Goal: Contribute content

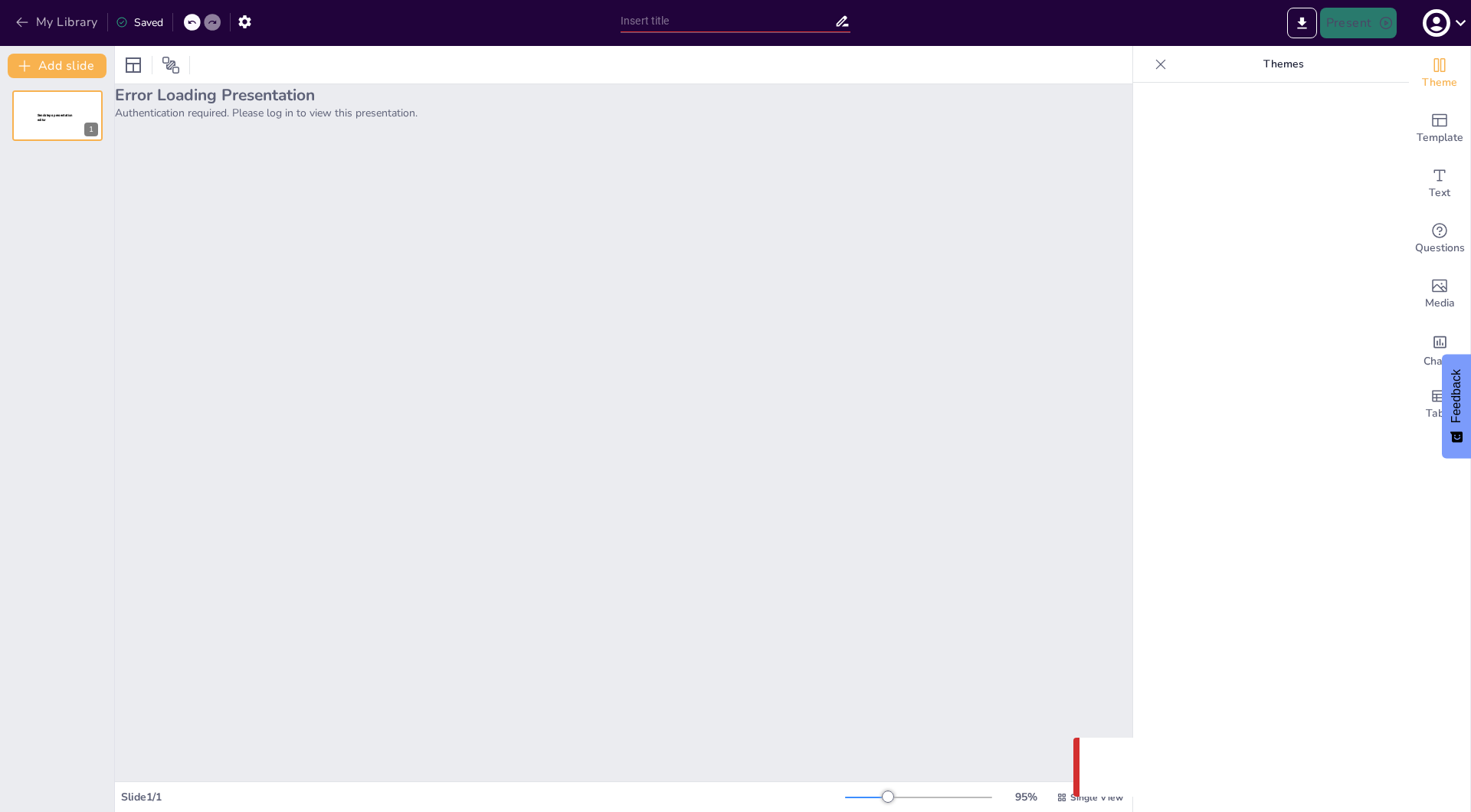
click at [75, 29] on button "My Library" at bounding box center [58, 21] width 93 height 24
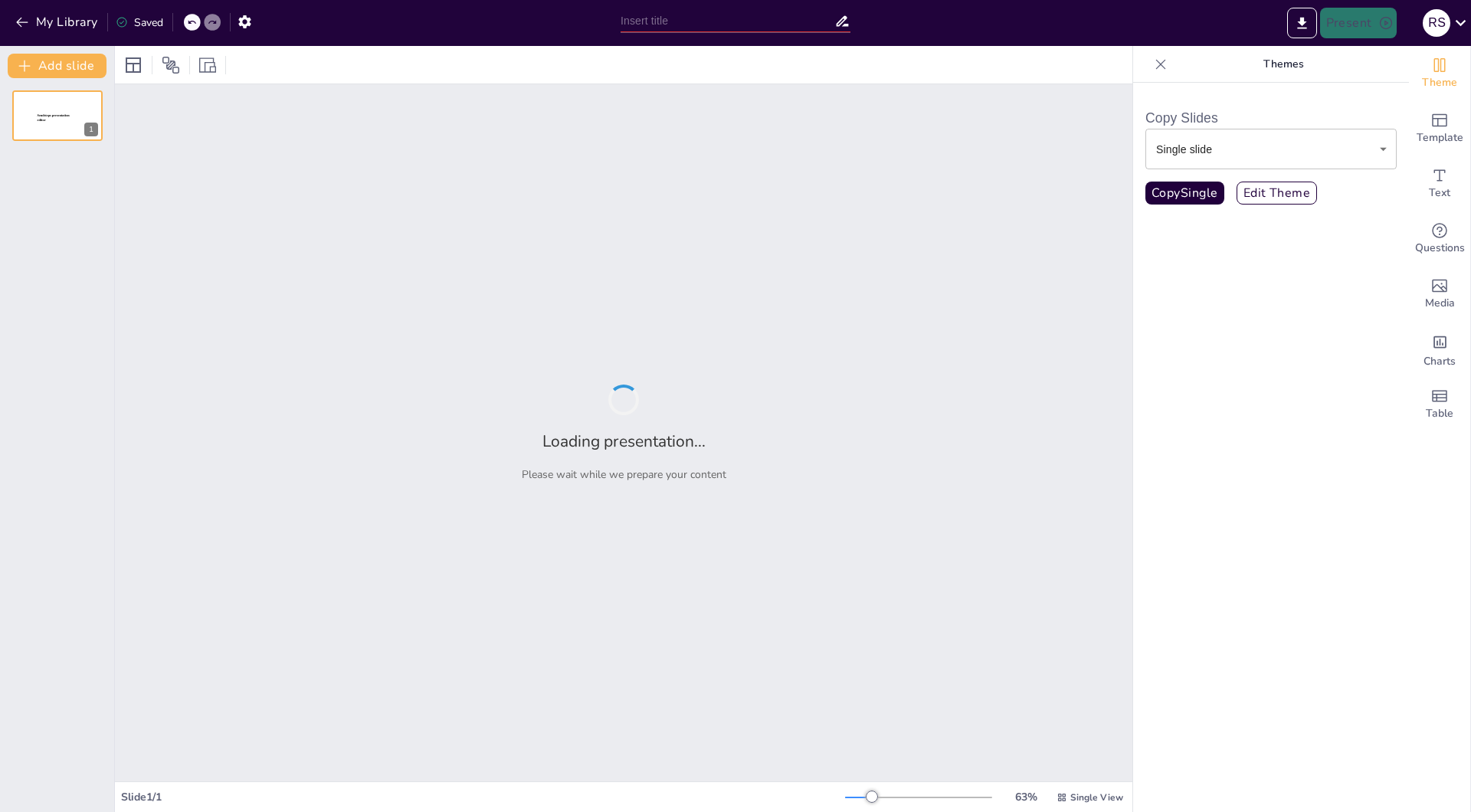
type input "De Romeinse Legers en Hun Impact op [GEOGRAPHIC_DATA]"
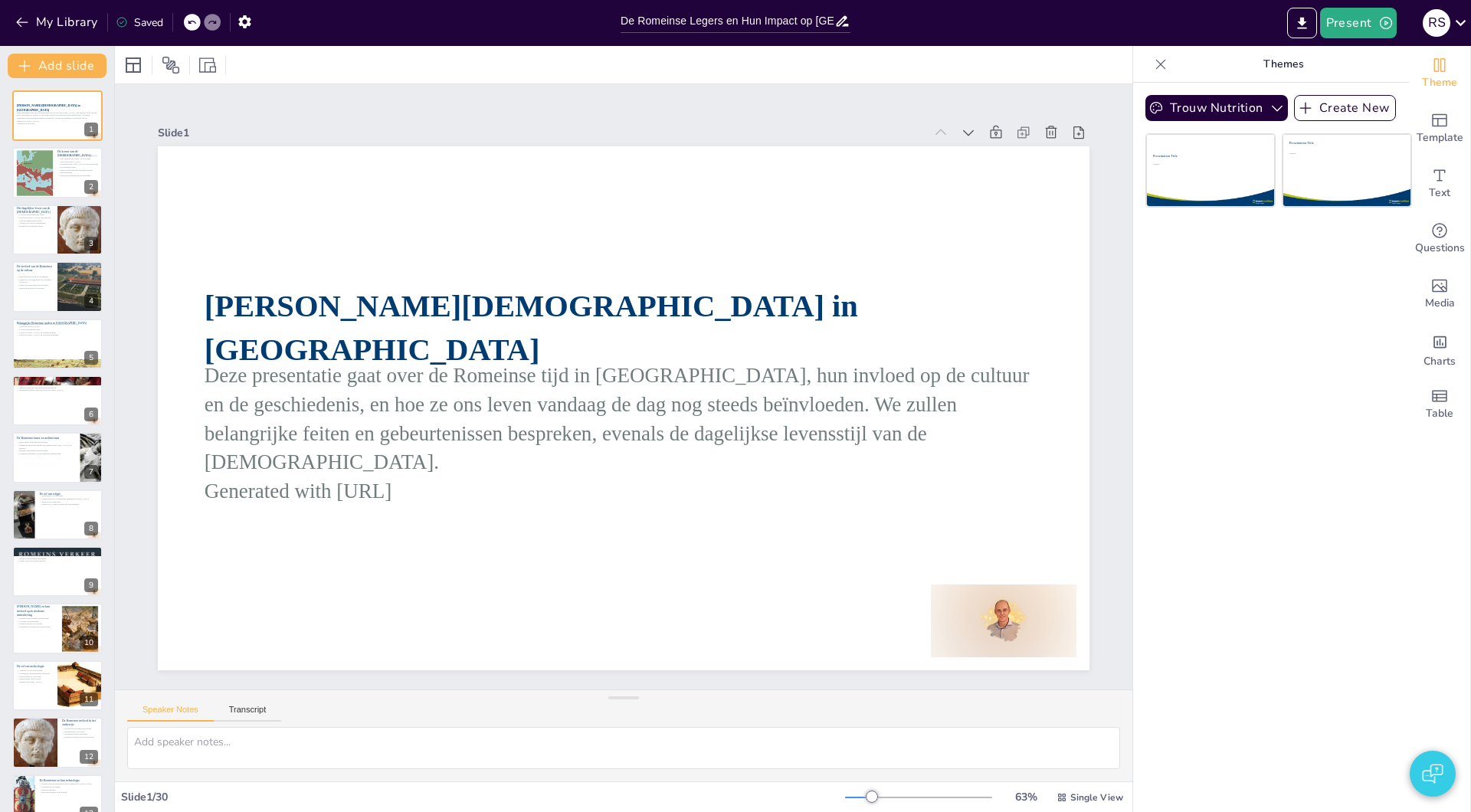
checkbox input "true"
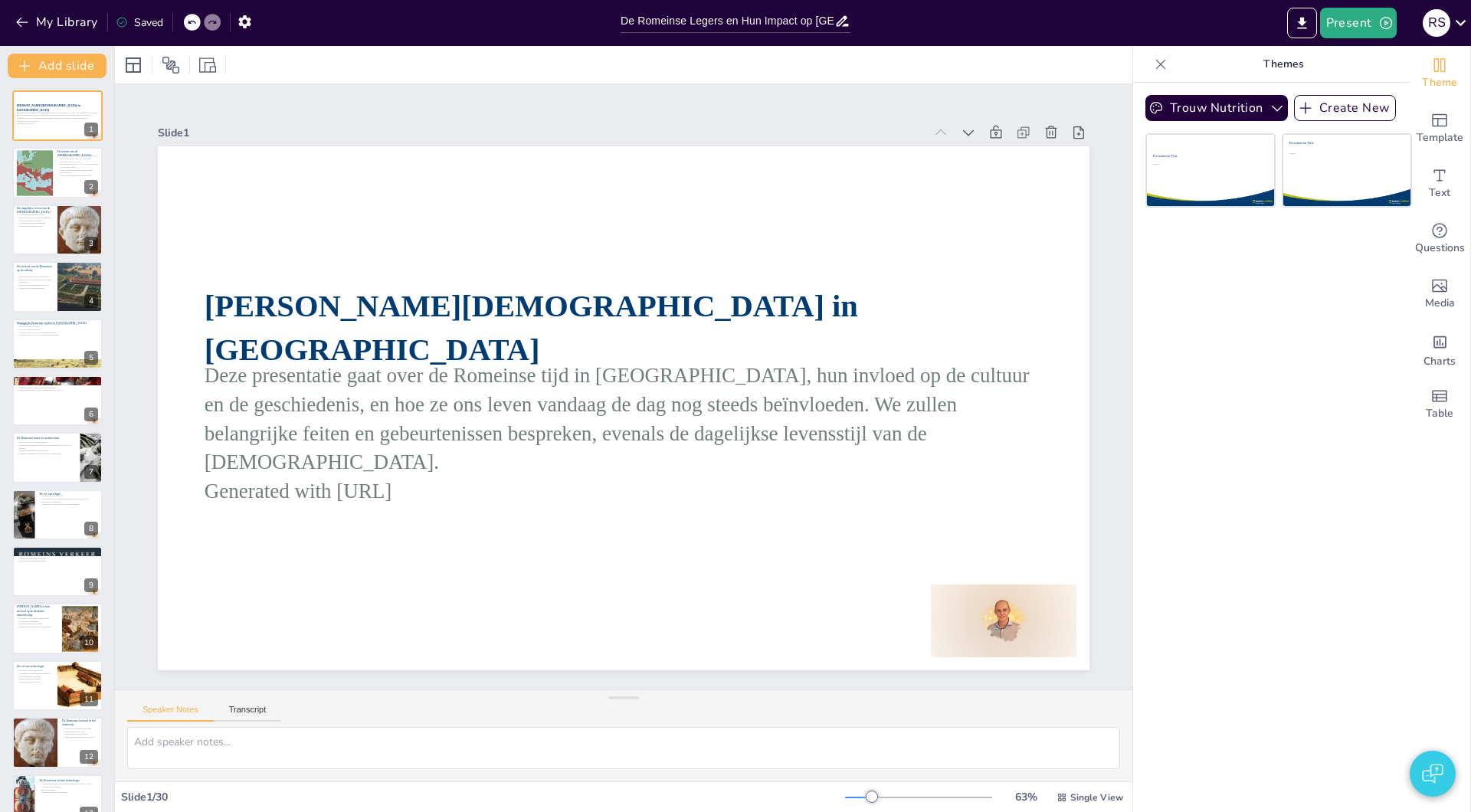
checkbox input "true"
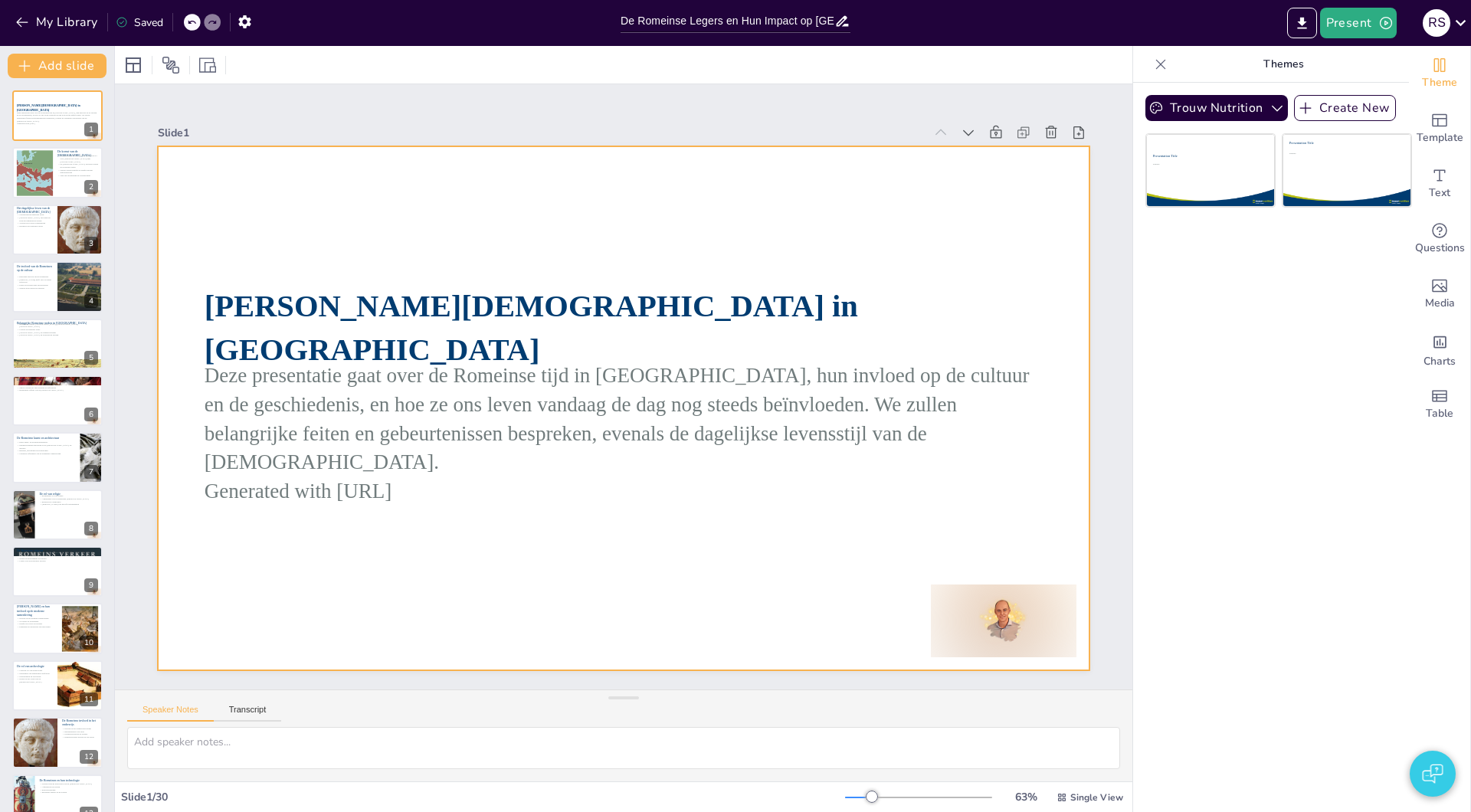
checkbox input "true"
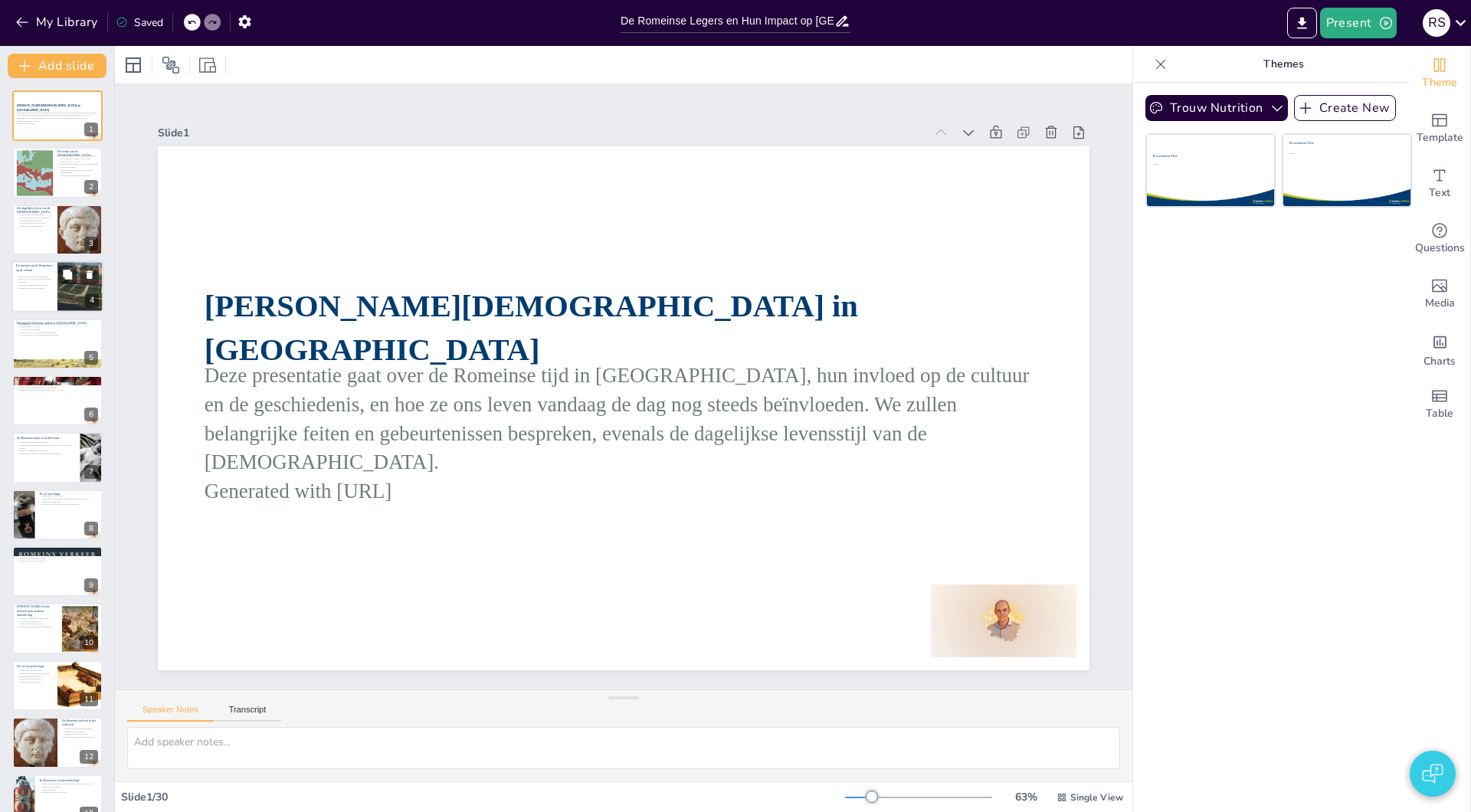
checkbox input "true"
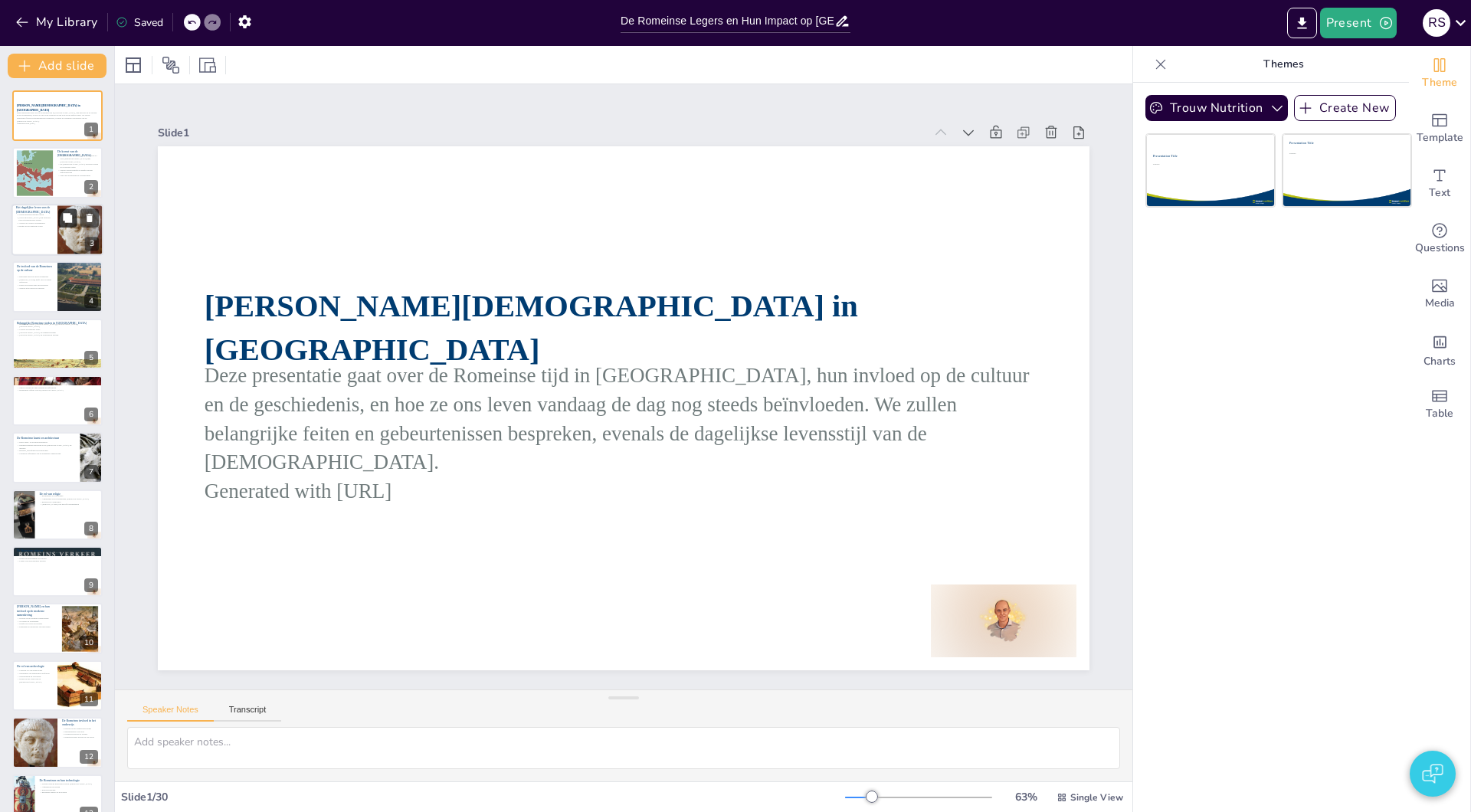
checkbox input "true"
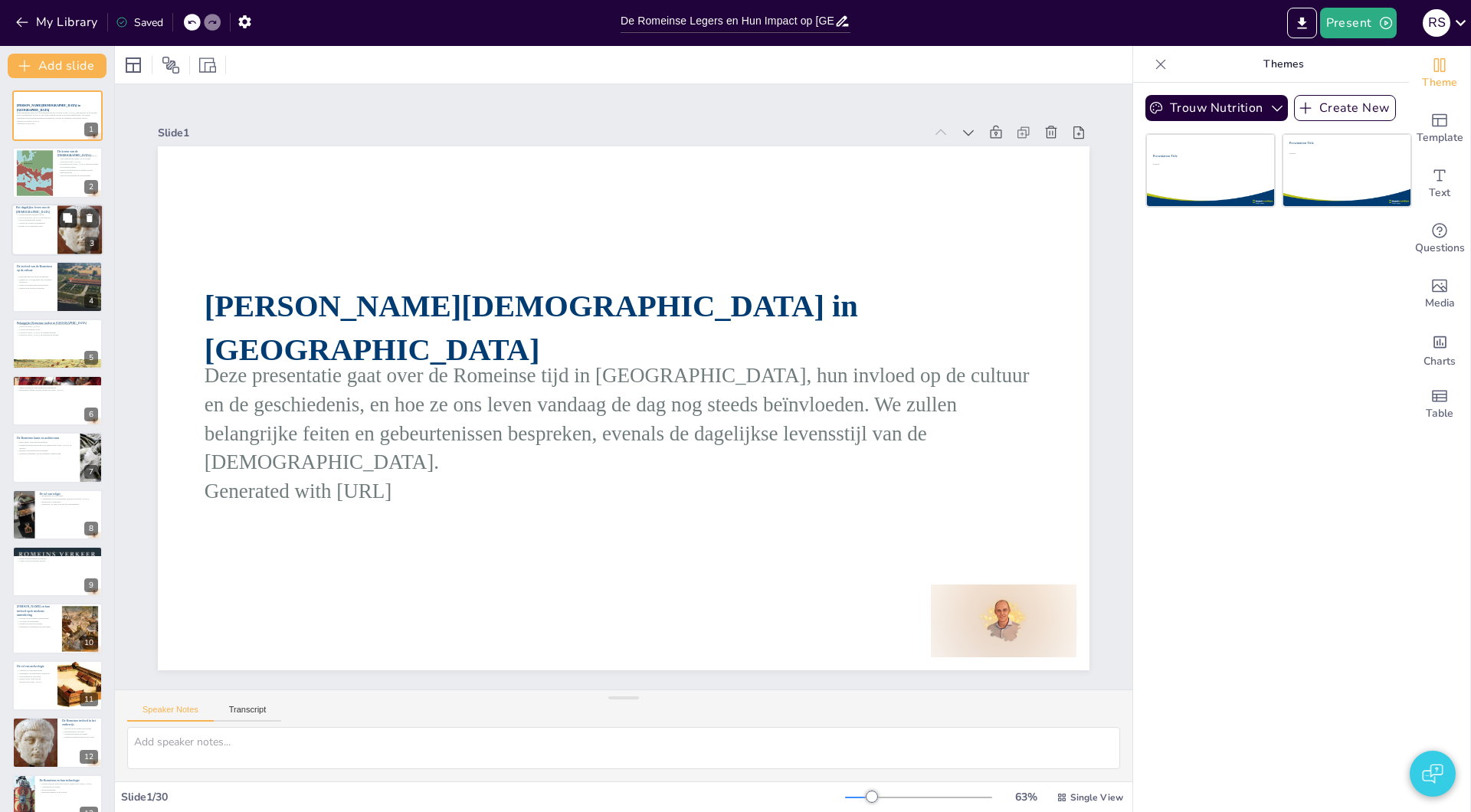
checkbox input "true"
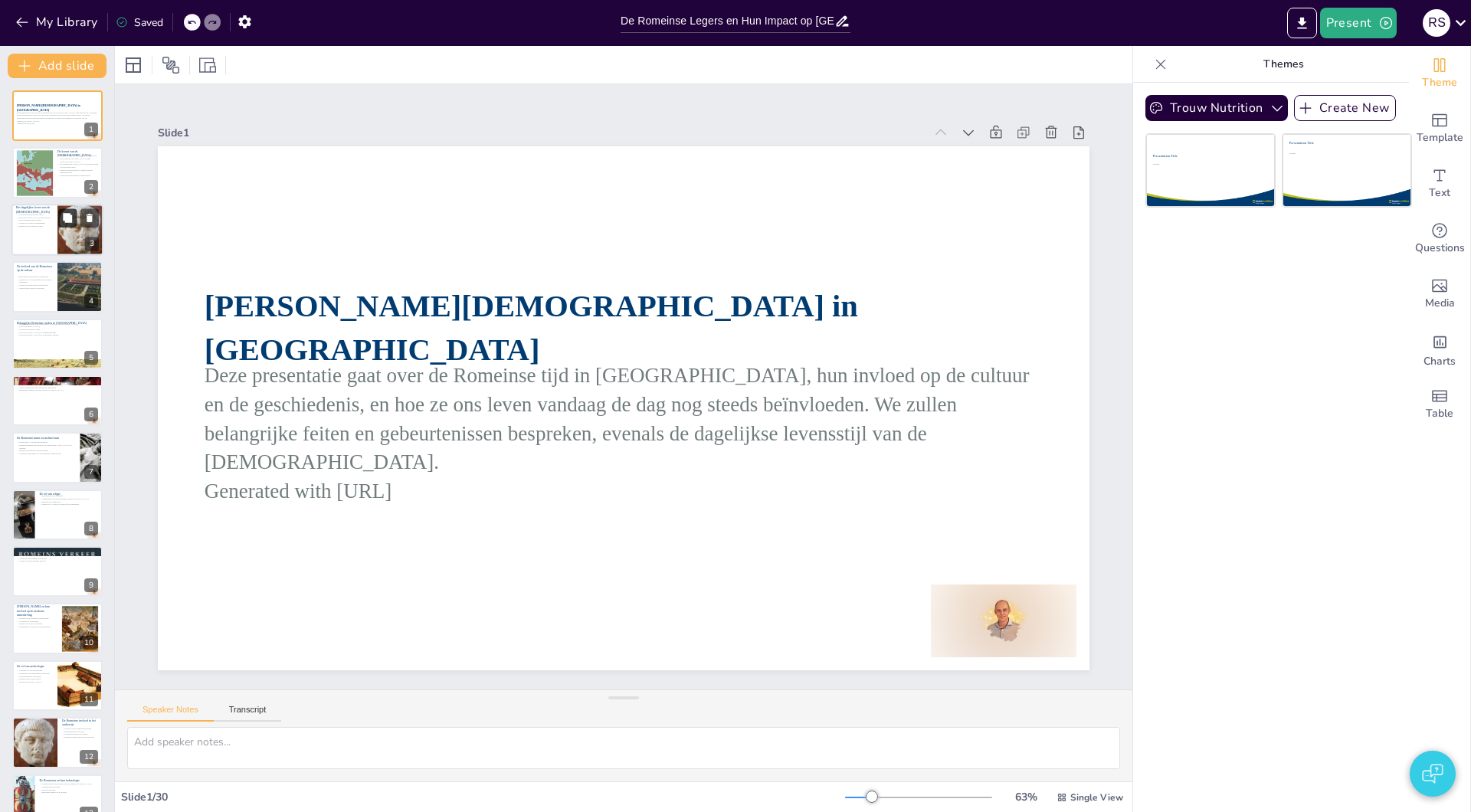
checkbox input "true"
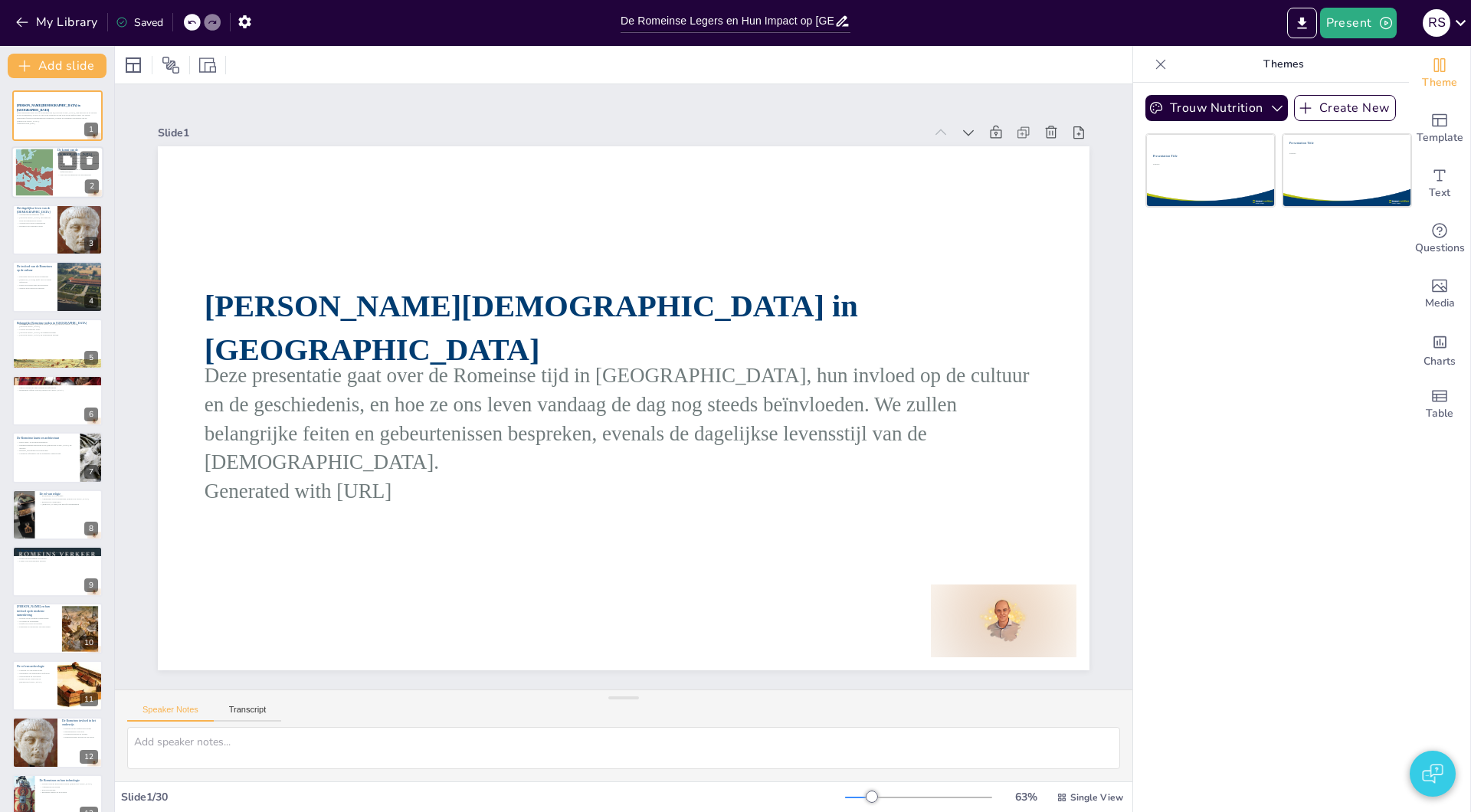
checkbox input "true"
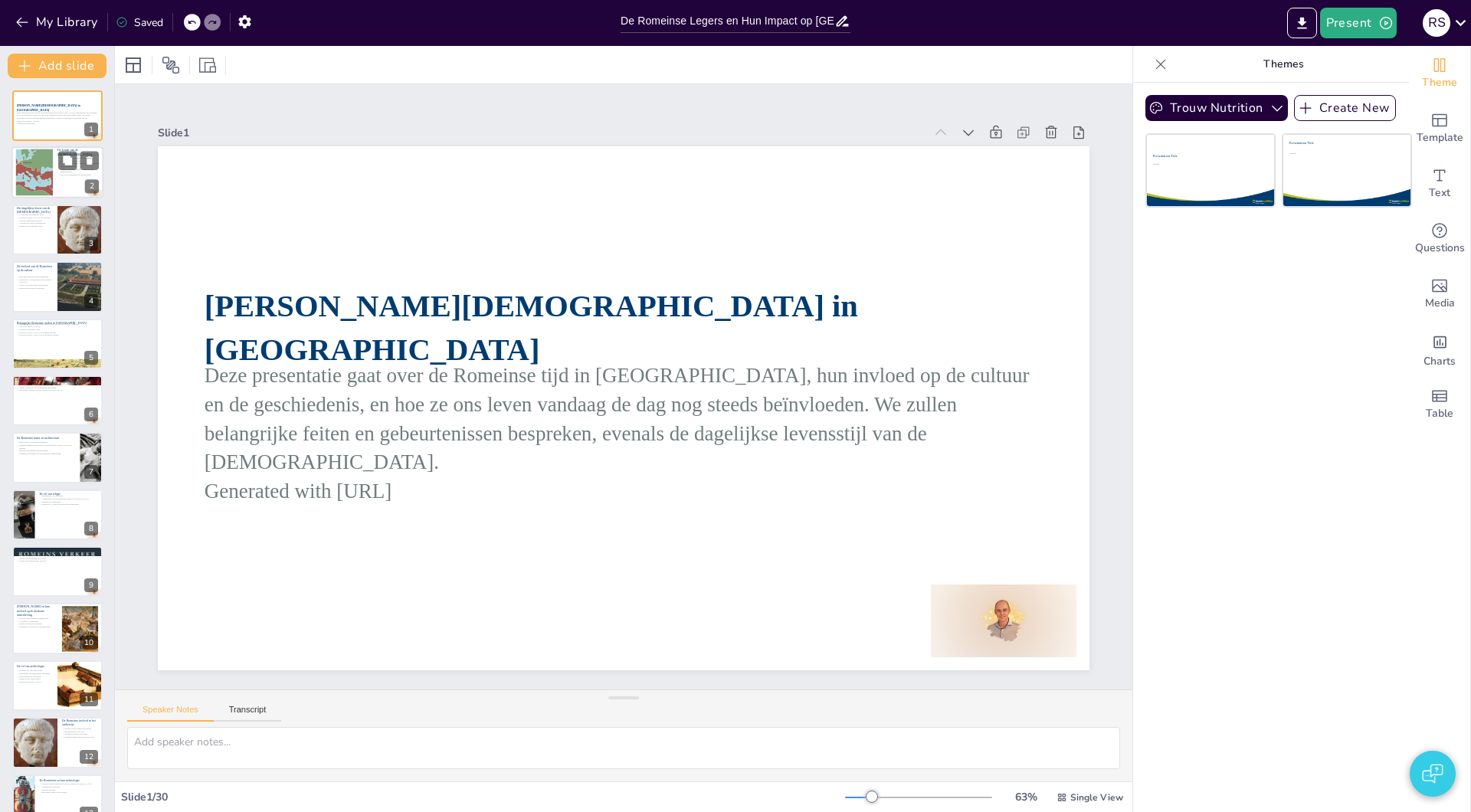
checkbox input "true"
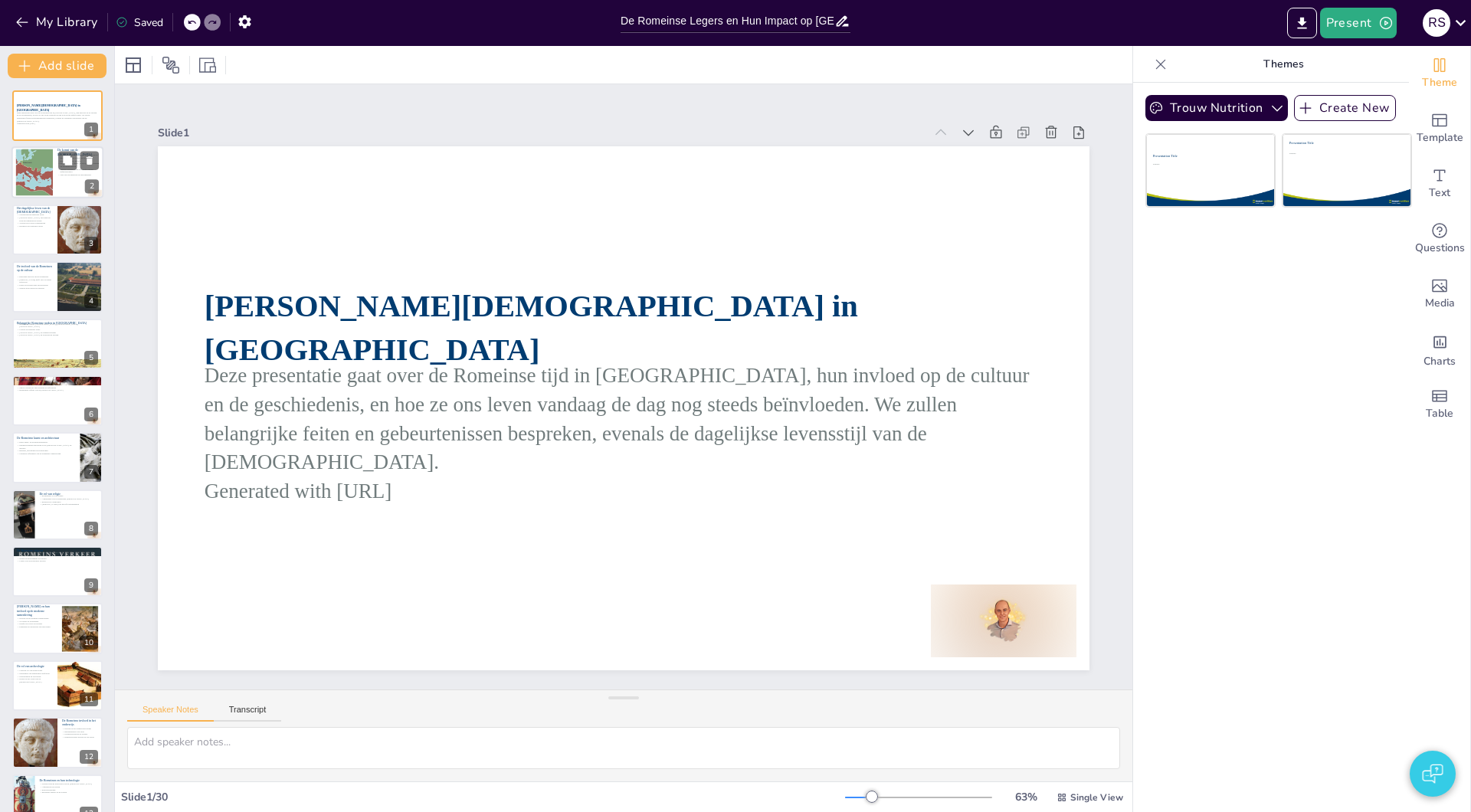
click at [35, 171] on div at bounding box center [33, 173] width 73 height 47
checkbox input "true"
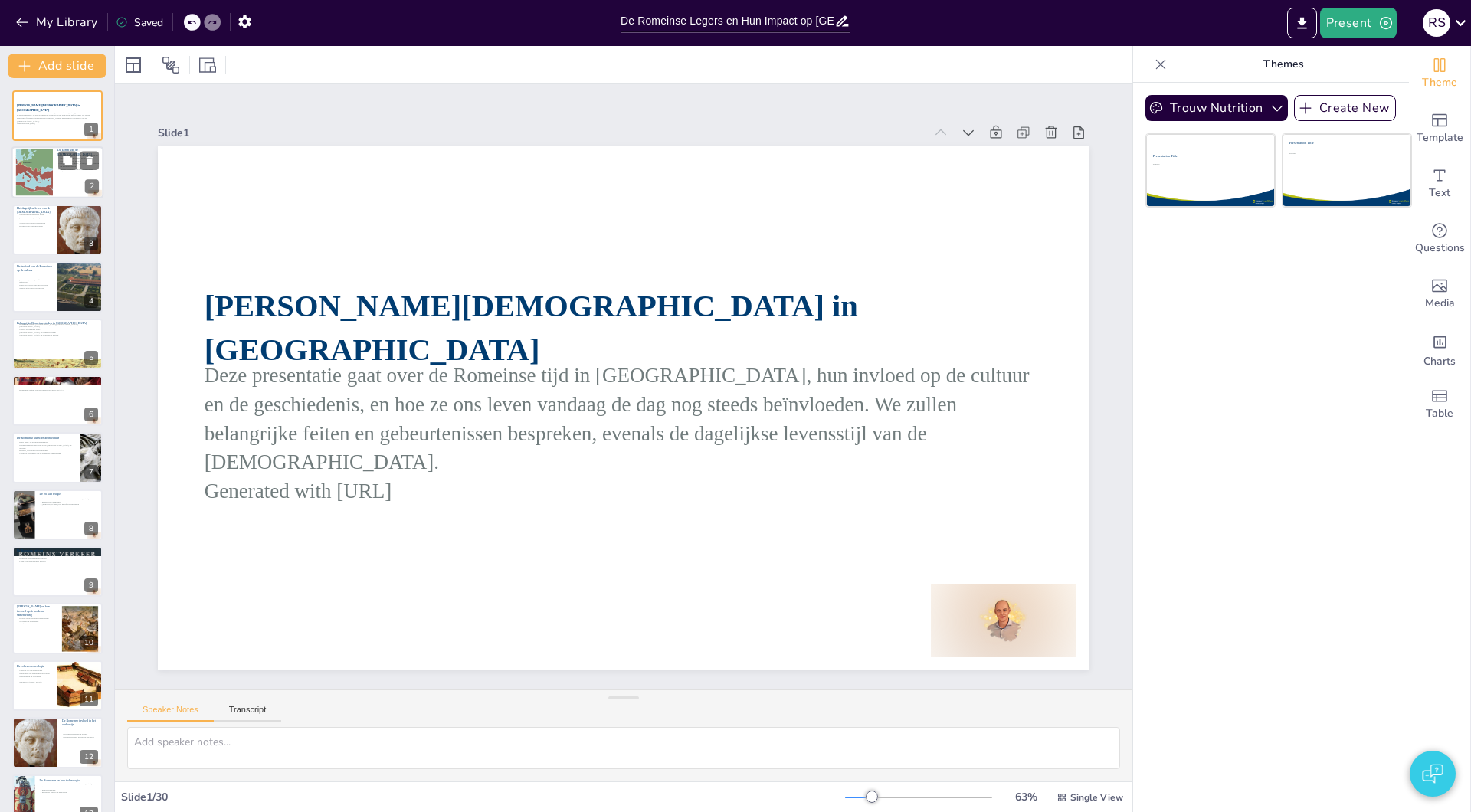
checkbox input "true"
type textarea "Lo ipsum dol si Ametcons adipiscin eli seddoeiusmo temporincid ut la Etdolorema…"
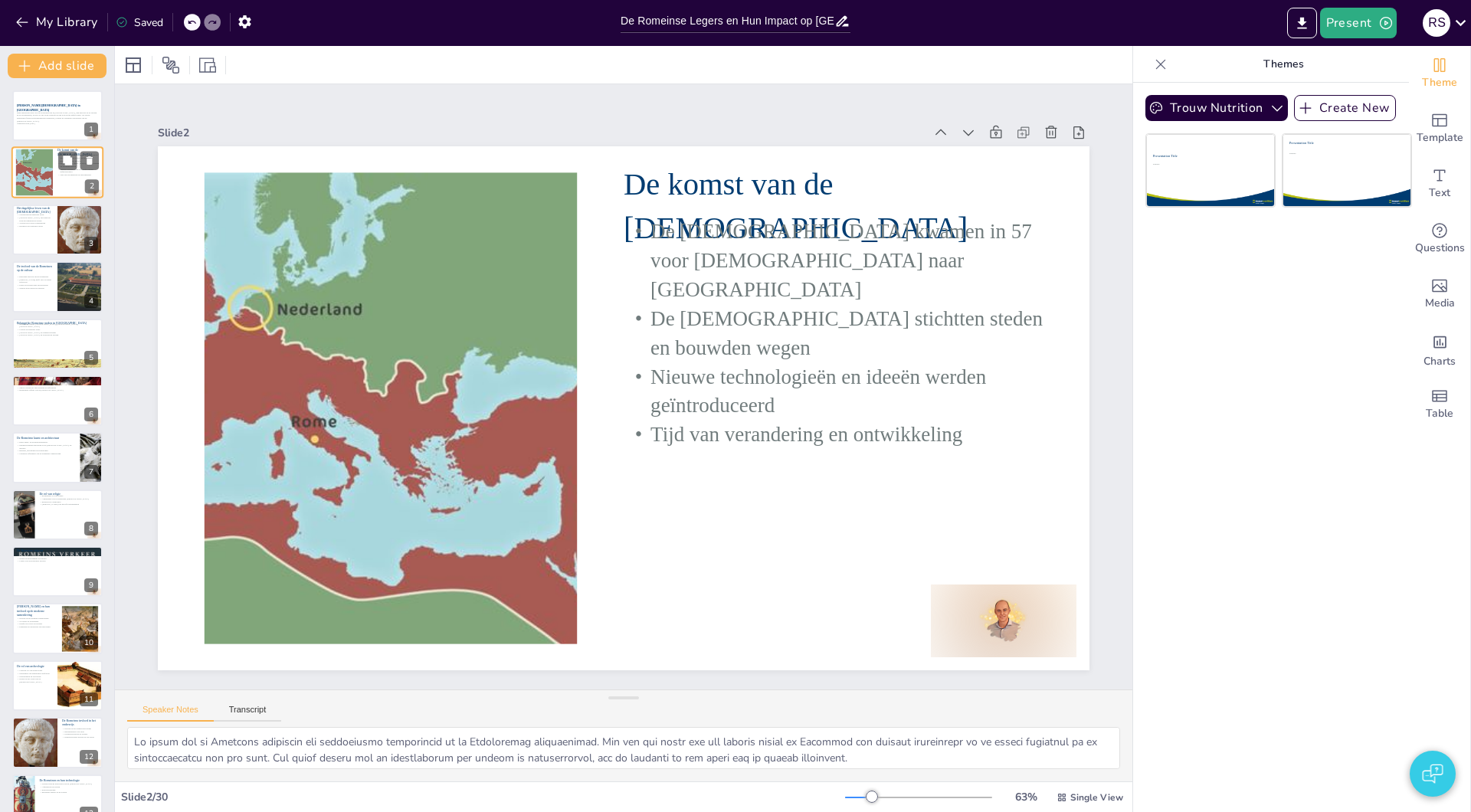
scroll to position [30, 0]
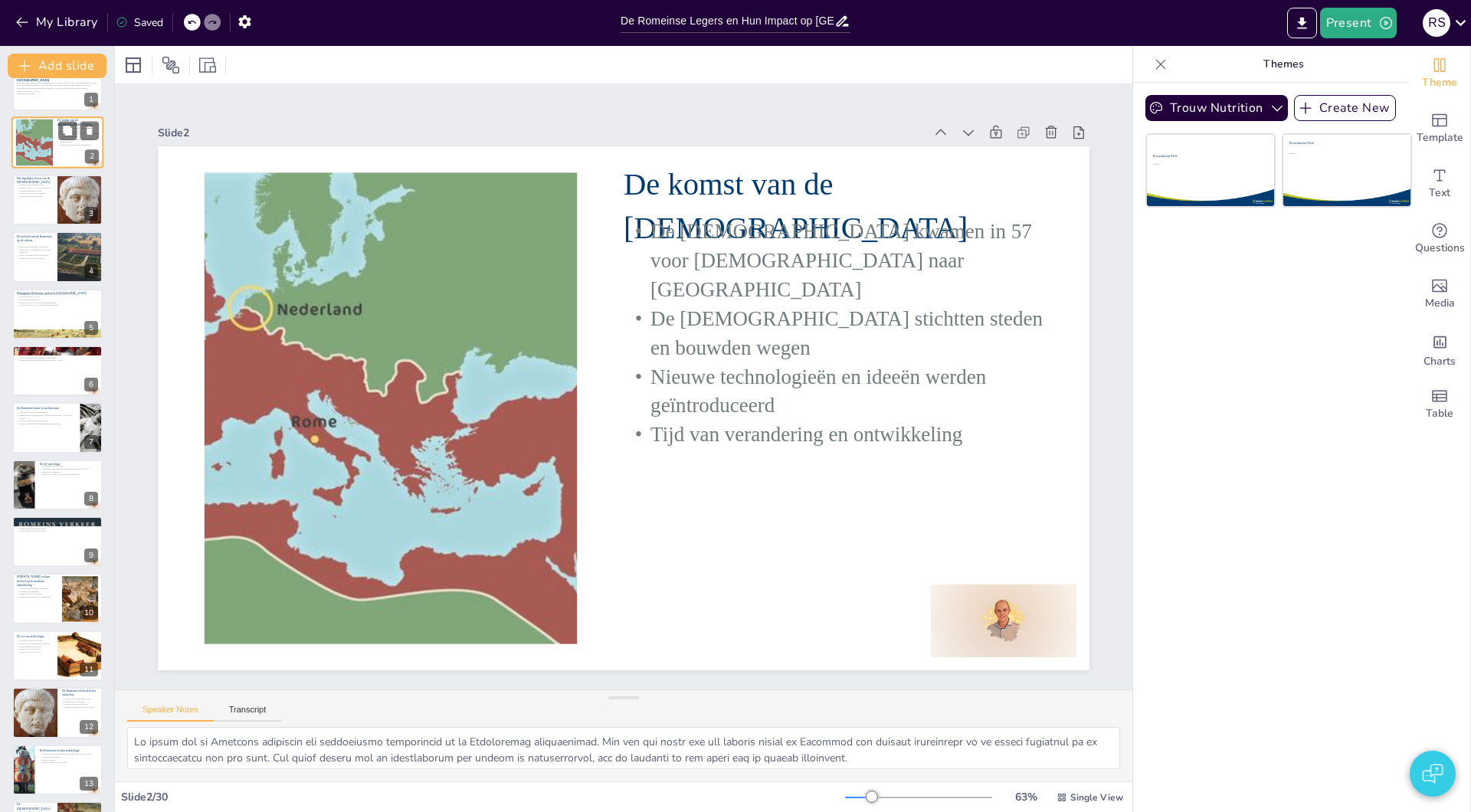
checkbox input "true"
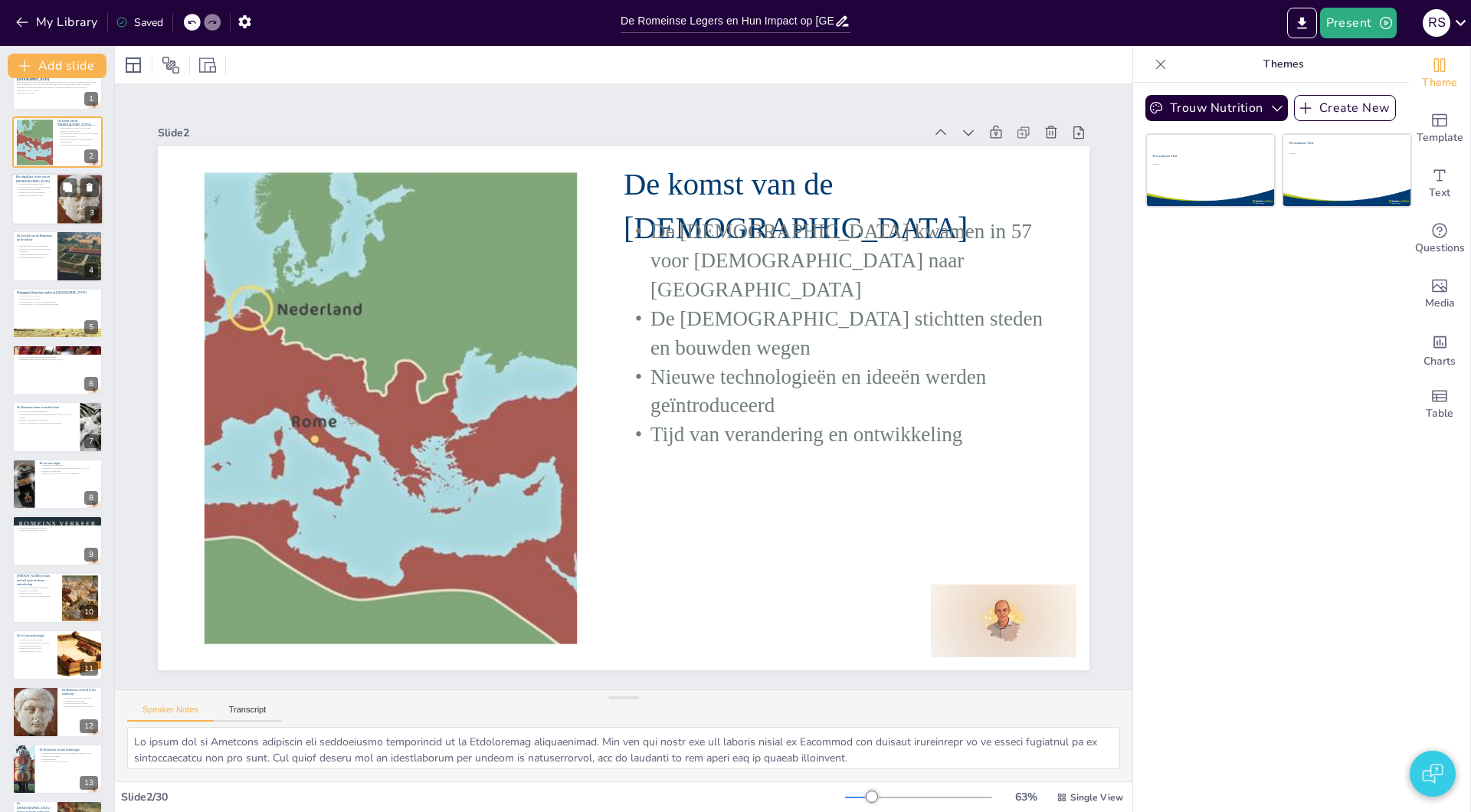
checkbox input "true"
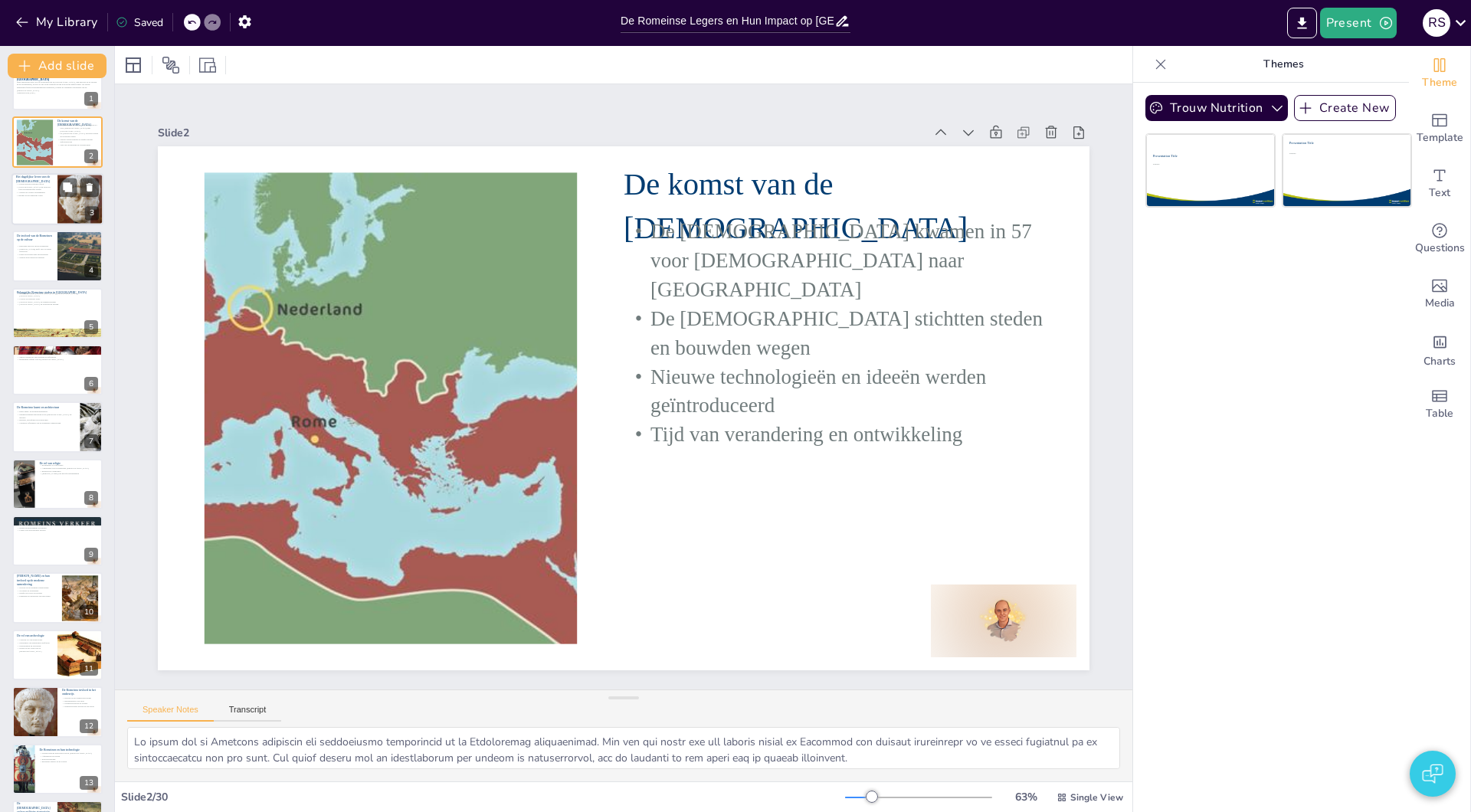
checkbox input "true"
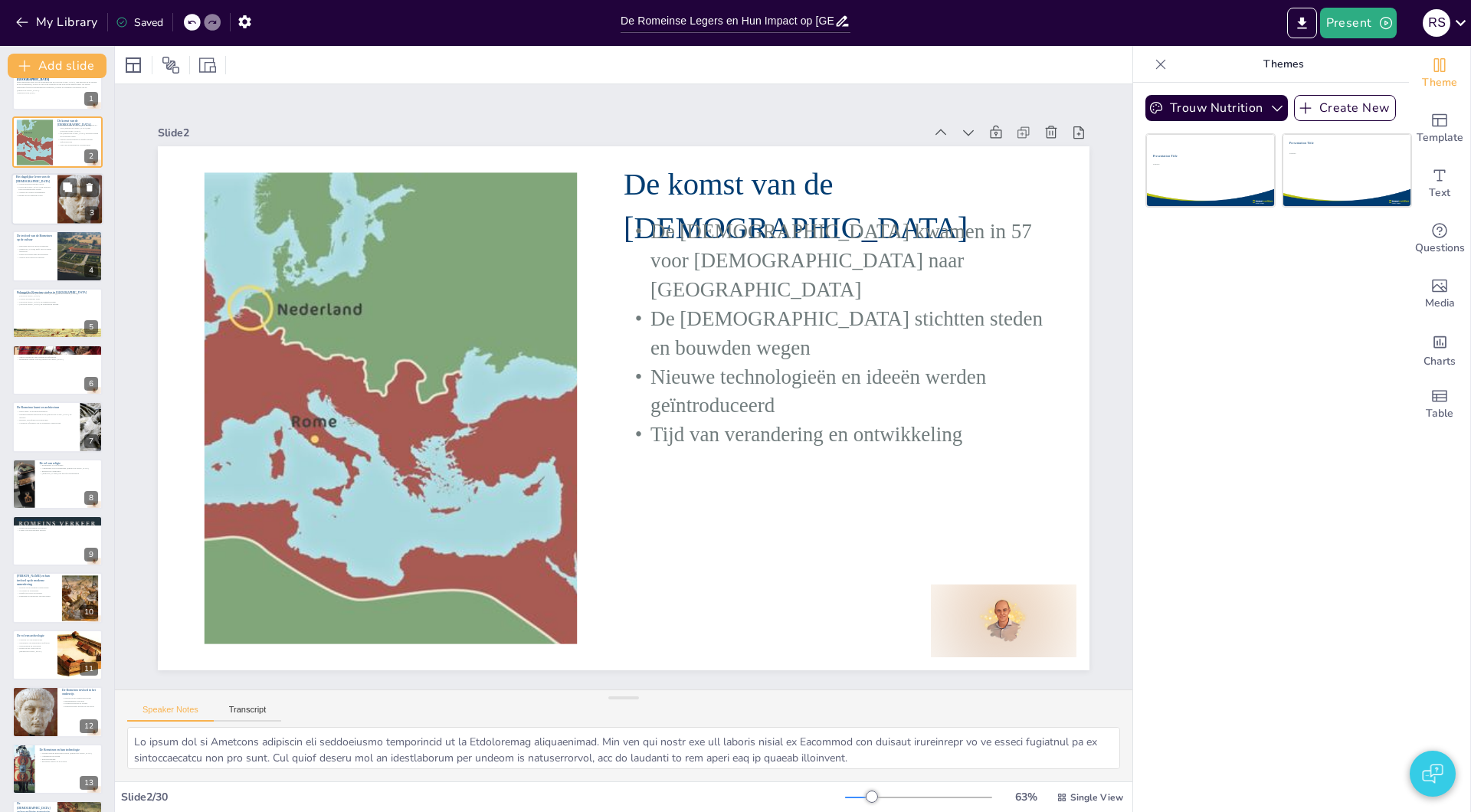
checkbox input "true"
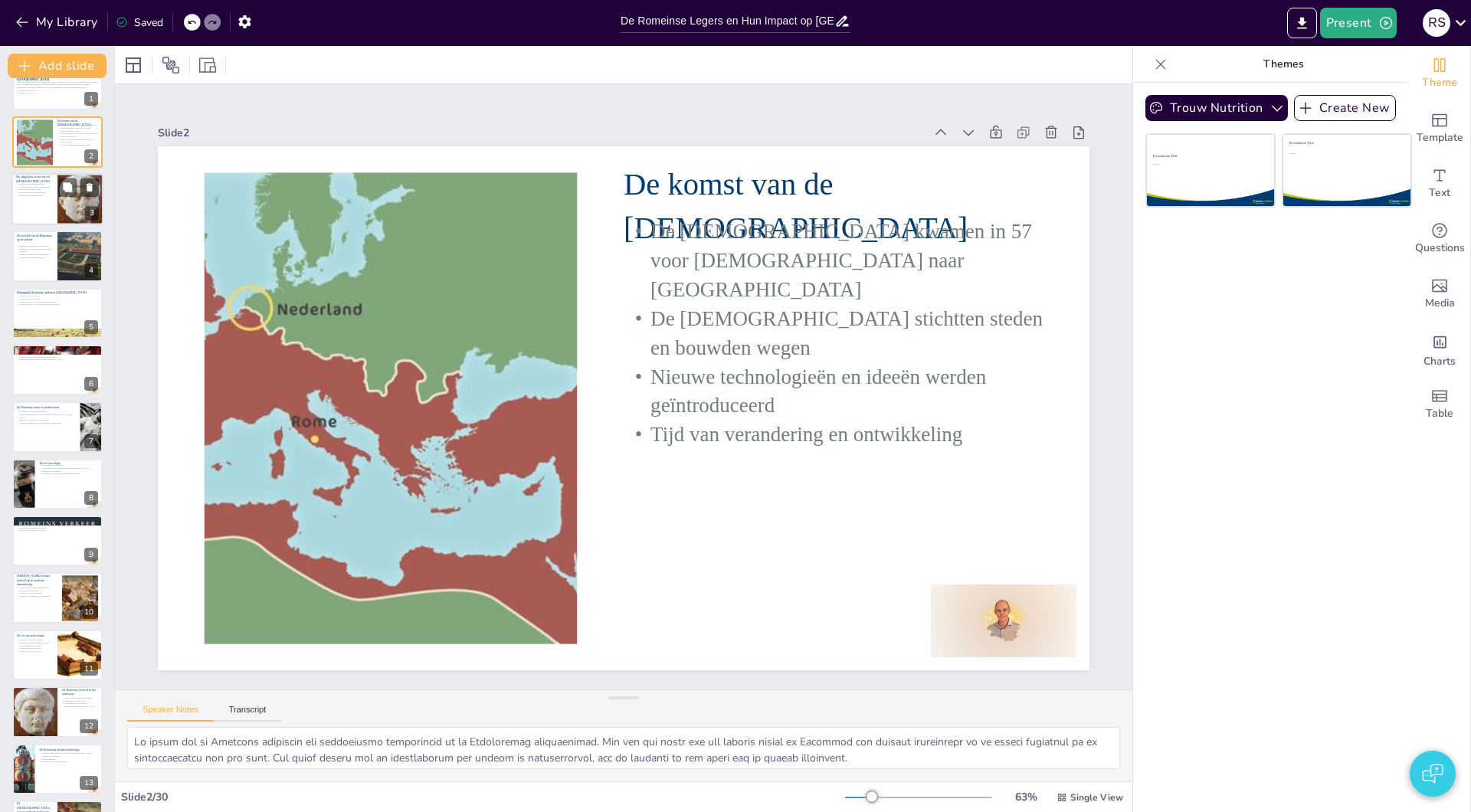
click at [35, 188] on p "[GEOGRAPHIC_DATA] van steen en goed georganiseerde steden" at bounding box center [34, 188] width 37 height 5
checkbox input "true"
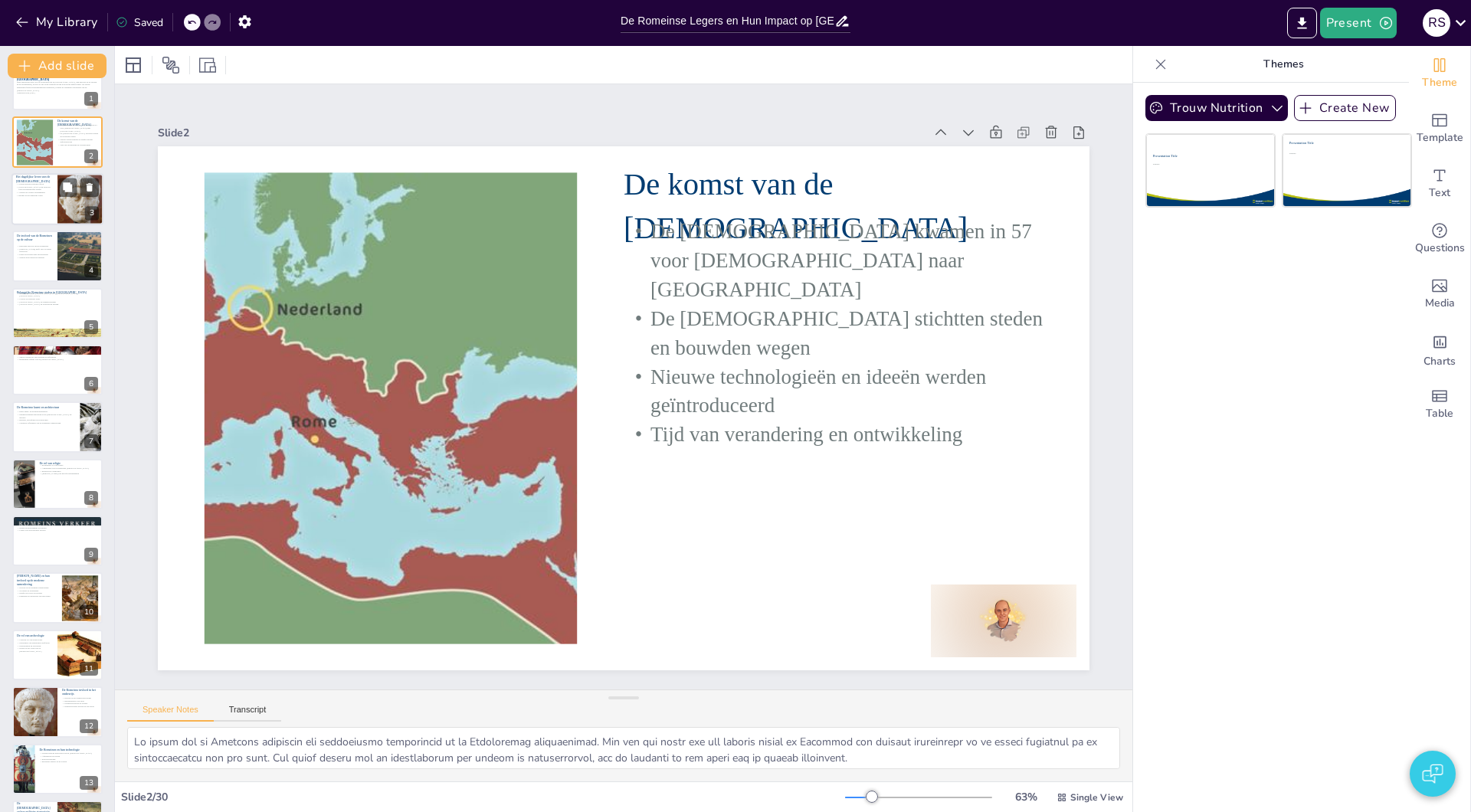
checkbox input "true"
type textarea "Lor ipsumdolorsitam conse adi el Seddoeiu tempo inc utl etdolor mag ali enimadm…"
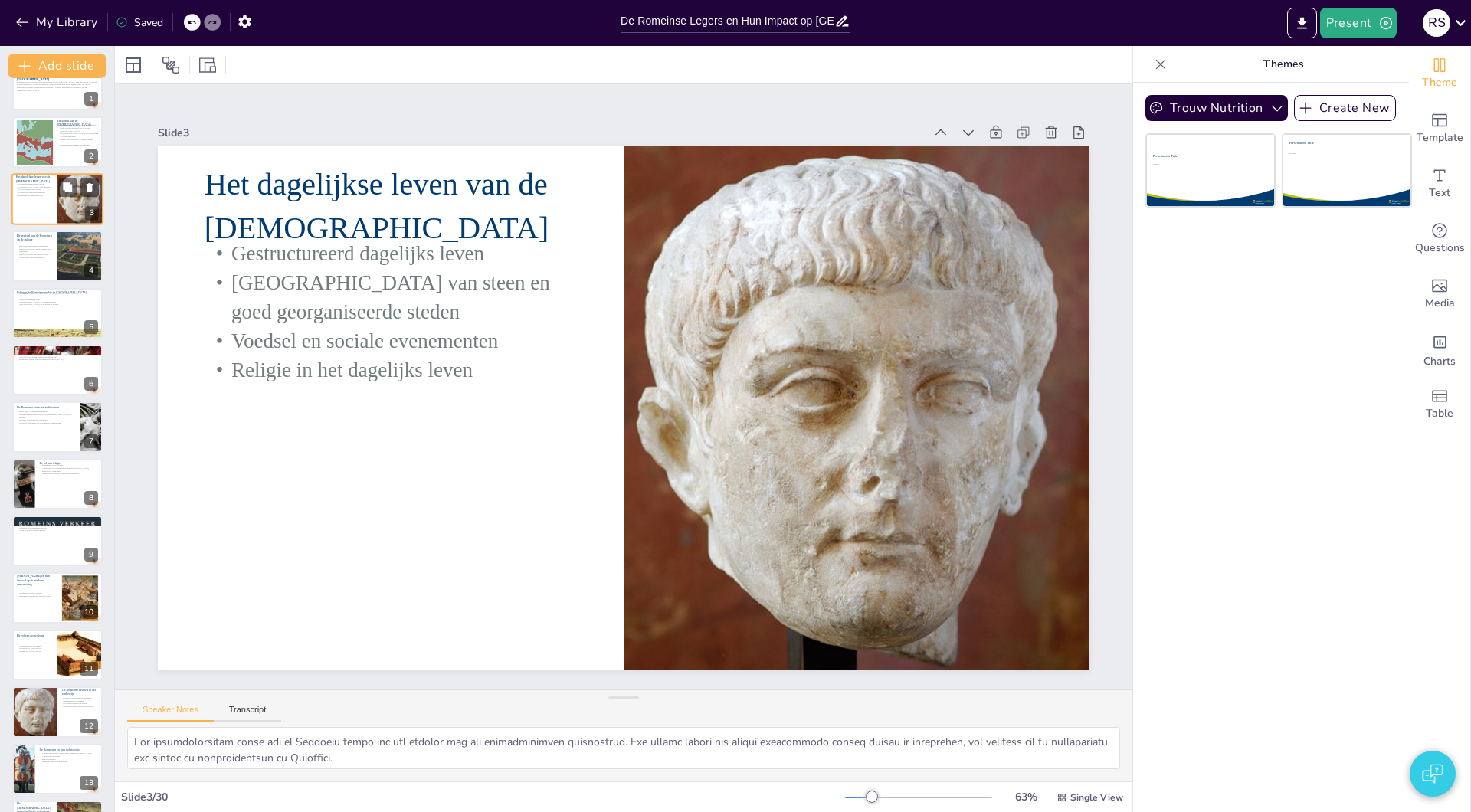
scroll to position [0, 0]
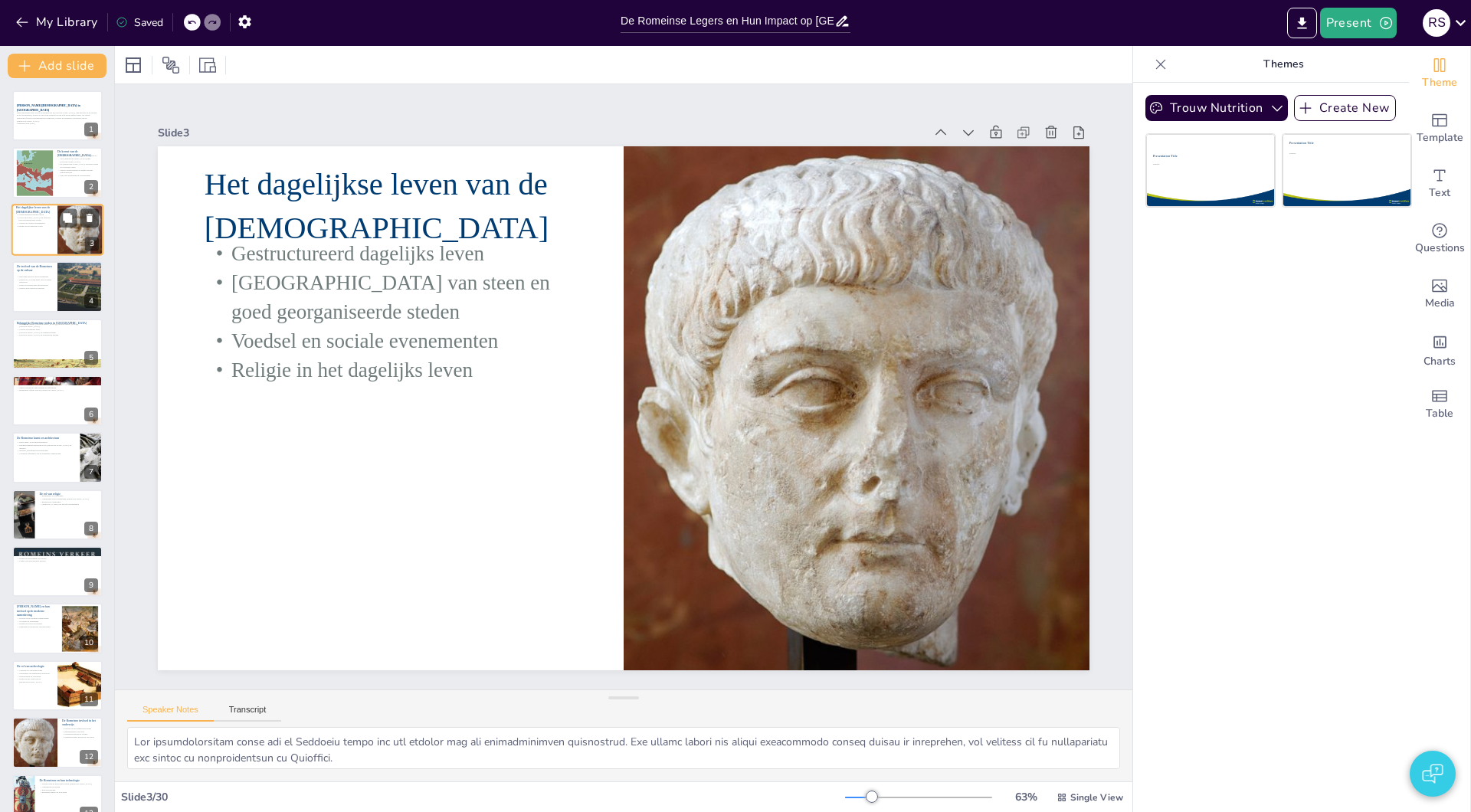
checkbox input "true"
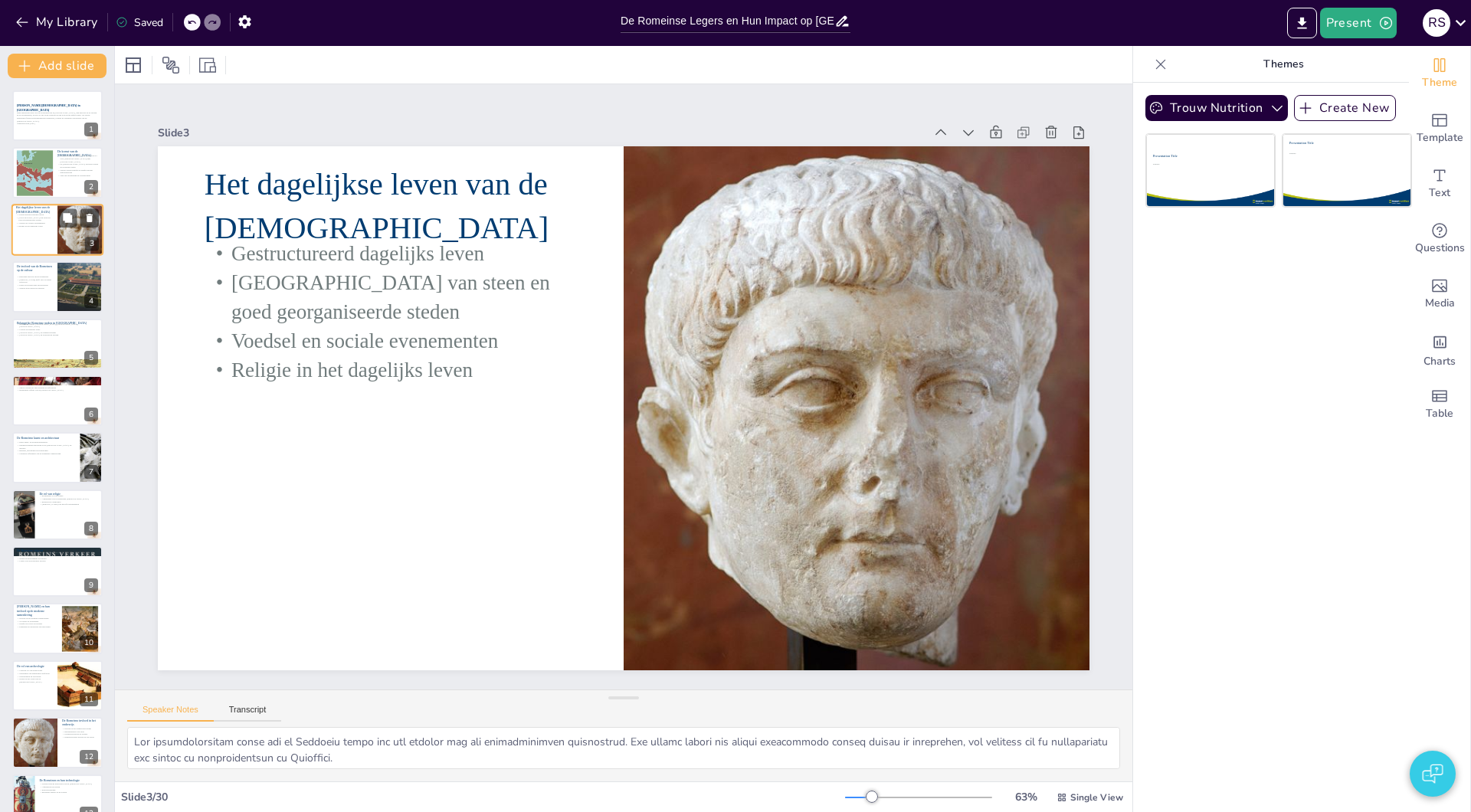
checkbox input "true"
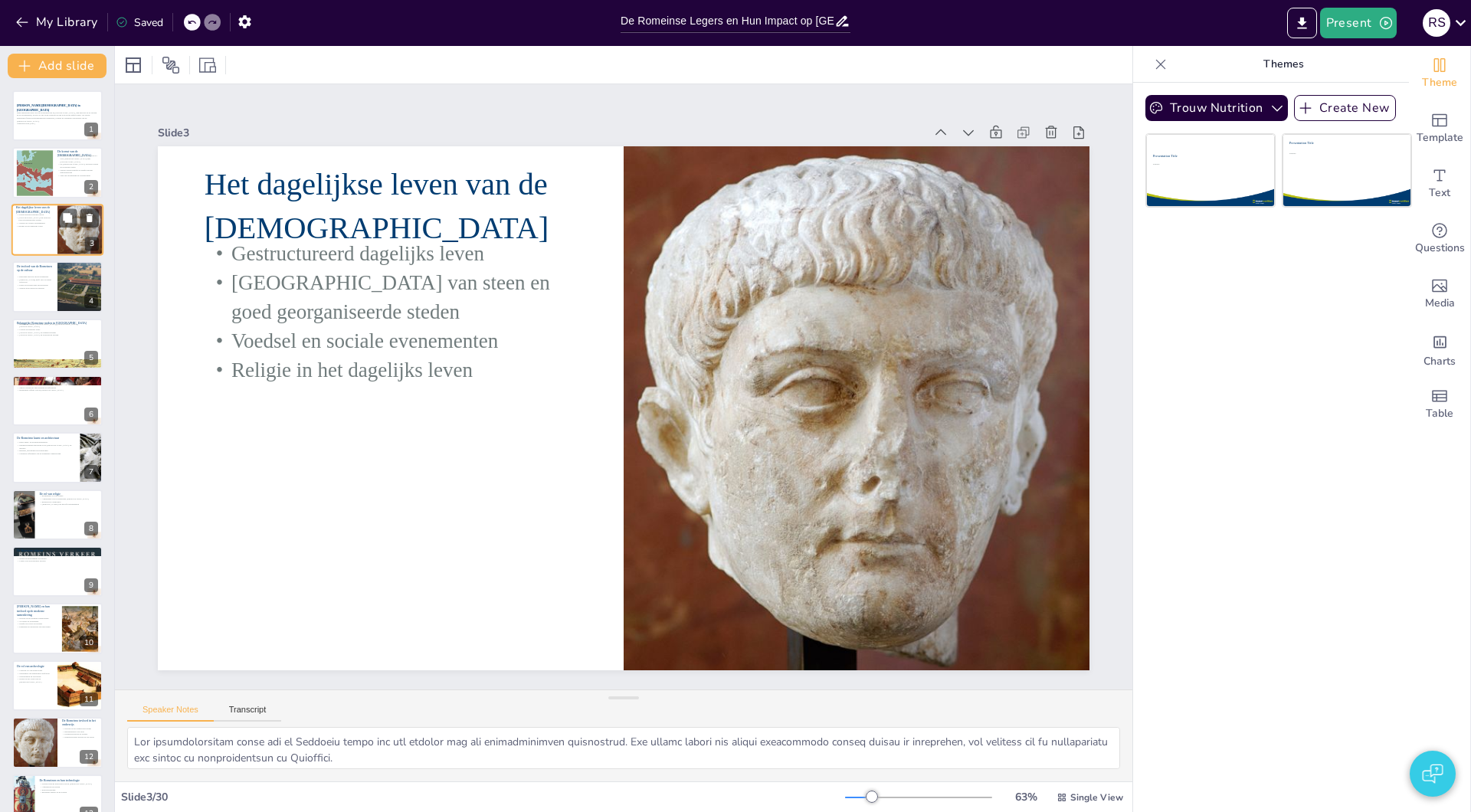
checkbox input "true"
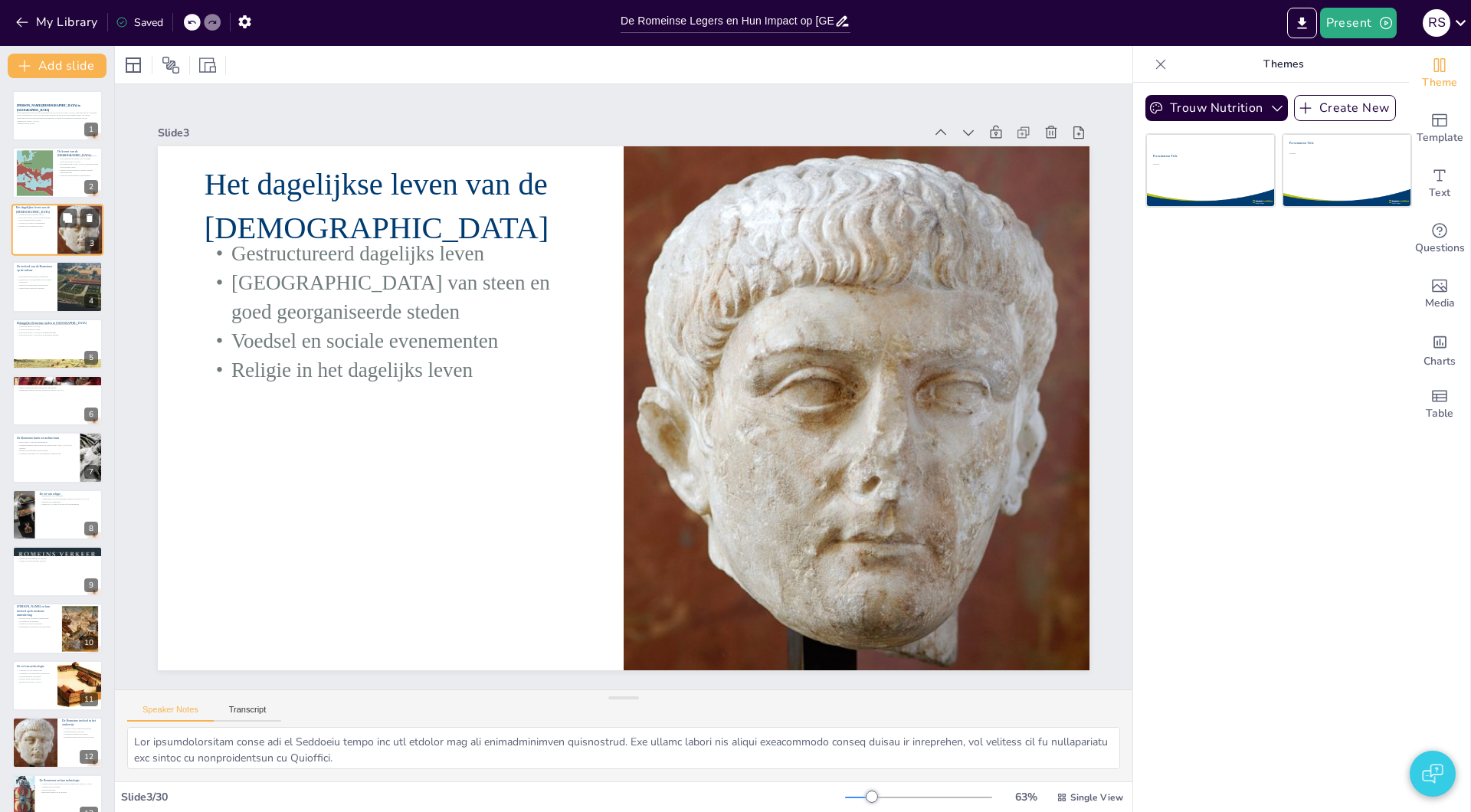
checkbox input "true"
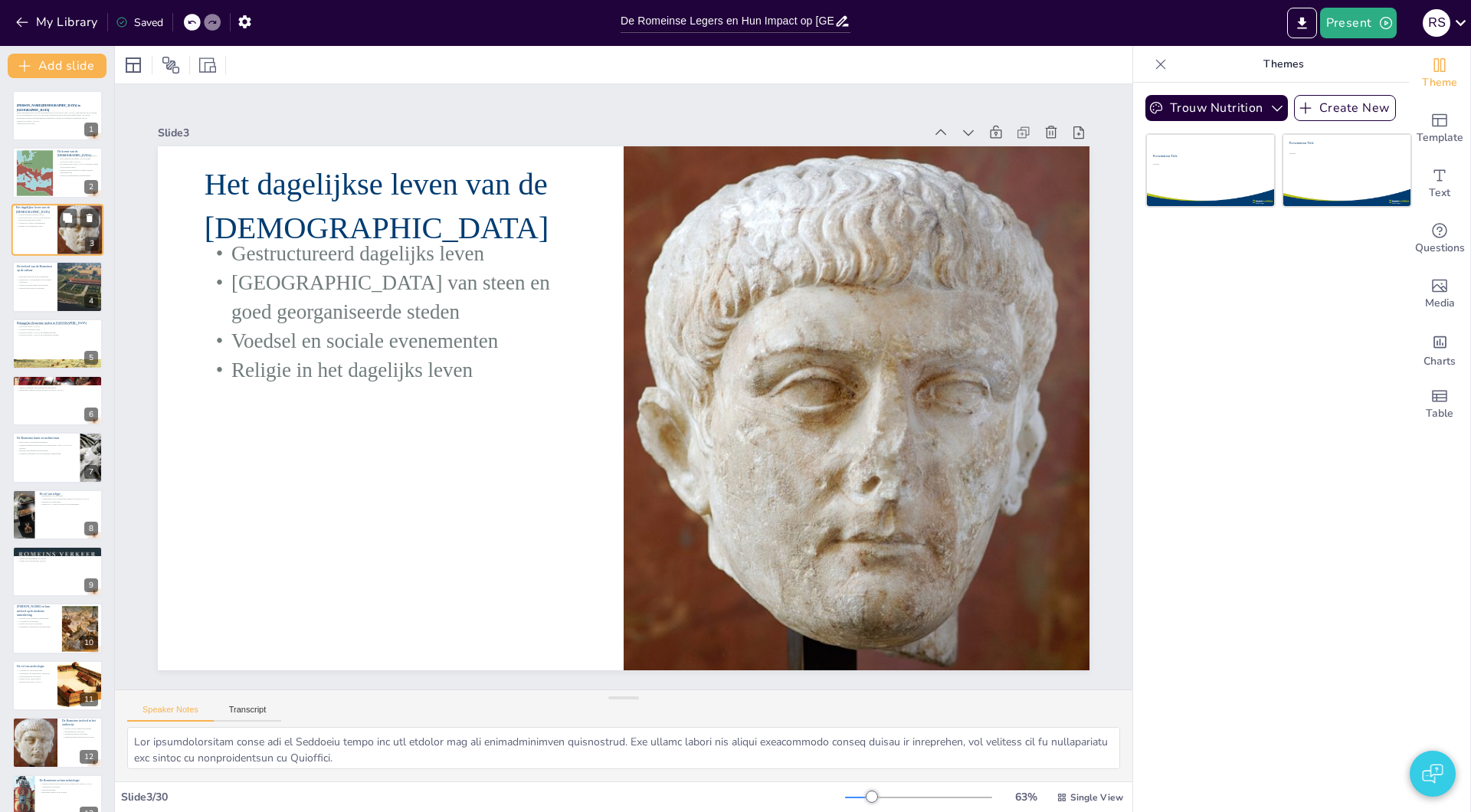
checkbox input "true"
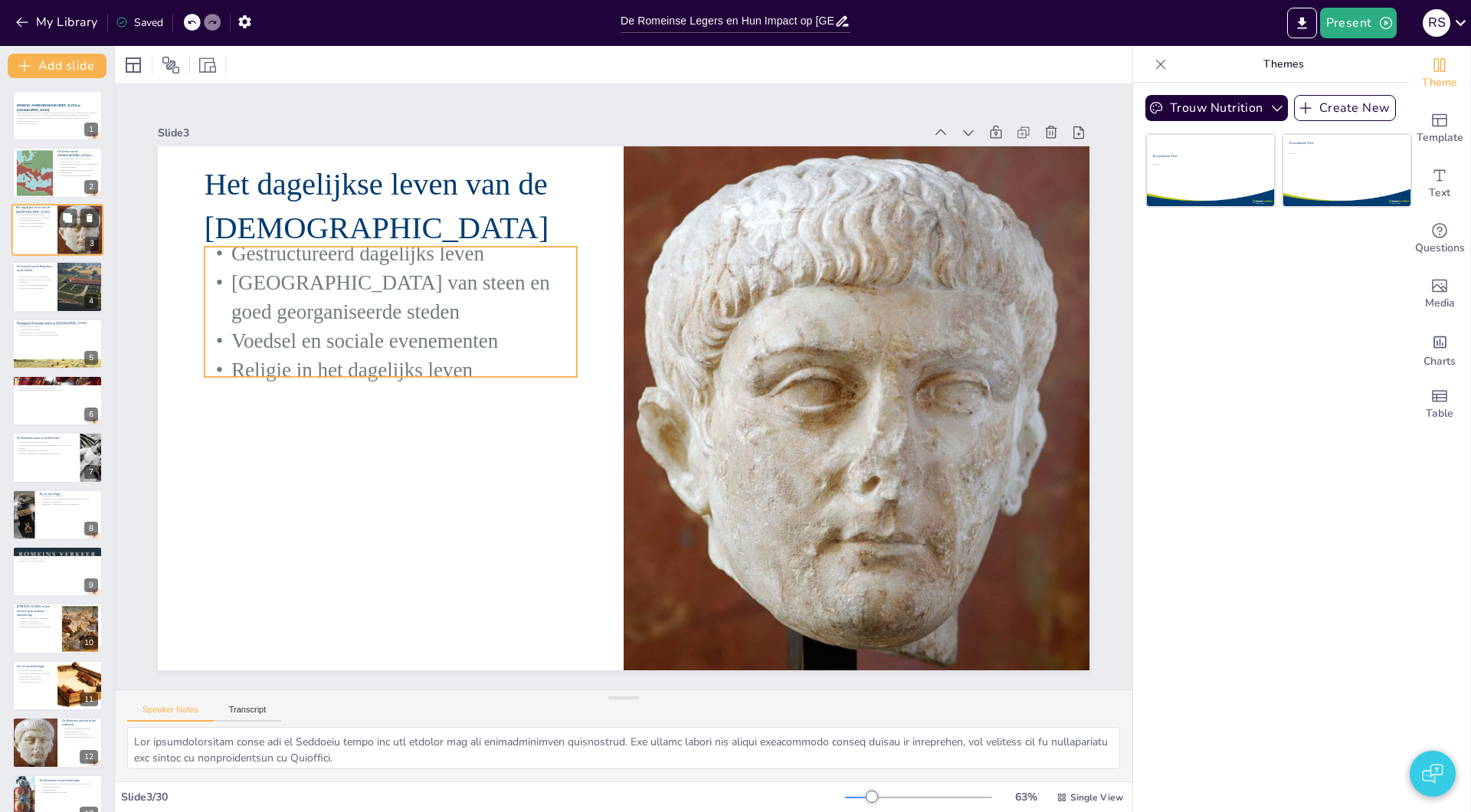
checkbox input "true"
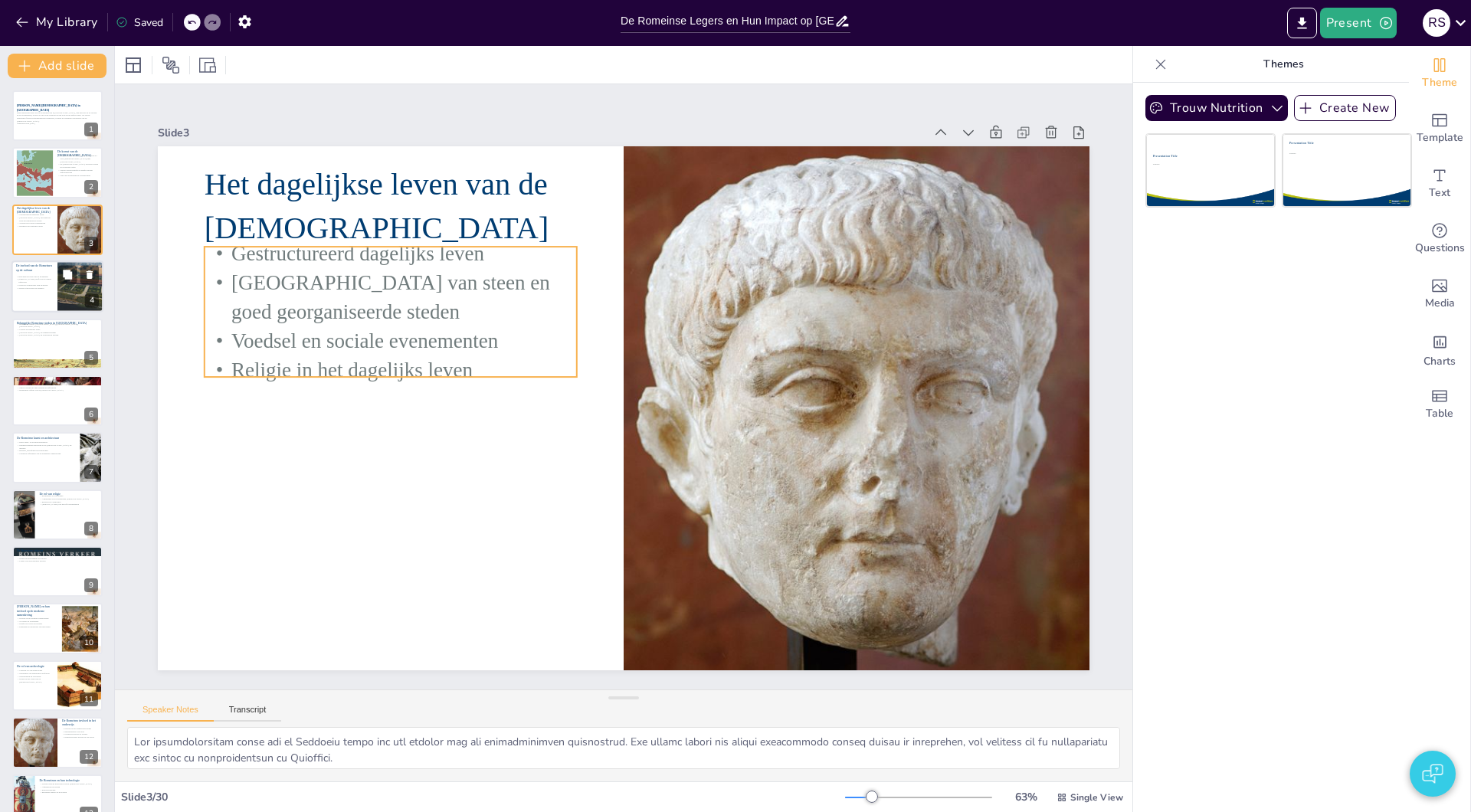
checkbox input "true"
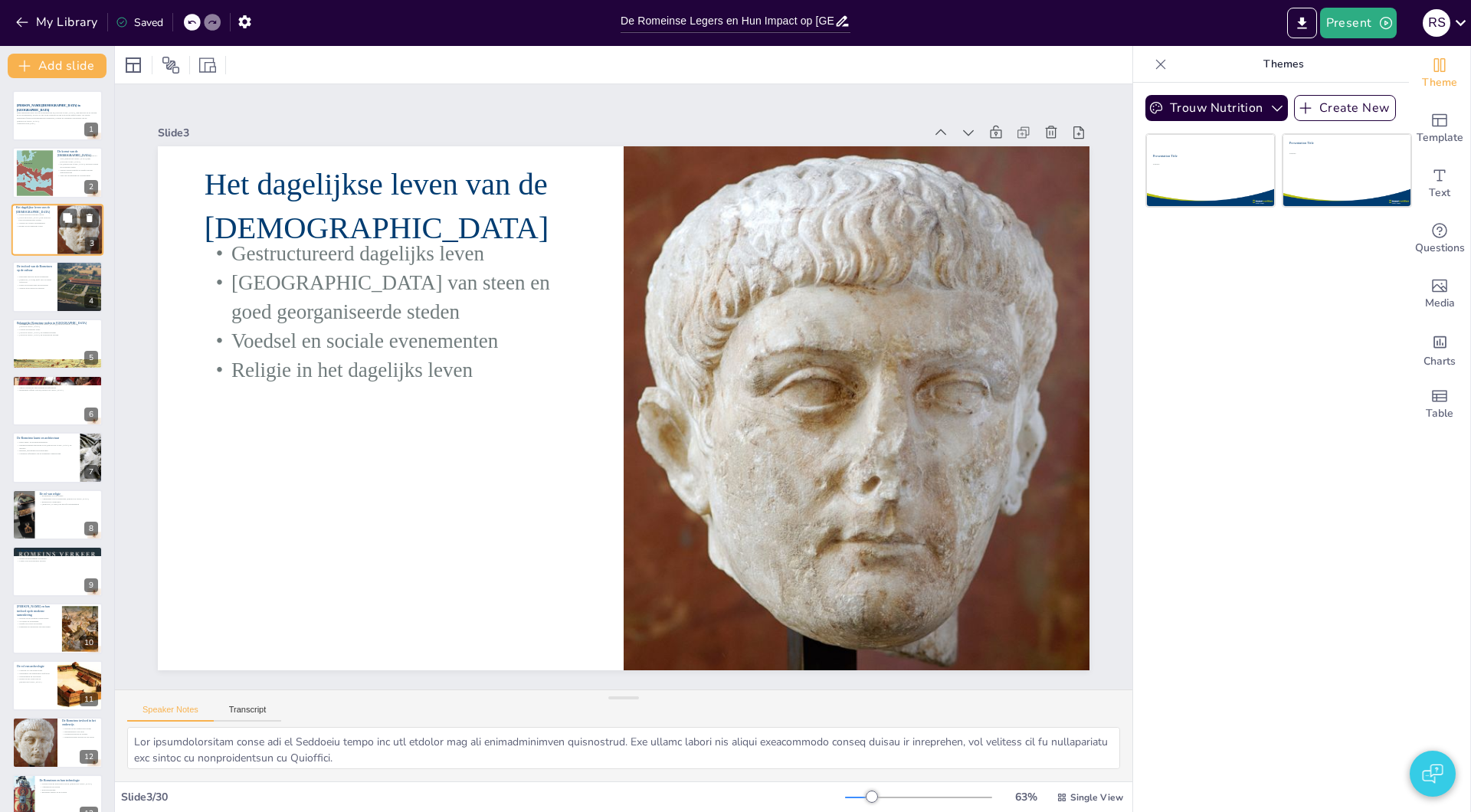
checkbox input "true"
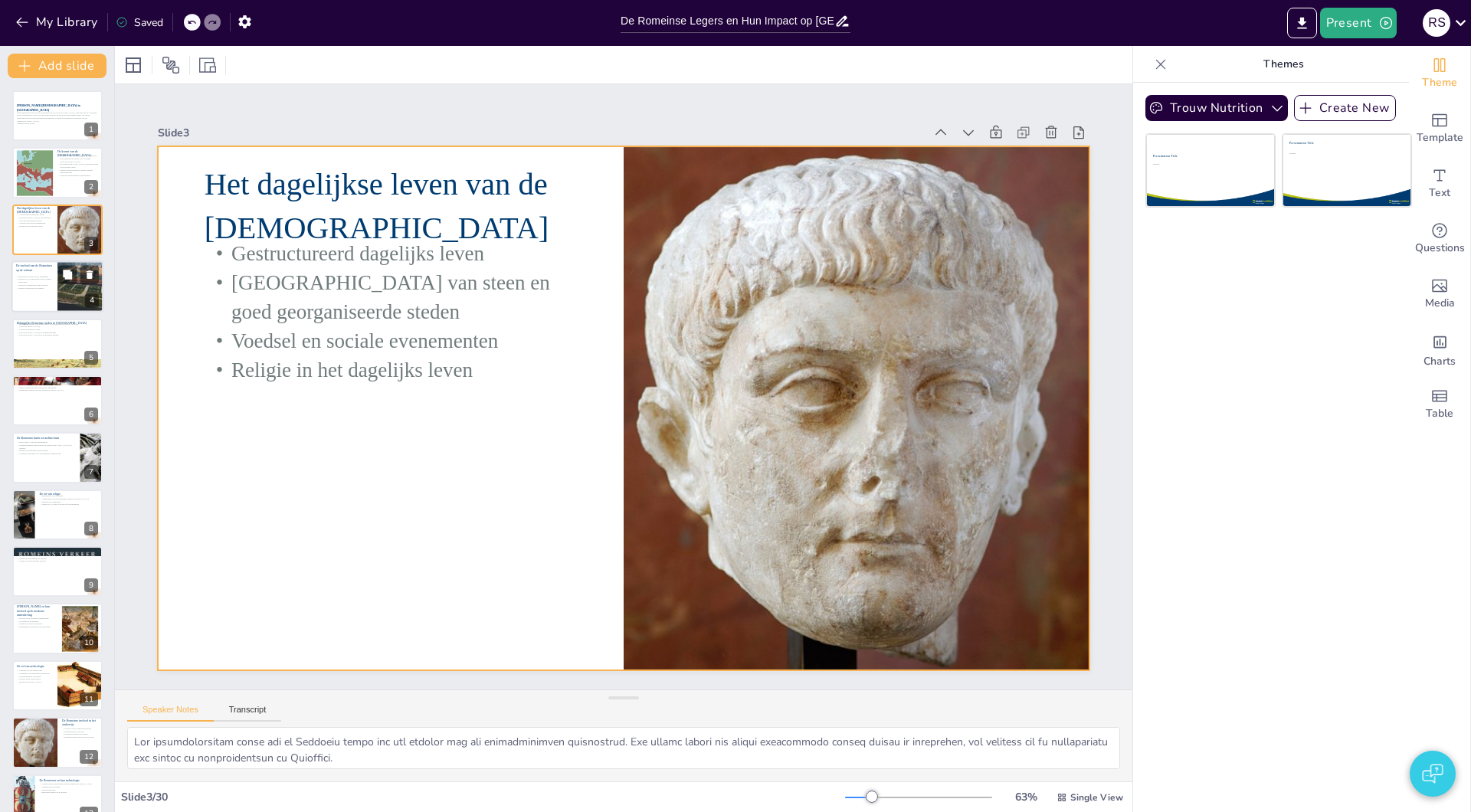
checkbox input "true"
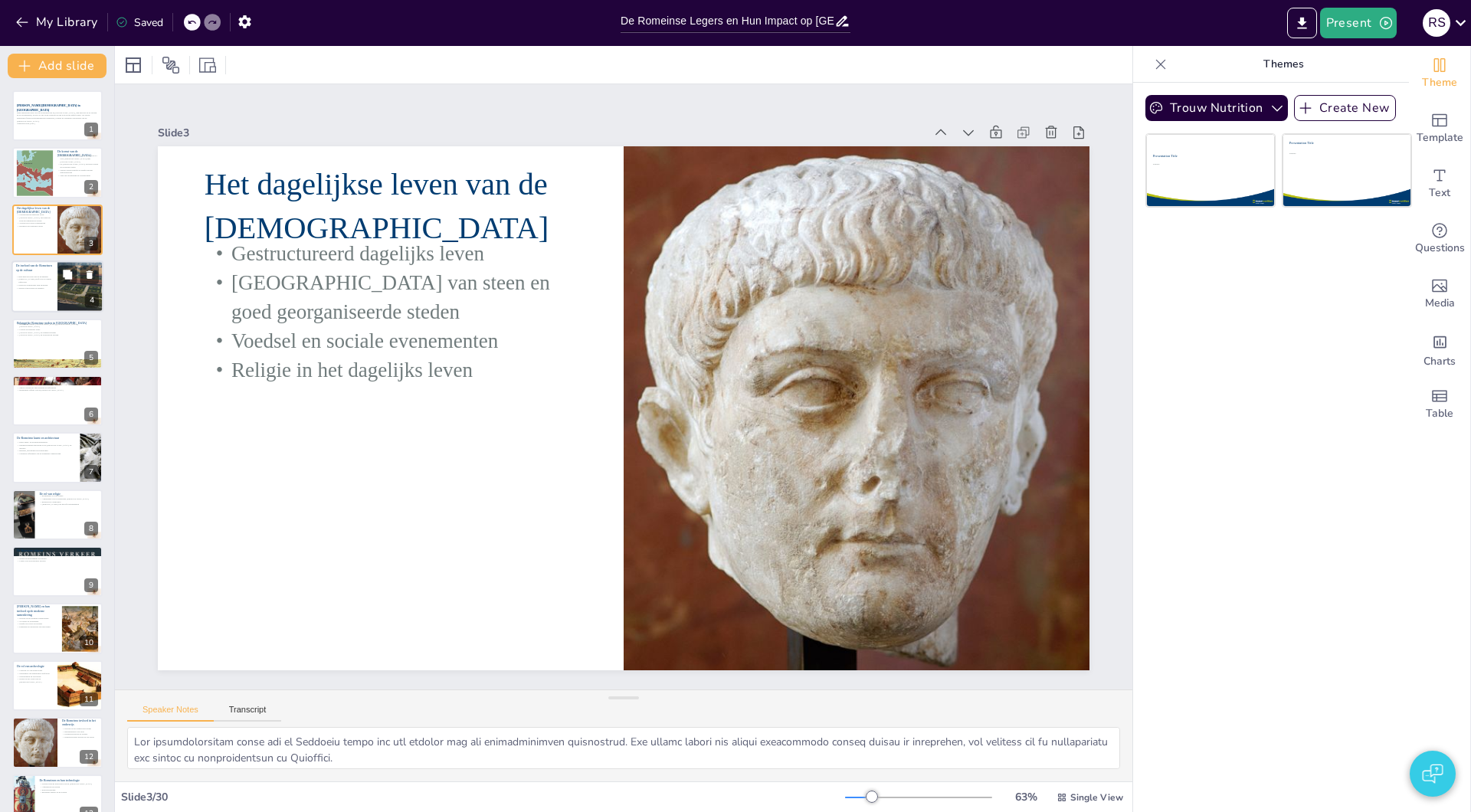
checkbox input "true"
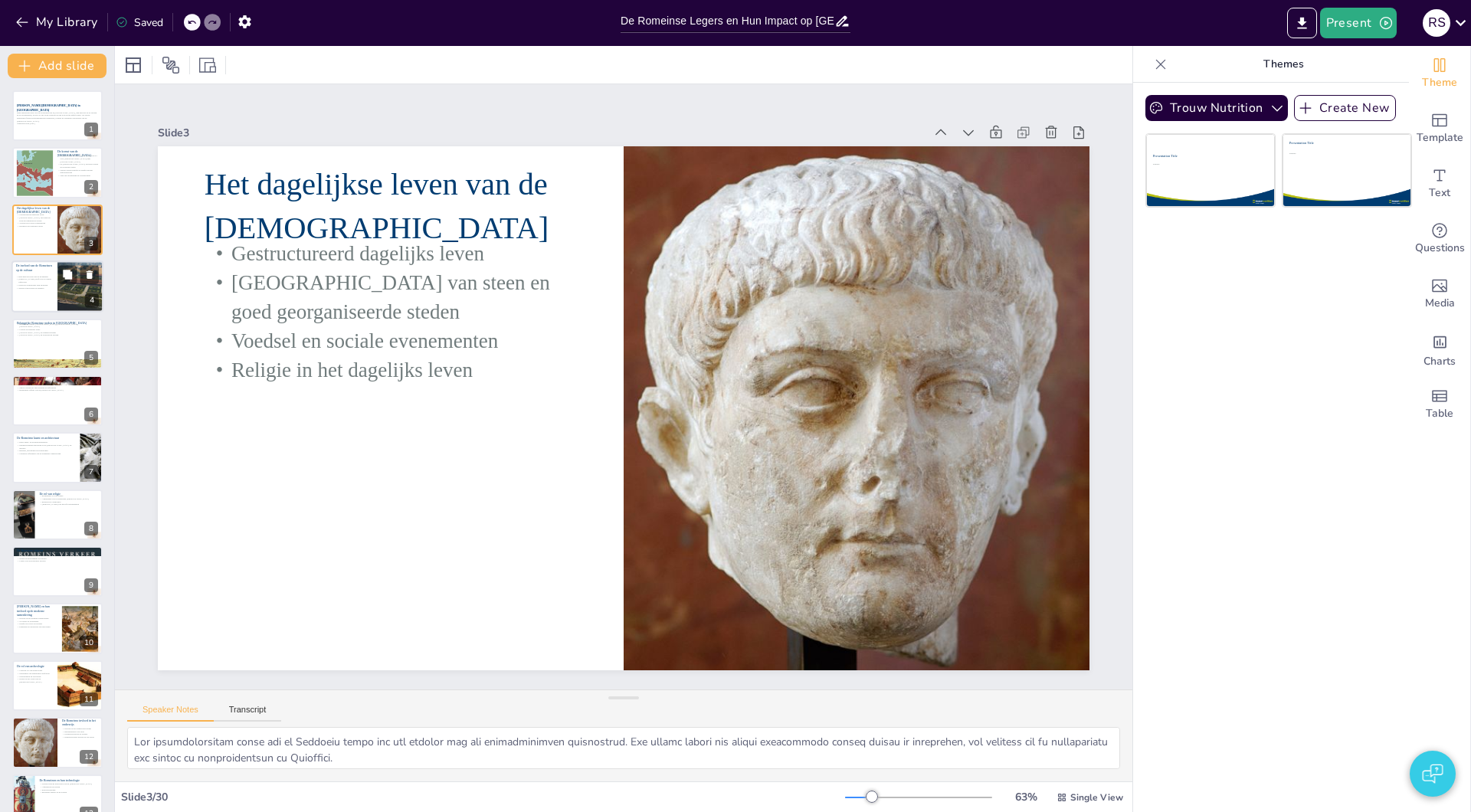
checkbox input "true"
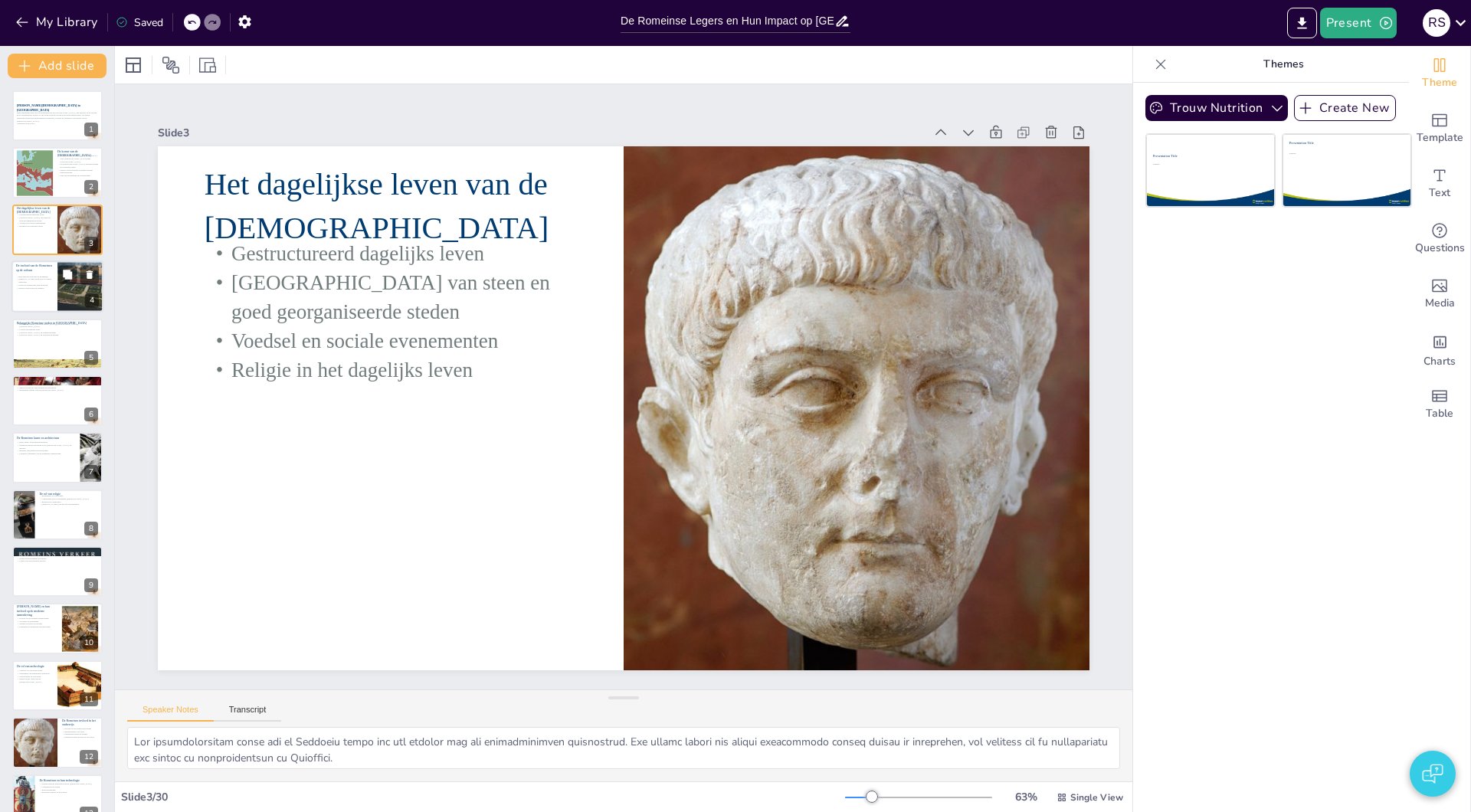
checkbox input "true"
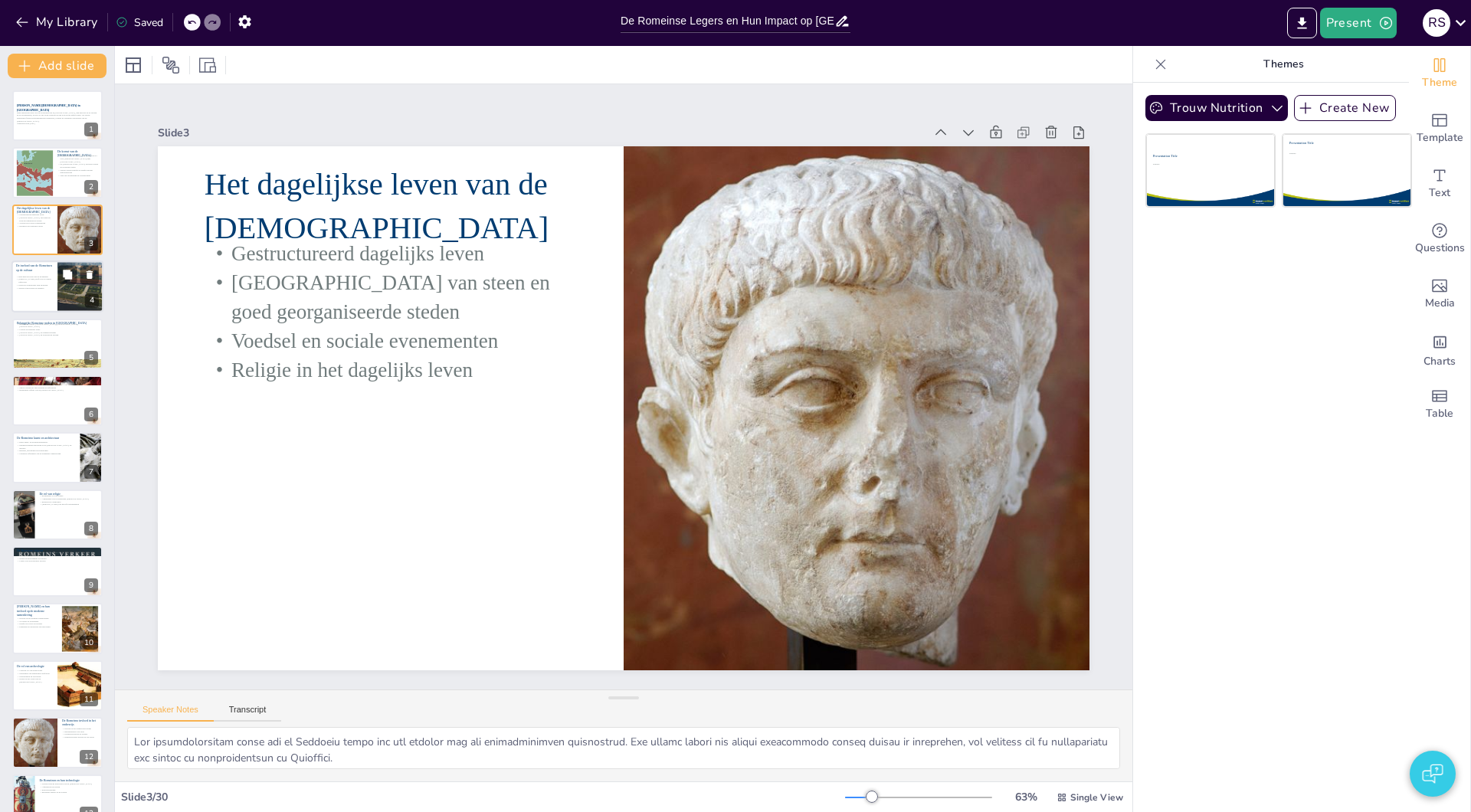
checkbox input "true"
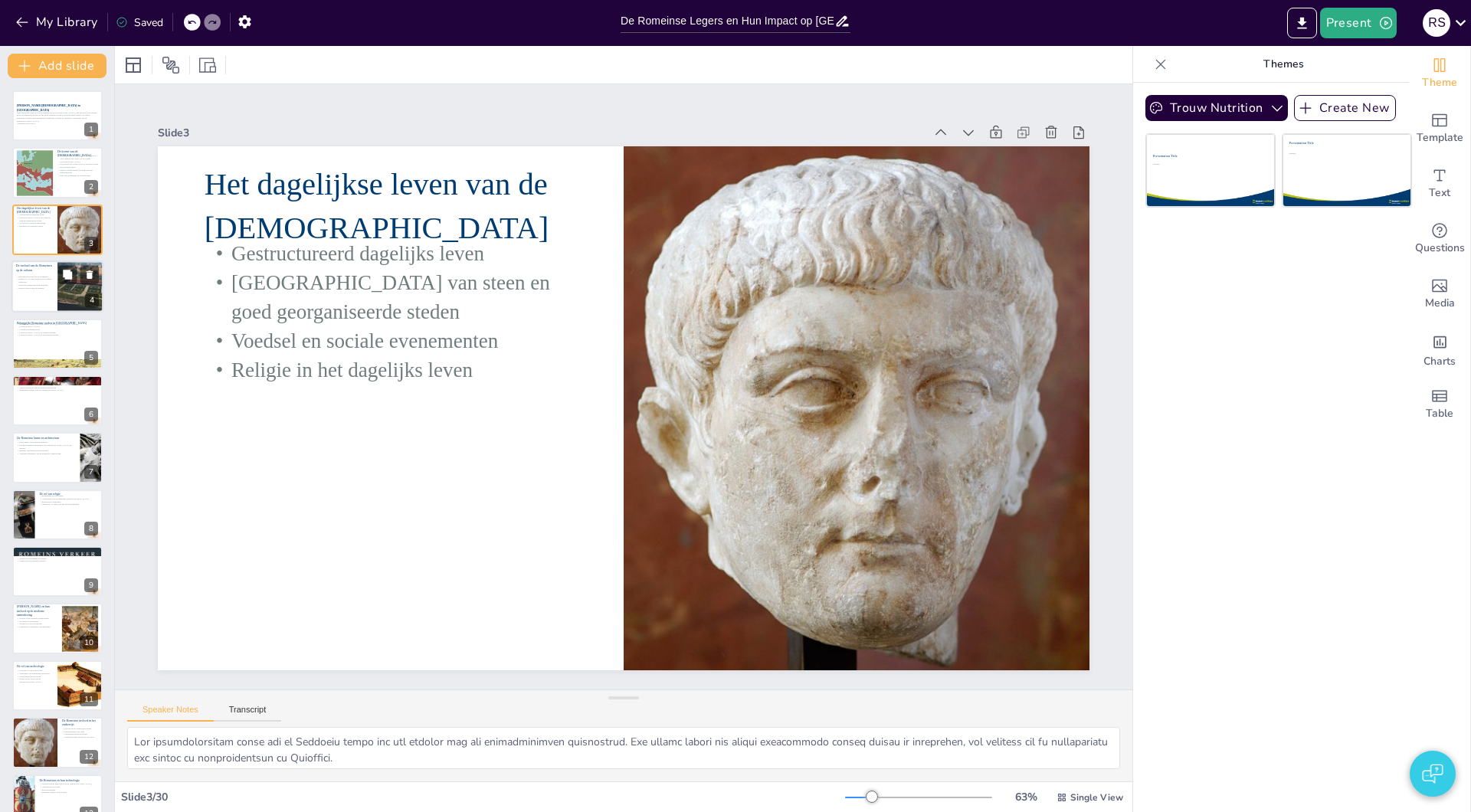
checkbox input "true"
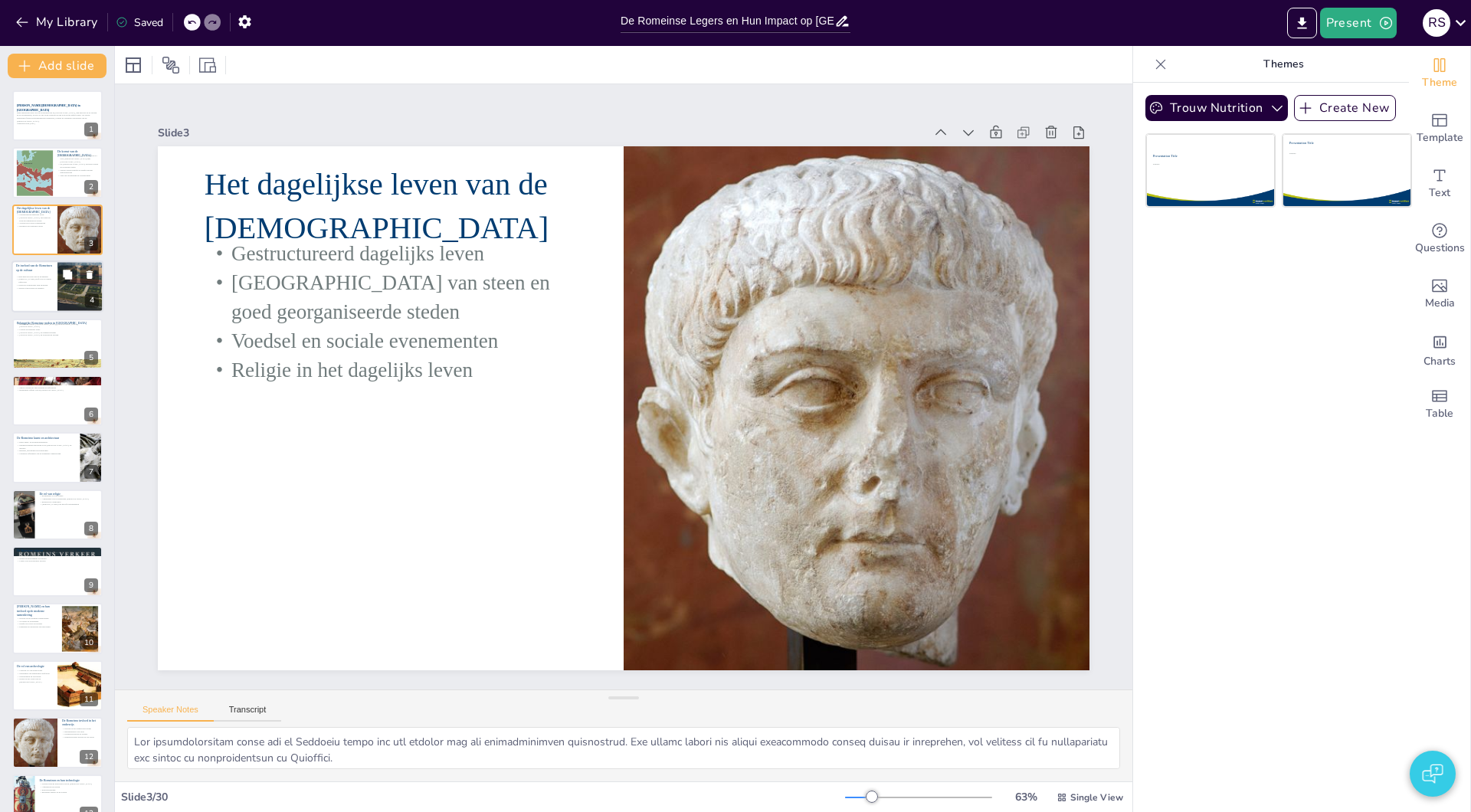
checkbox input "true"
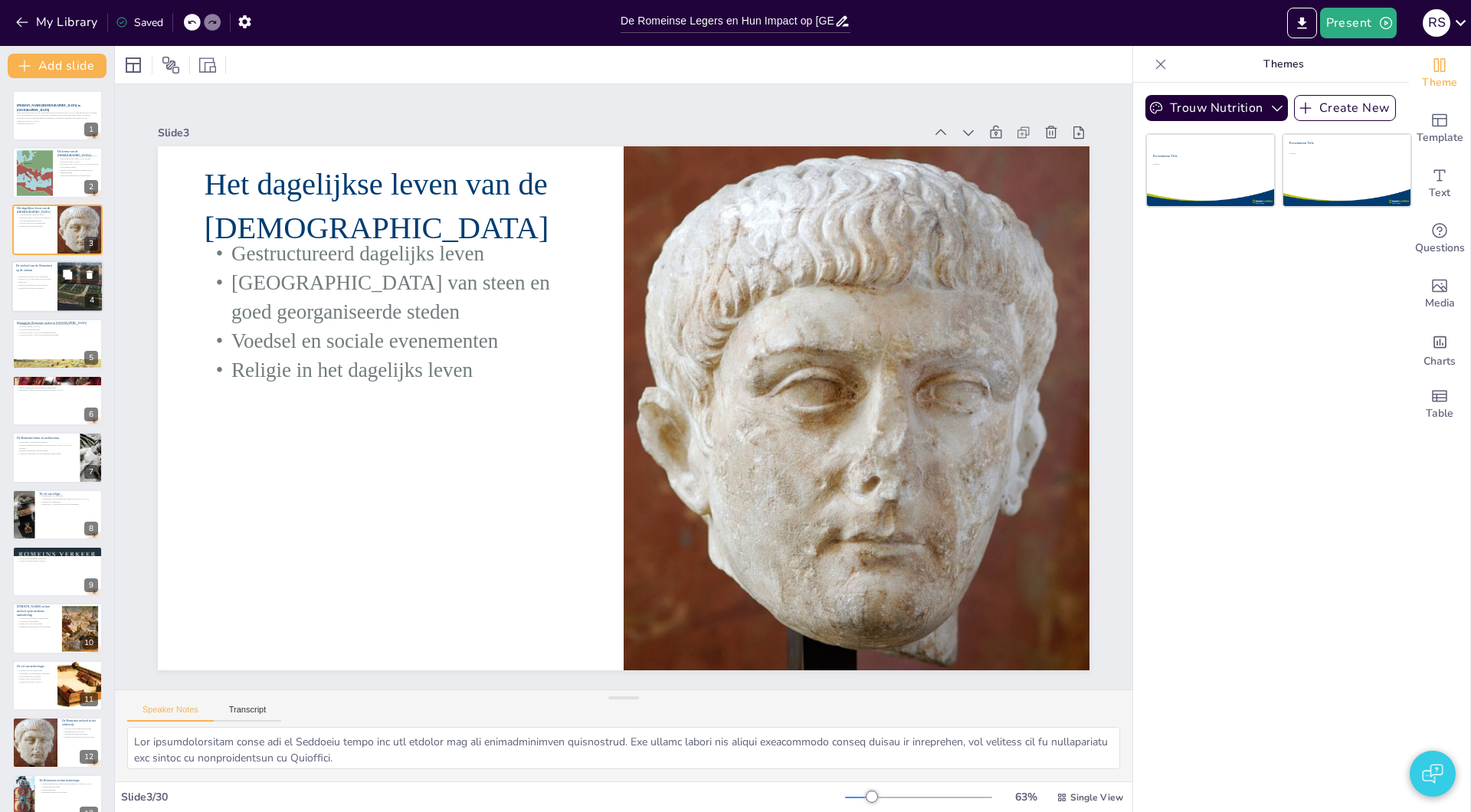
click at [29, 286] on p "Nieuwe gewoonten en tradities" at bounding box center [34, 287] width 37 height 3
checkbox input "true"
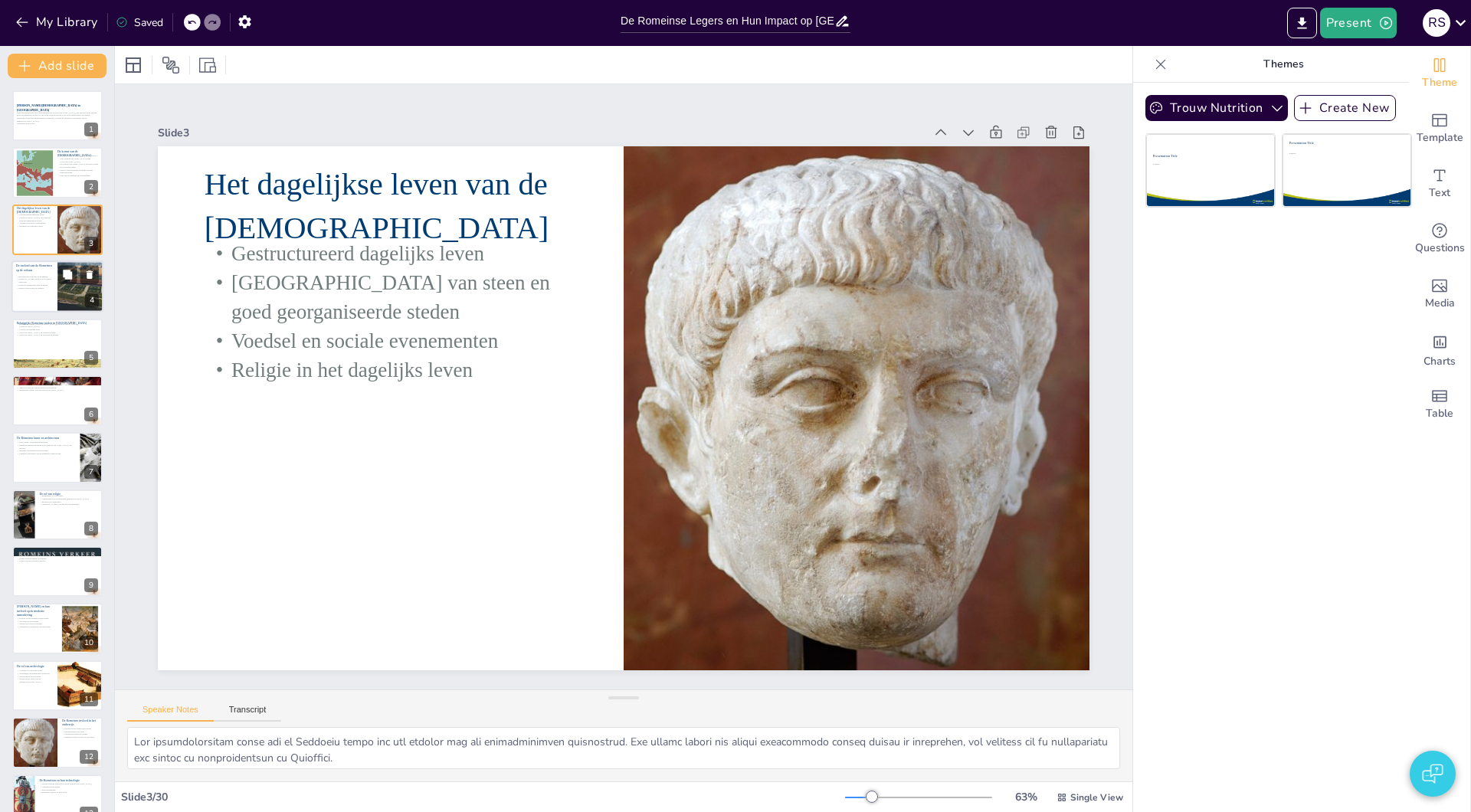
checkbox input "true"
type textarea "Lo ipsumdolo sitamet con ad Elitsedd ei te Incididuntu laboree do magnaaliq eni…"
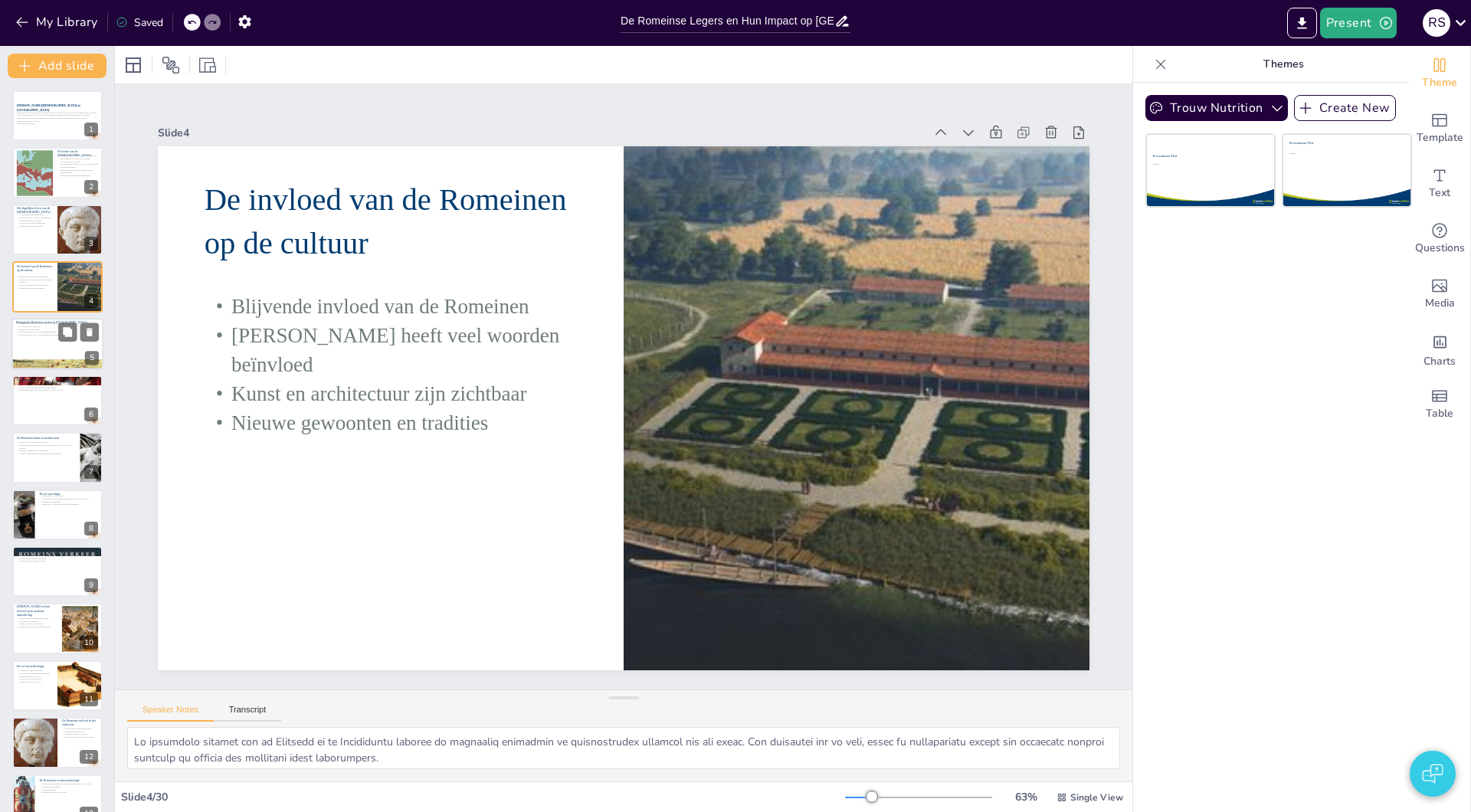
checkbox input "true"
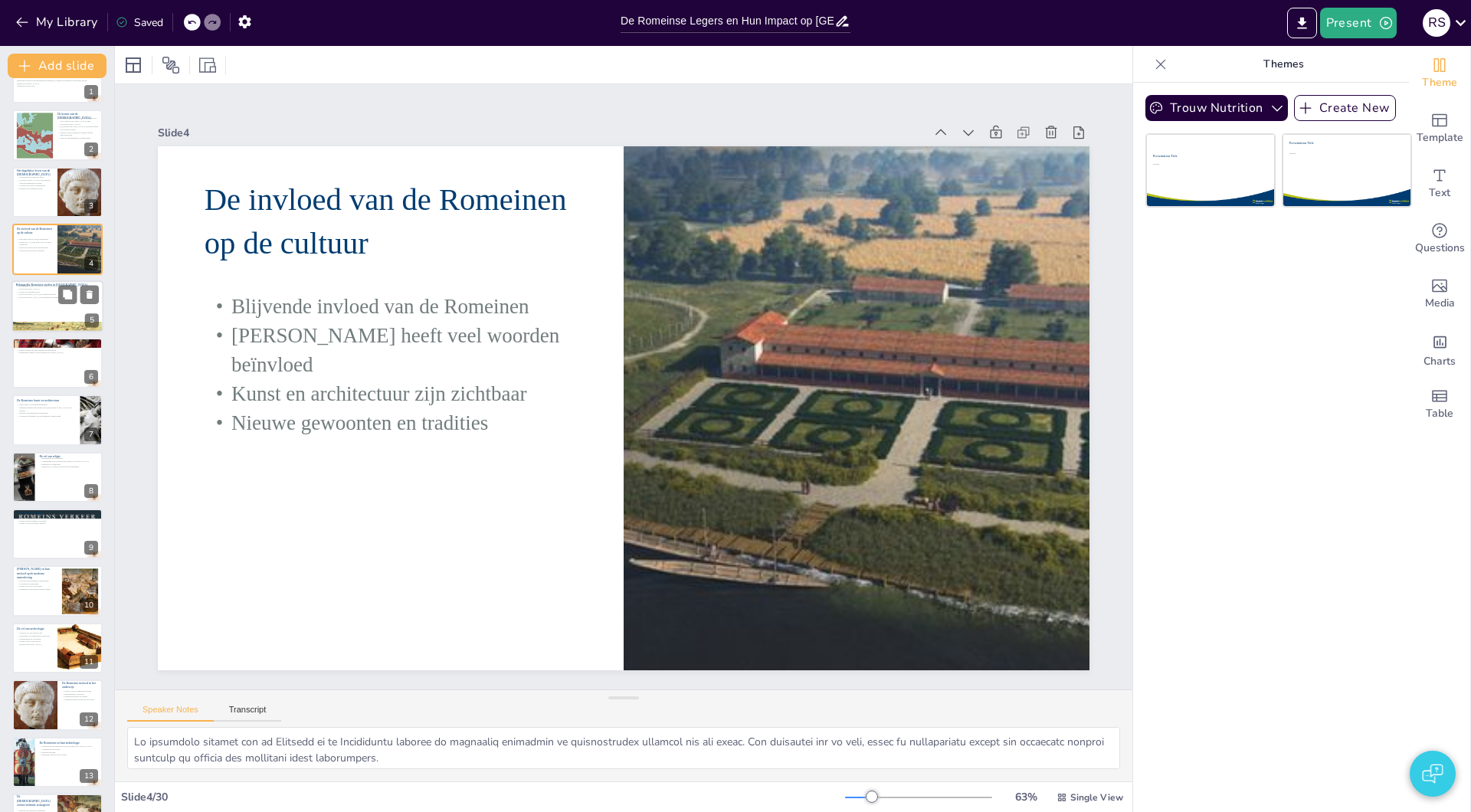
scroll to position [41, 0]
checkbox input "true"
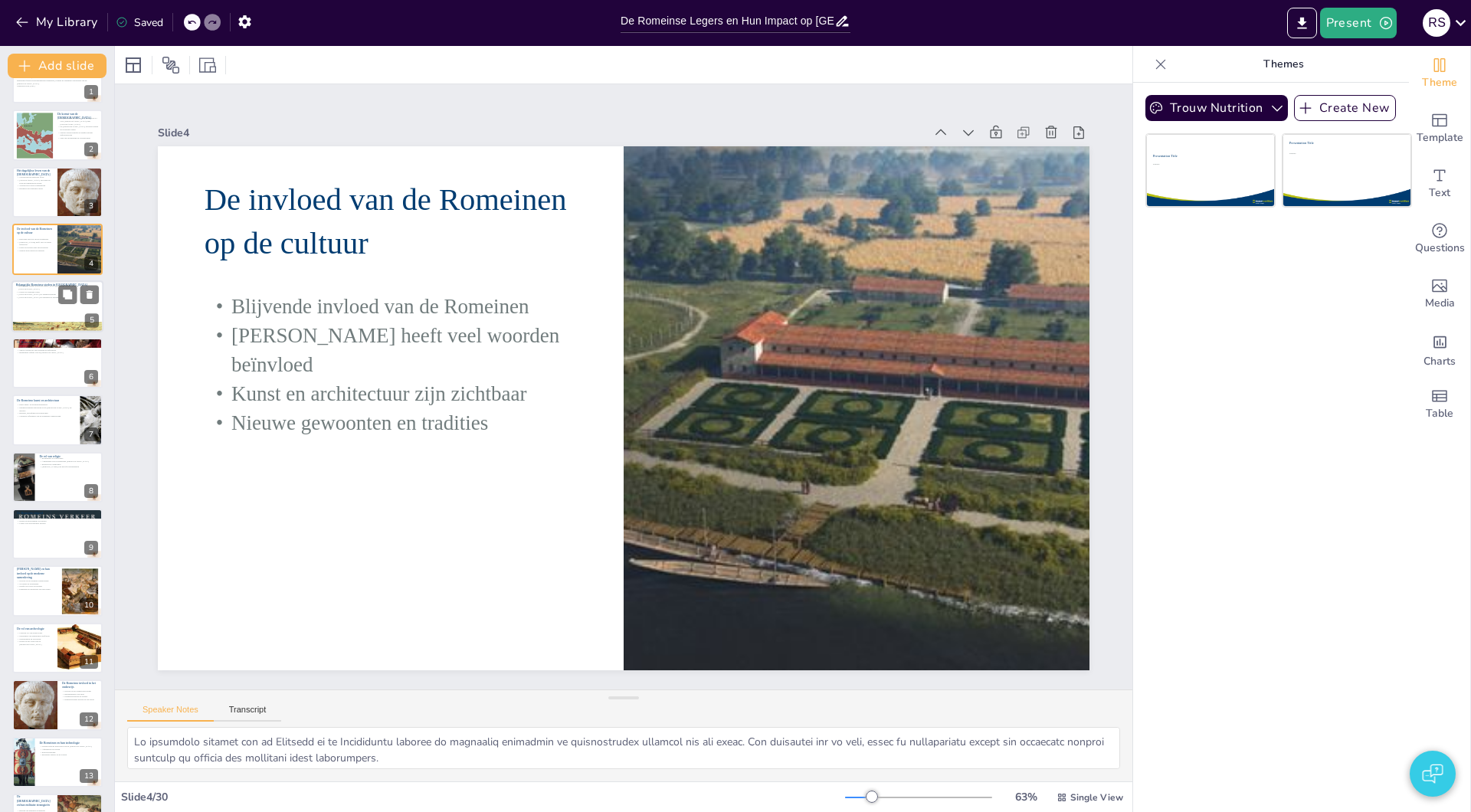
checkbox input "true"
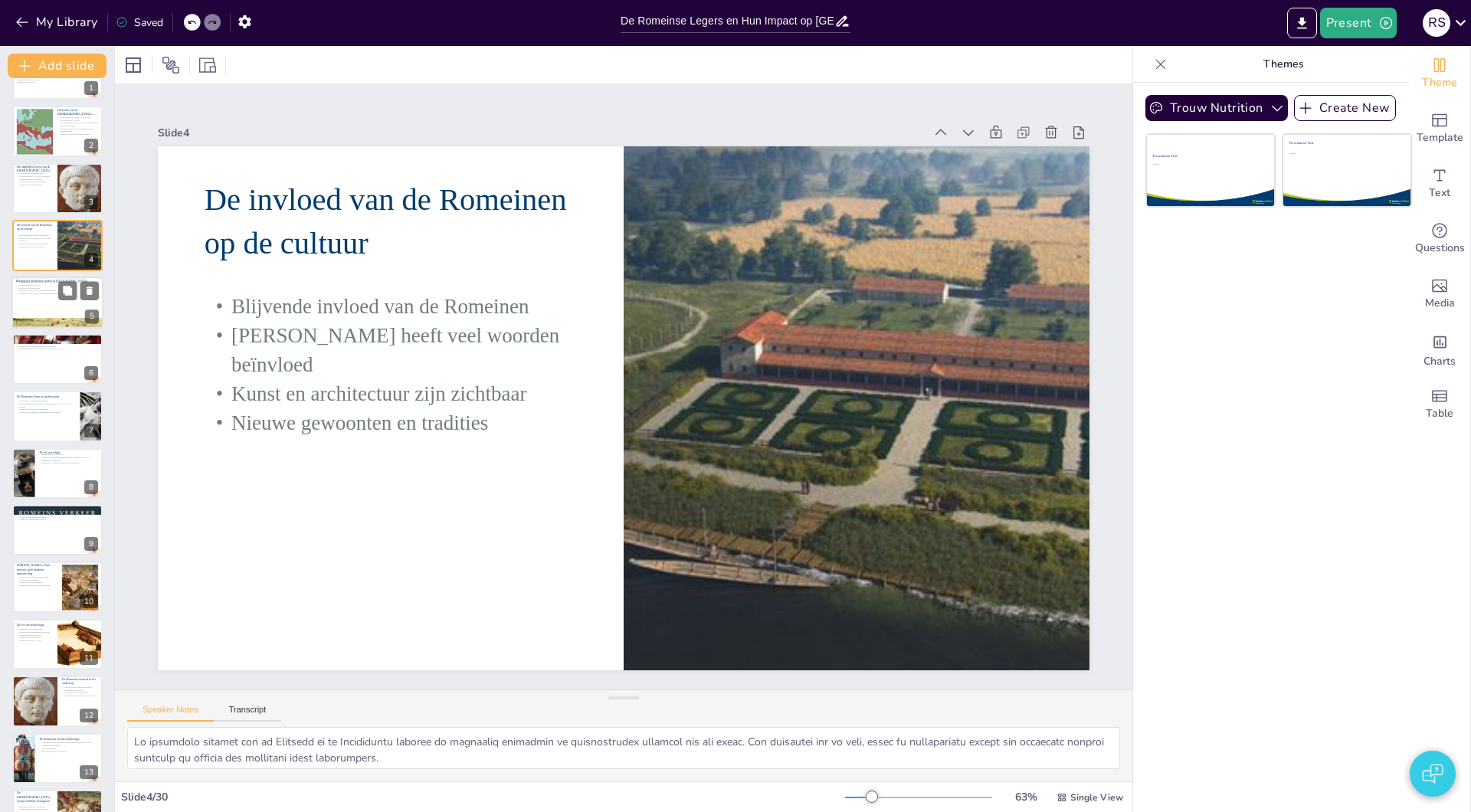
checkbox input "true"
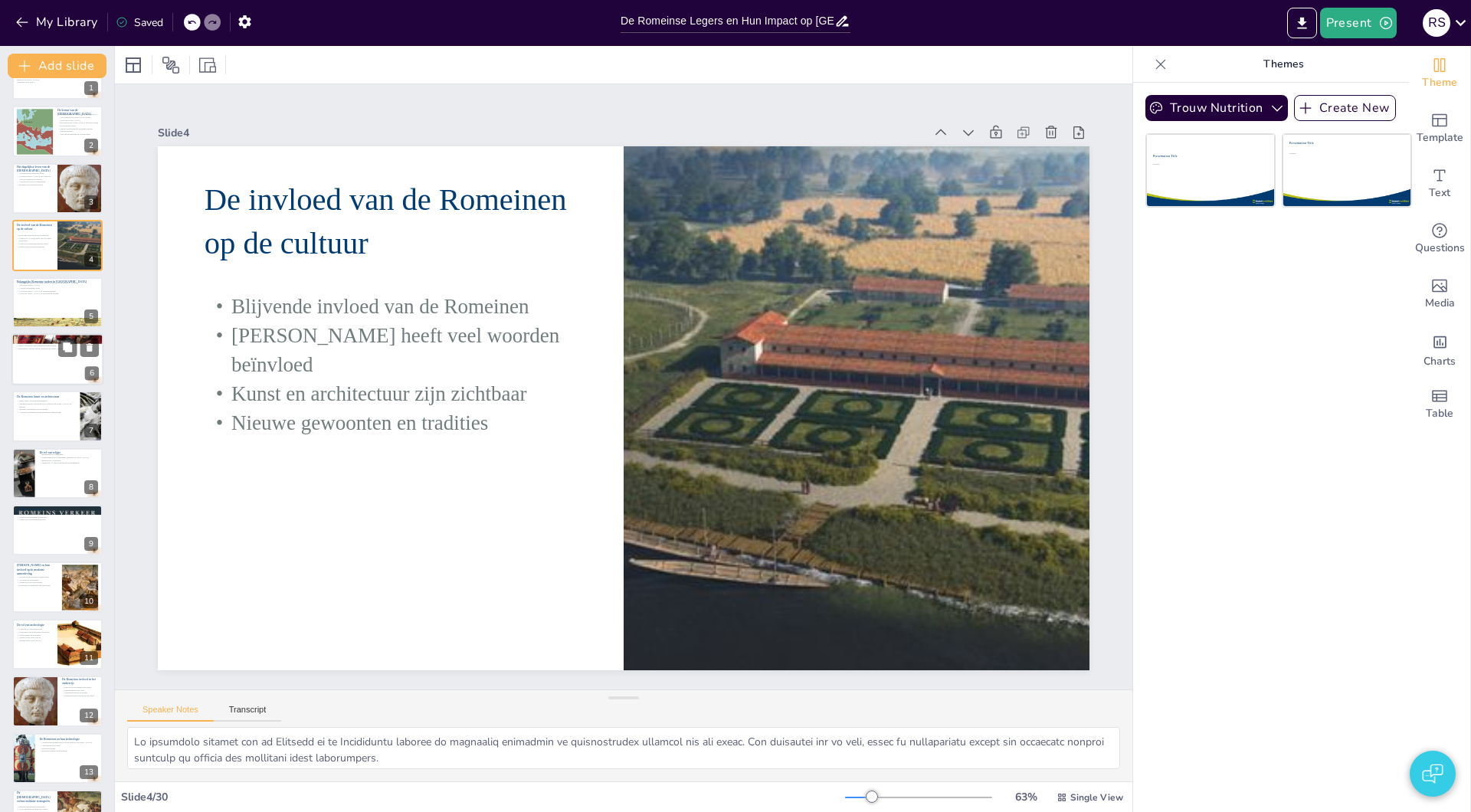
checkbox input "true"
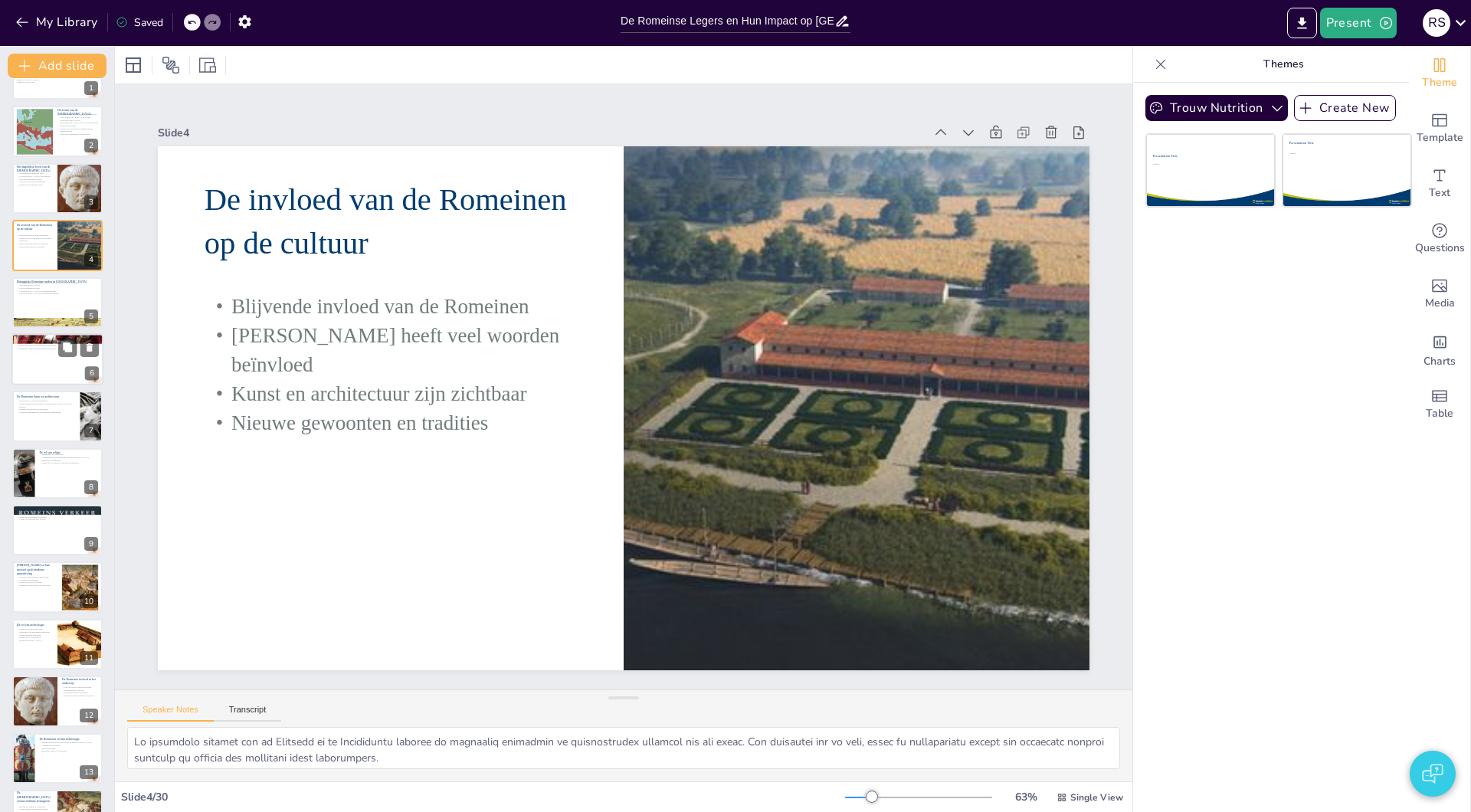
checkbox input "true"
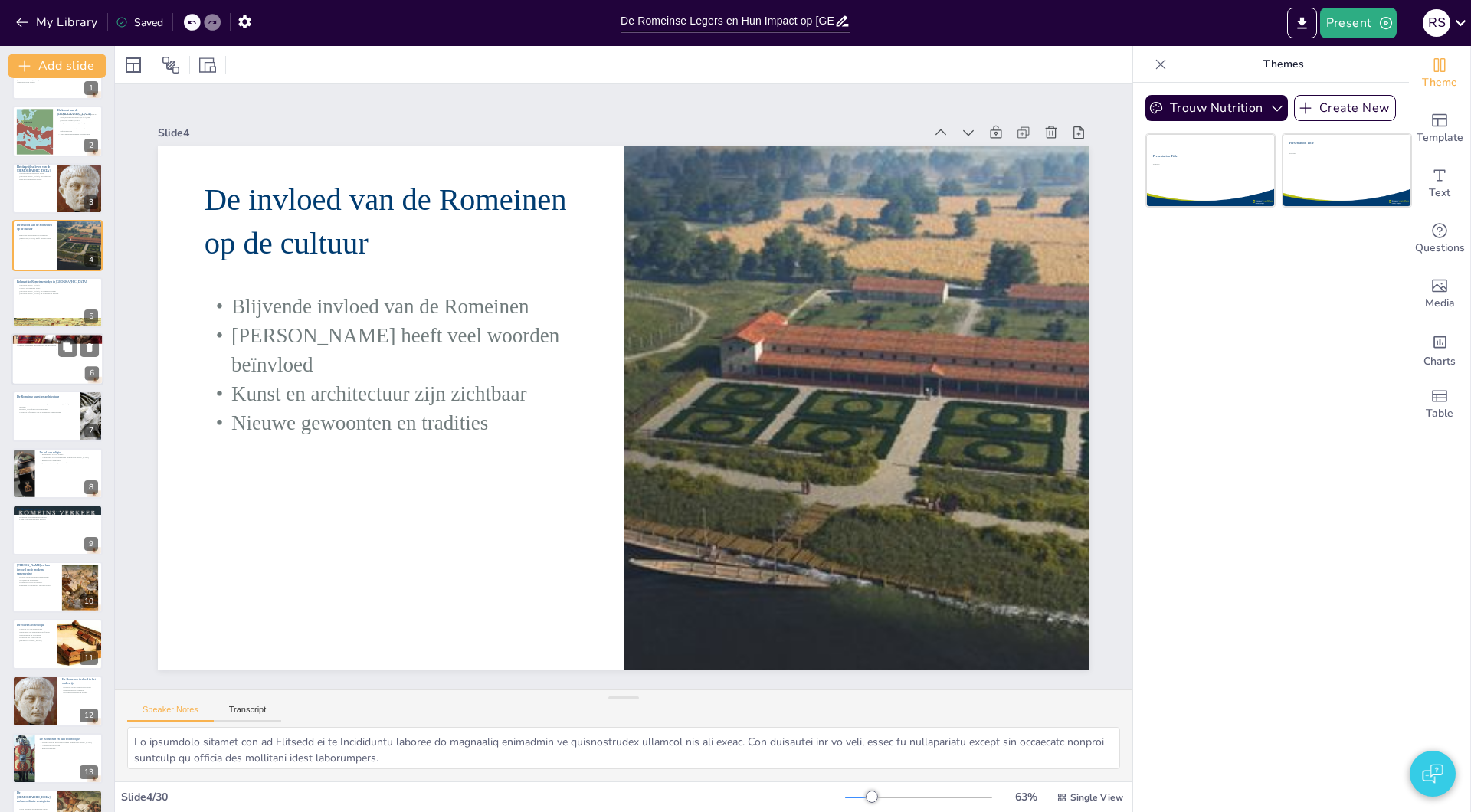
checkbox input "true"
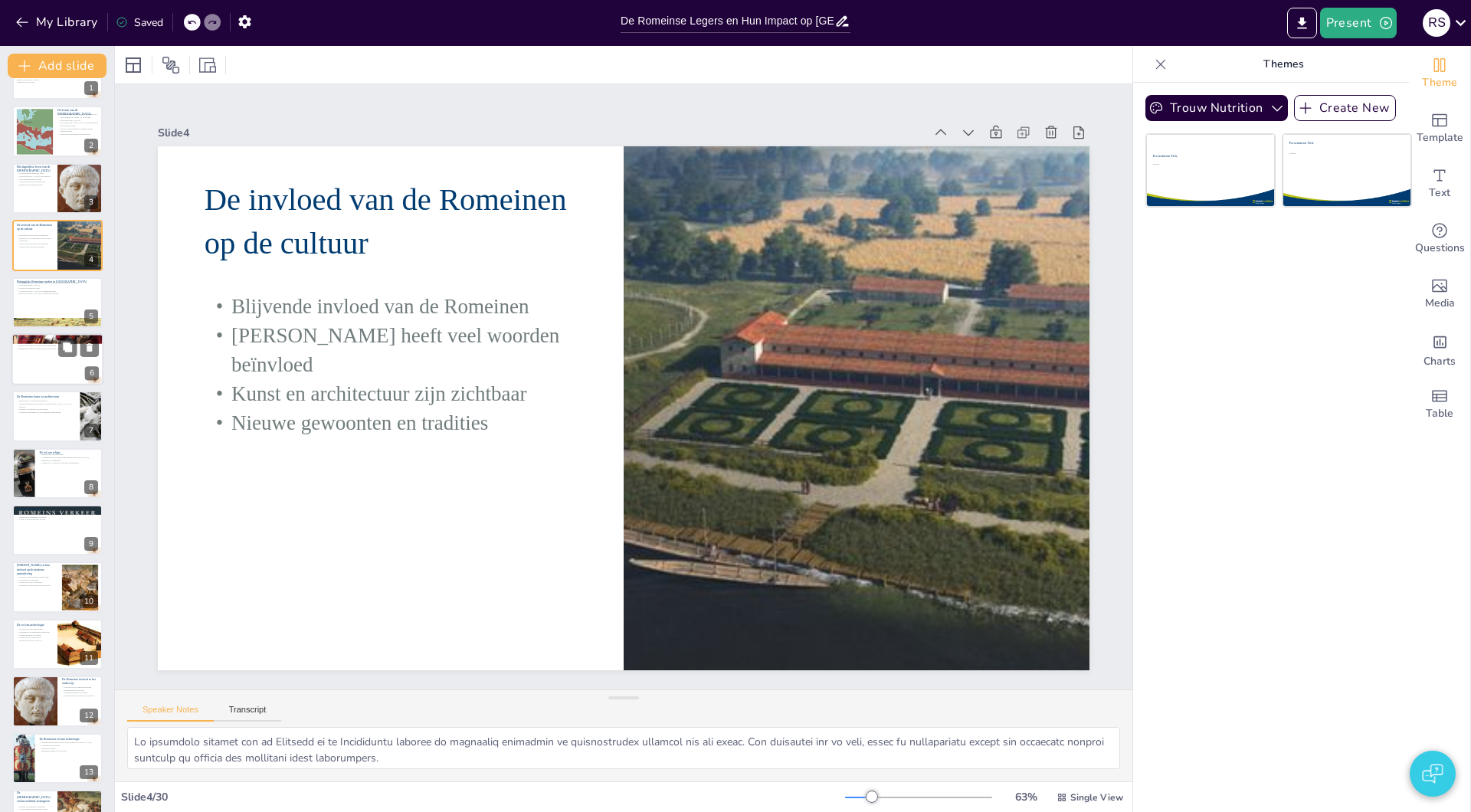
checkbox input "true"
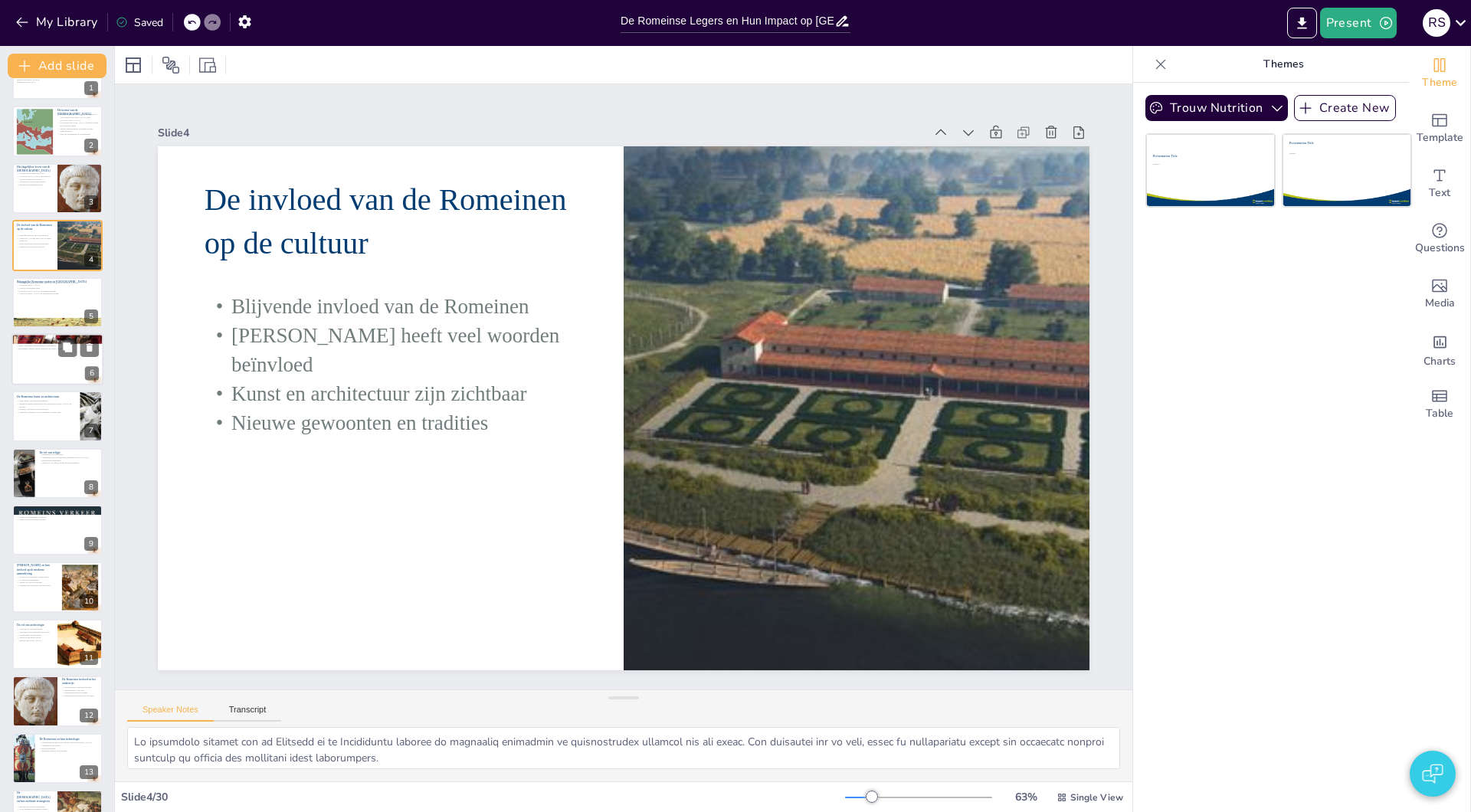
checkbox input "true"
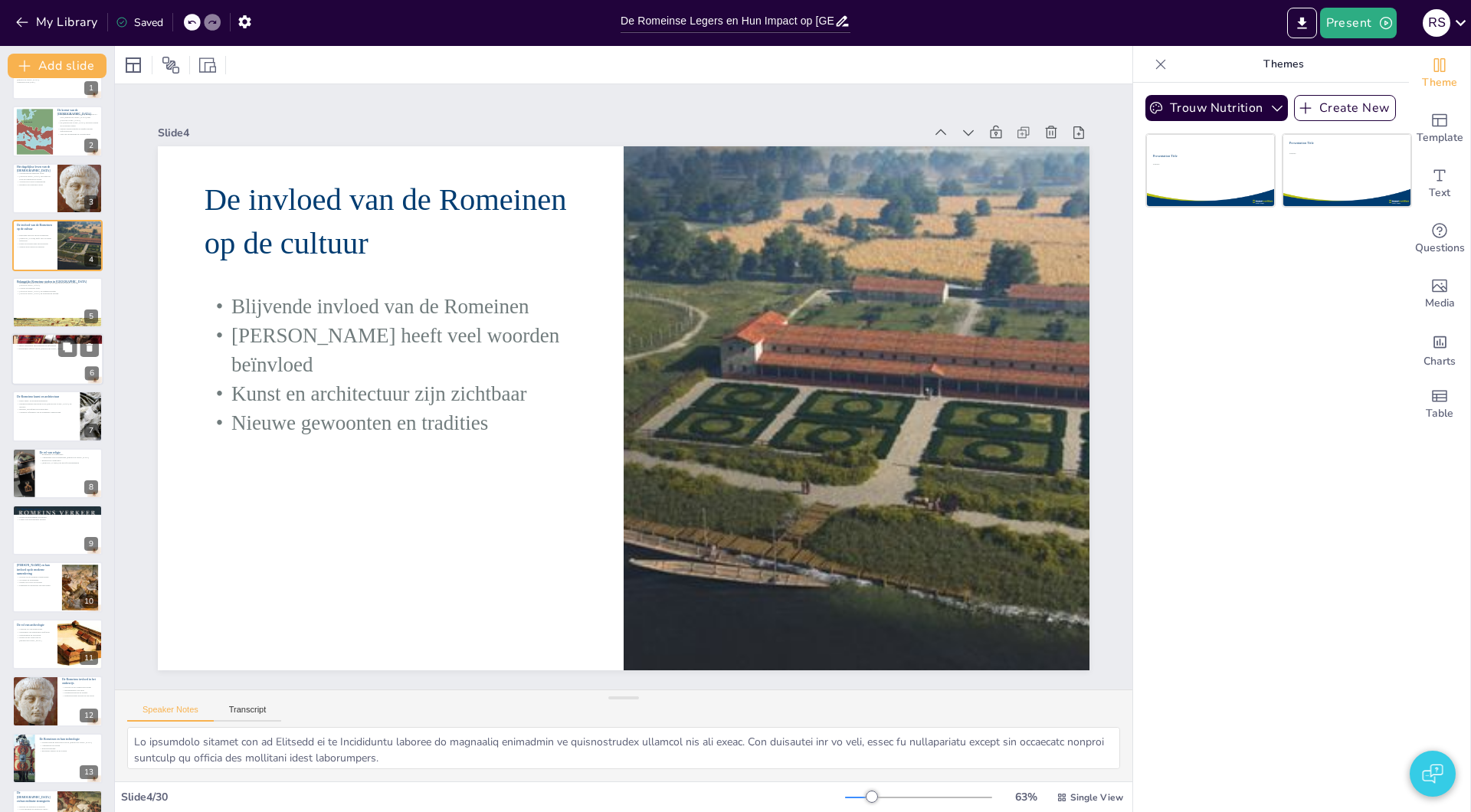
checkbox input "true"
click at [26, 297] on div at bounding box center [57, 303] width 92 height 52
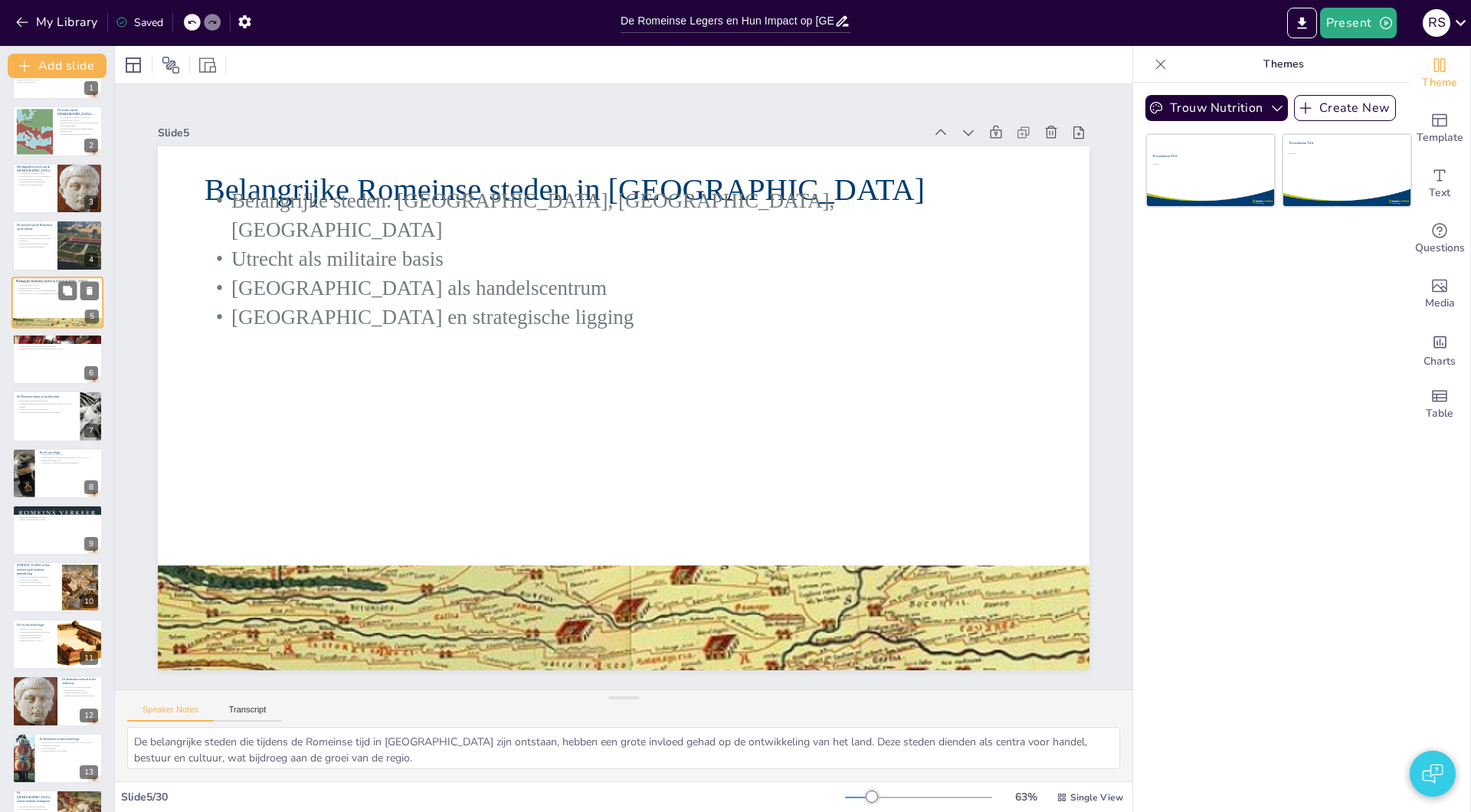
scroll to position [0, 0]
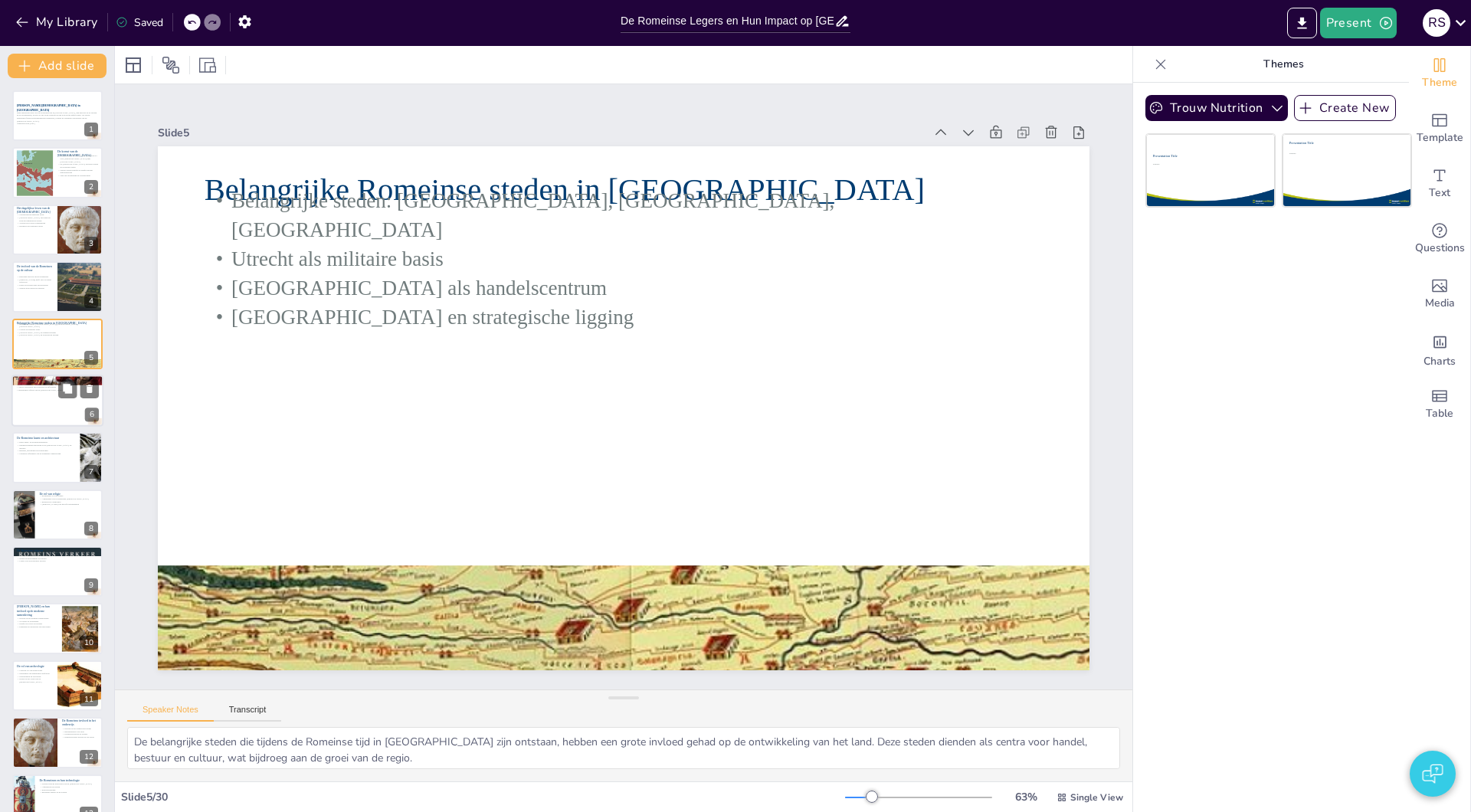
click at [33, 393] on div at bounding box center [57, 400] width 92 height 52
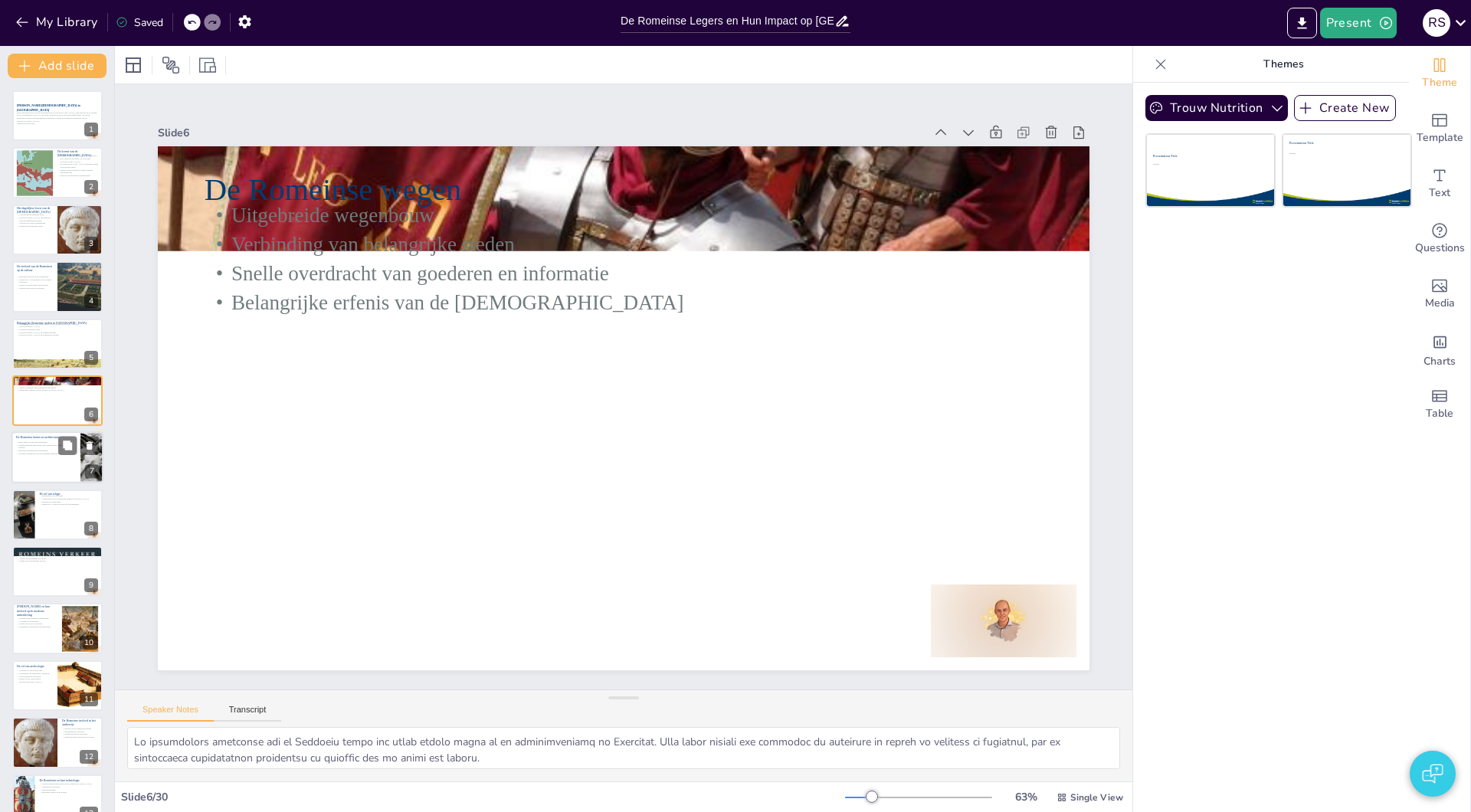
click at [33, 460] on div at bounding box center [57, 458] width 92 height 52
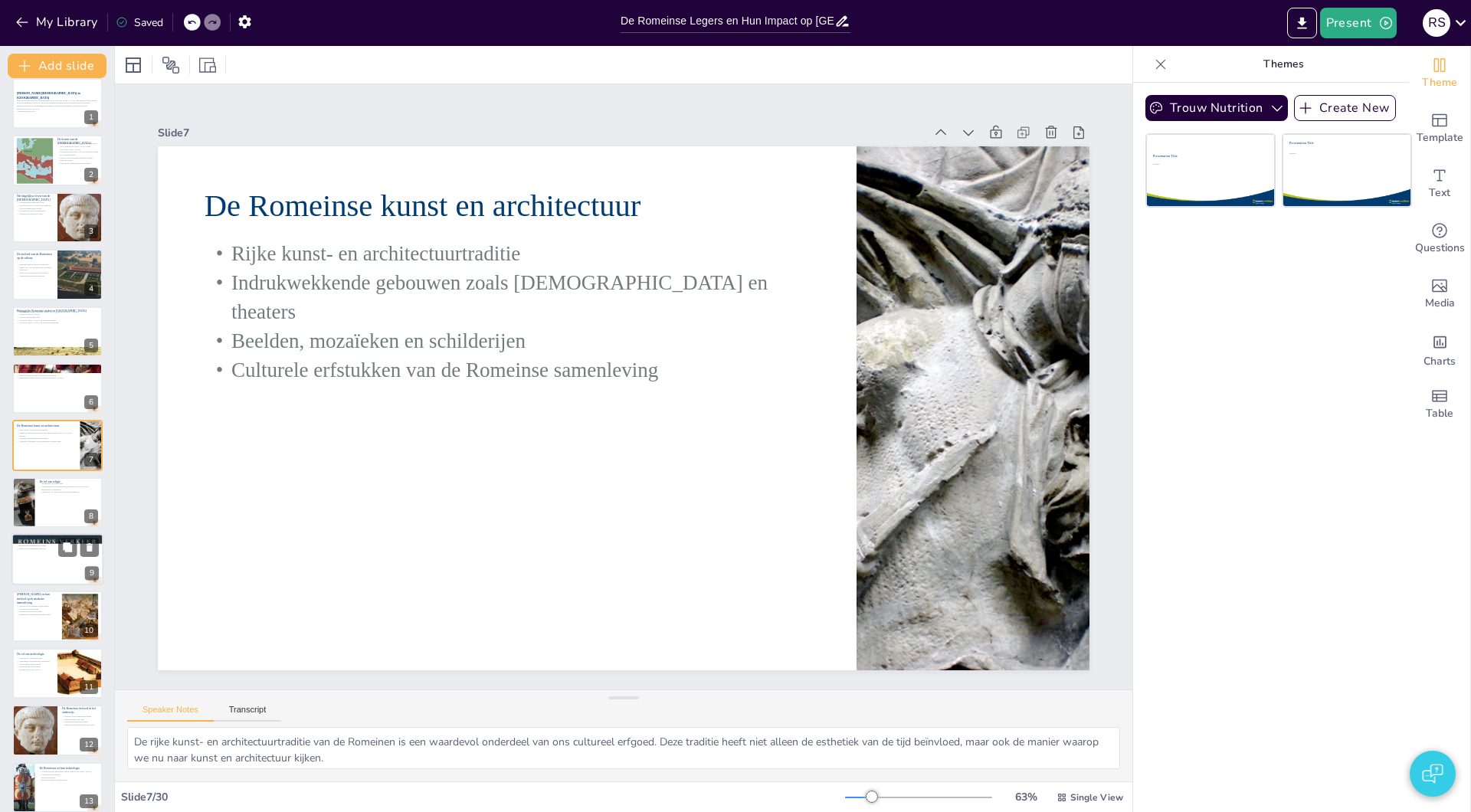
click at [29, 506] on div at bounding box center [22, 502] width 73 height 50
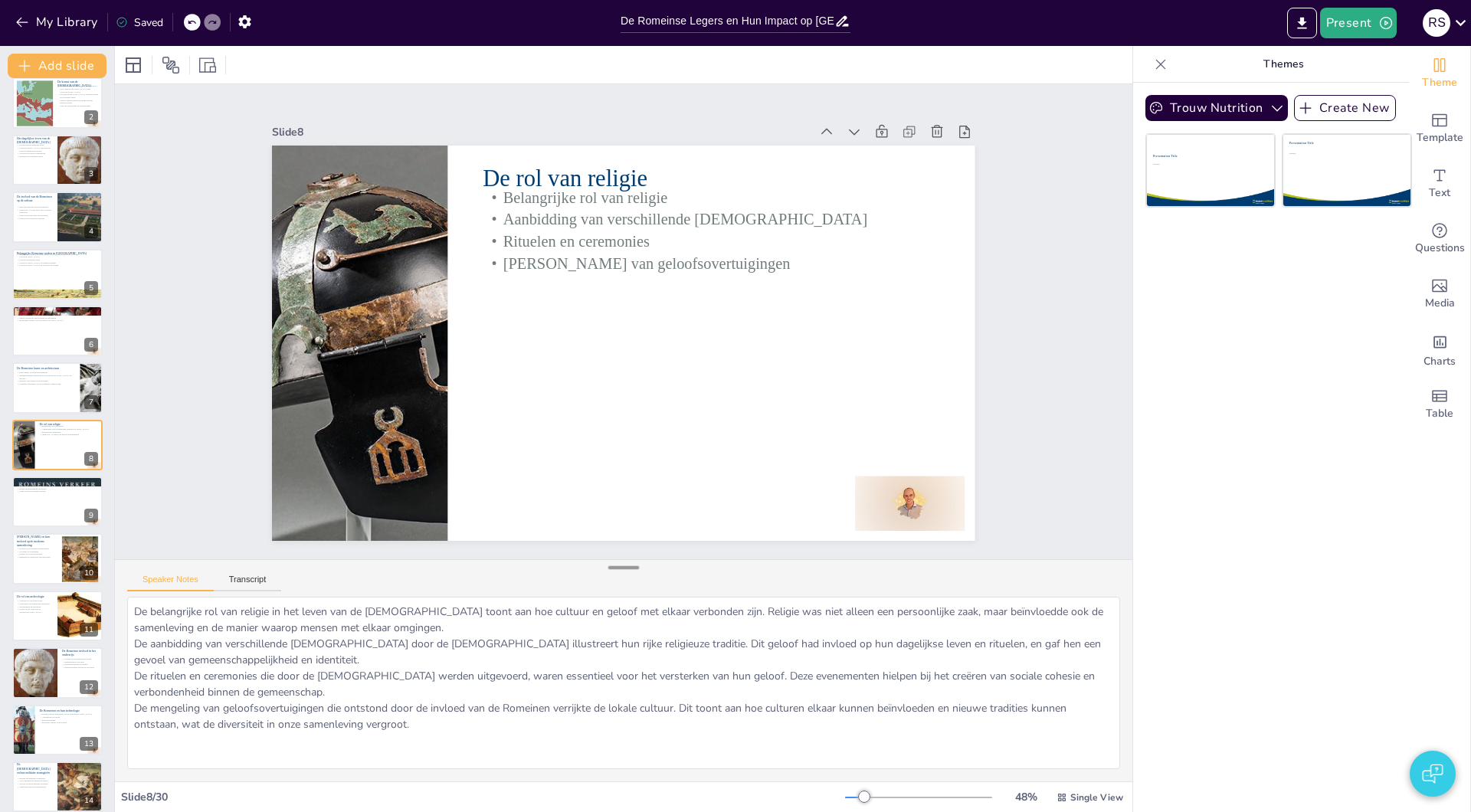
drag, startPoint x: 624, startPoint y: 698, endPoint x: 621, endPoint y: 568, distance: 130.0
click at [621, 568] on div at bounding box center [623, 568] width 30 height 15
click at [47, 505] on div at bounding box center [57, 501] width 90 height 50
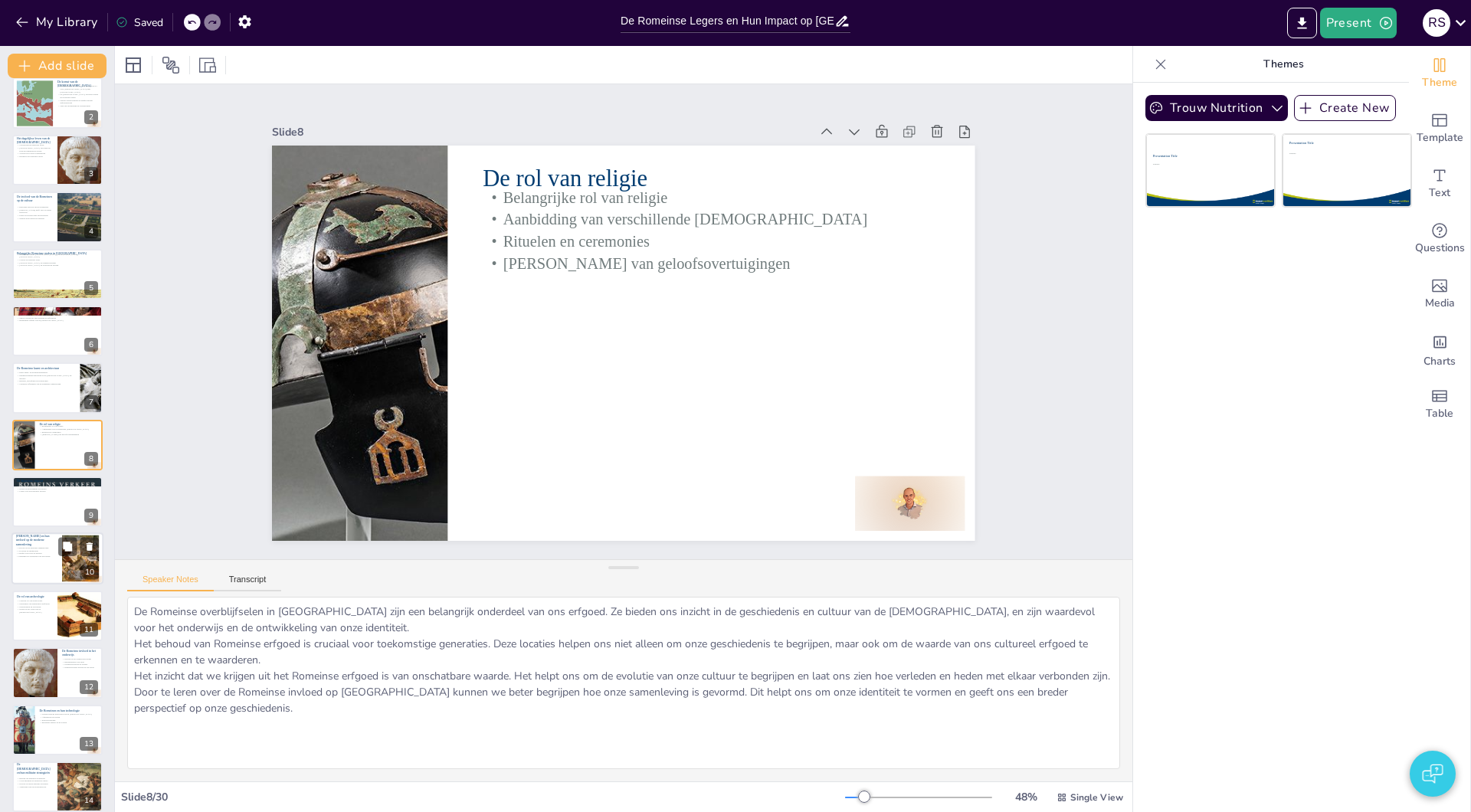
scroll to position [126, 0]
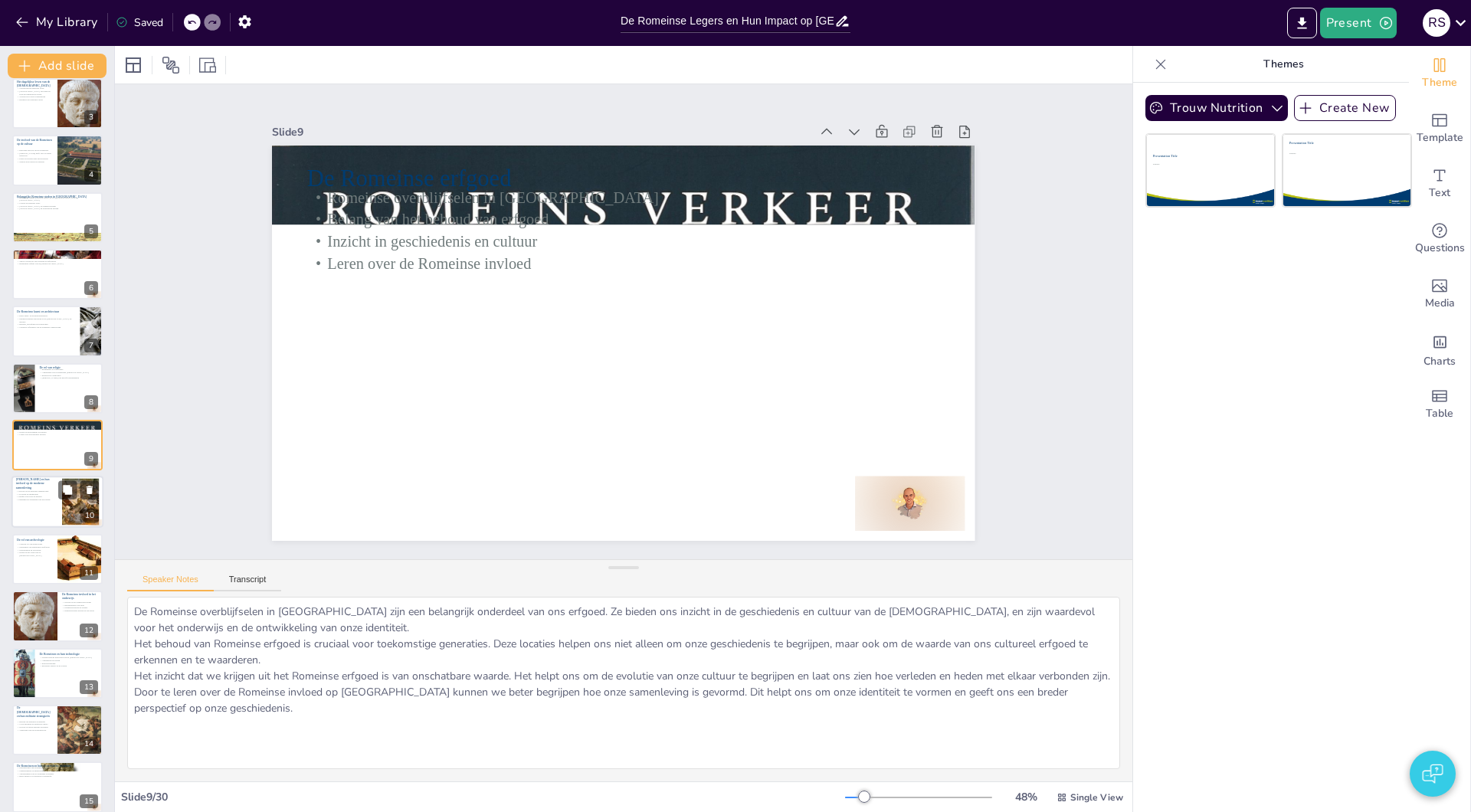
click at [40, 509] on div at bounding box center [57, 502] width 92 height 52
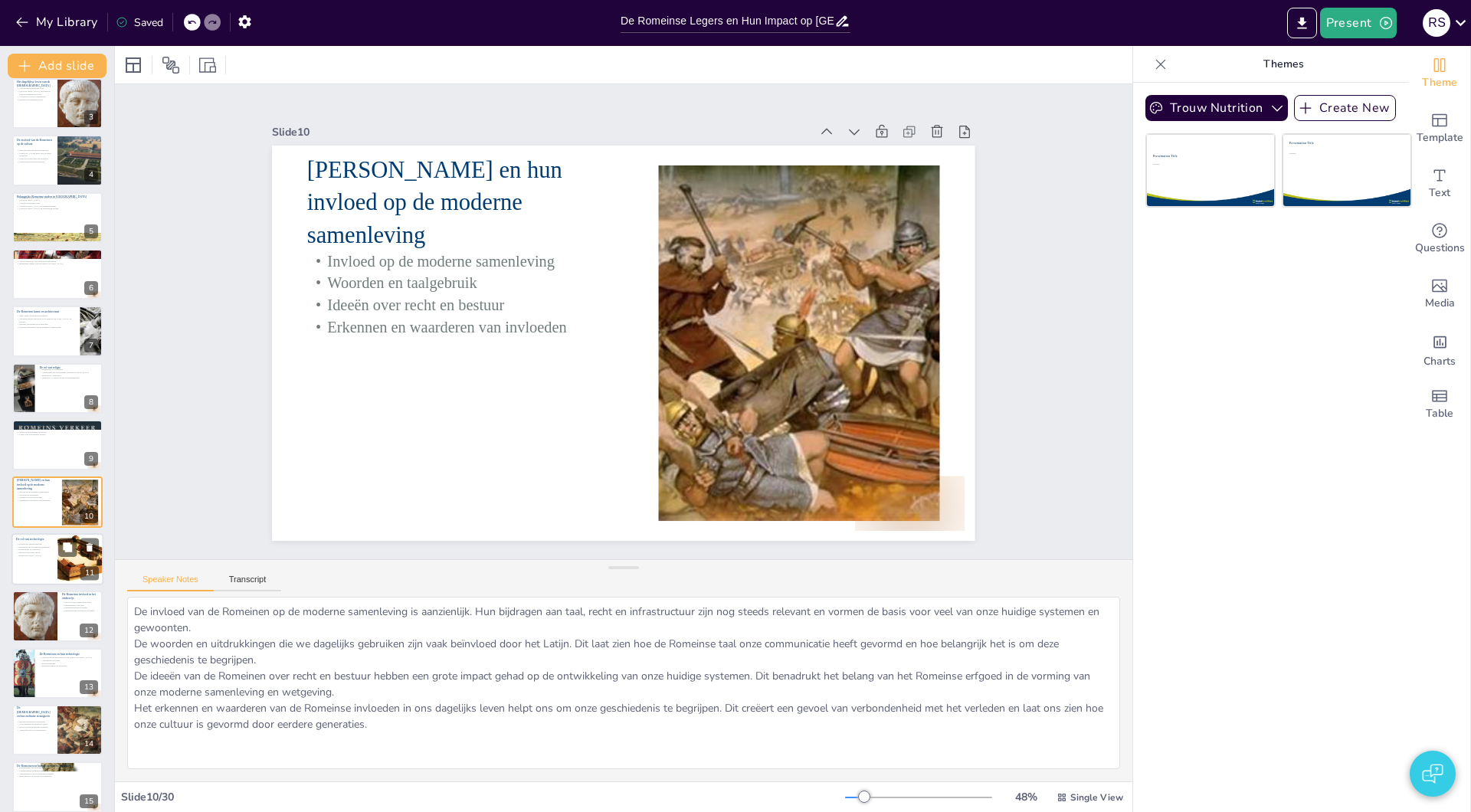
scroll to position [184, 0]
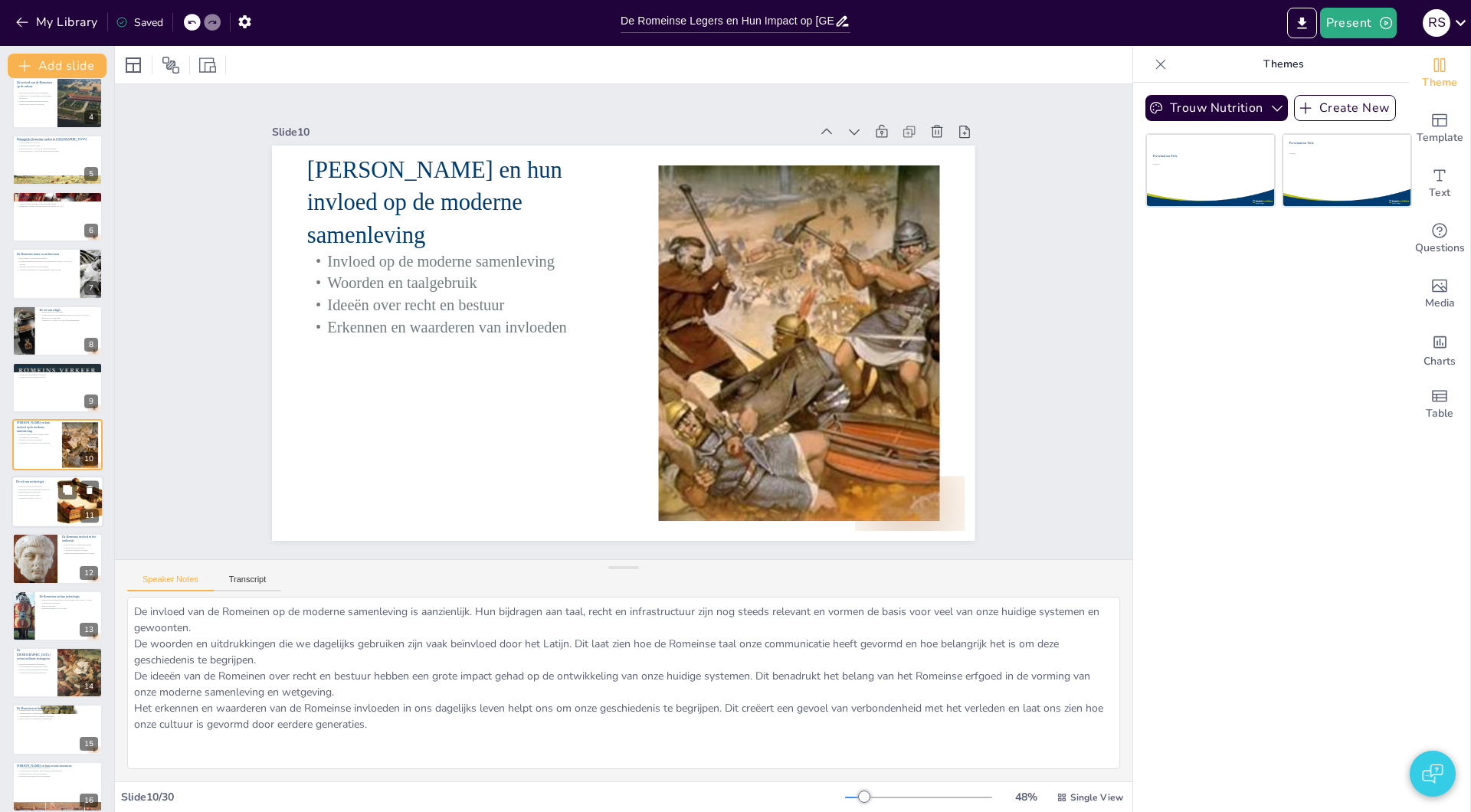
click at [38, 511] on div at bounding box center [57, 501] width 92 height 52
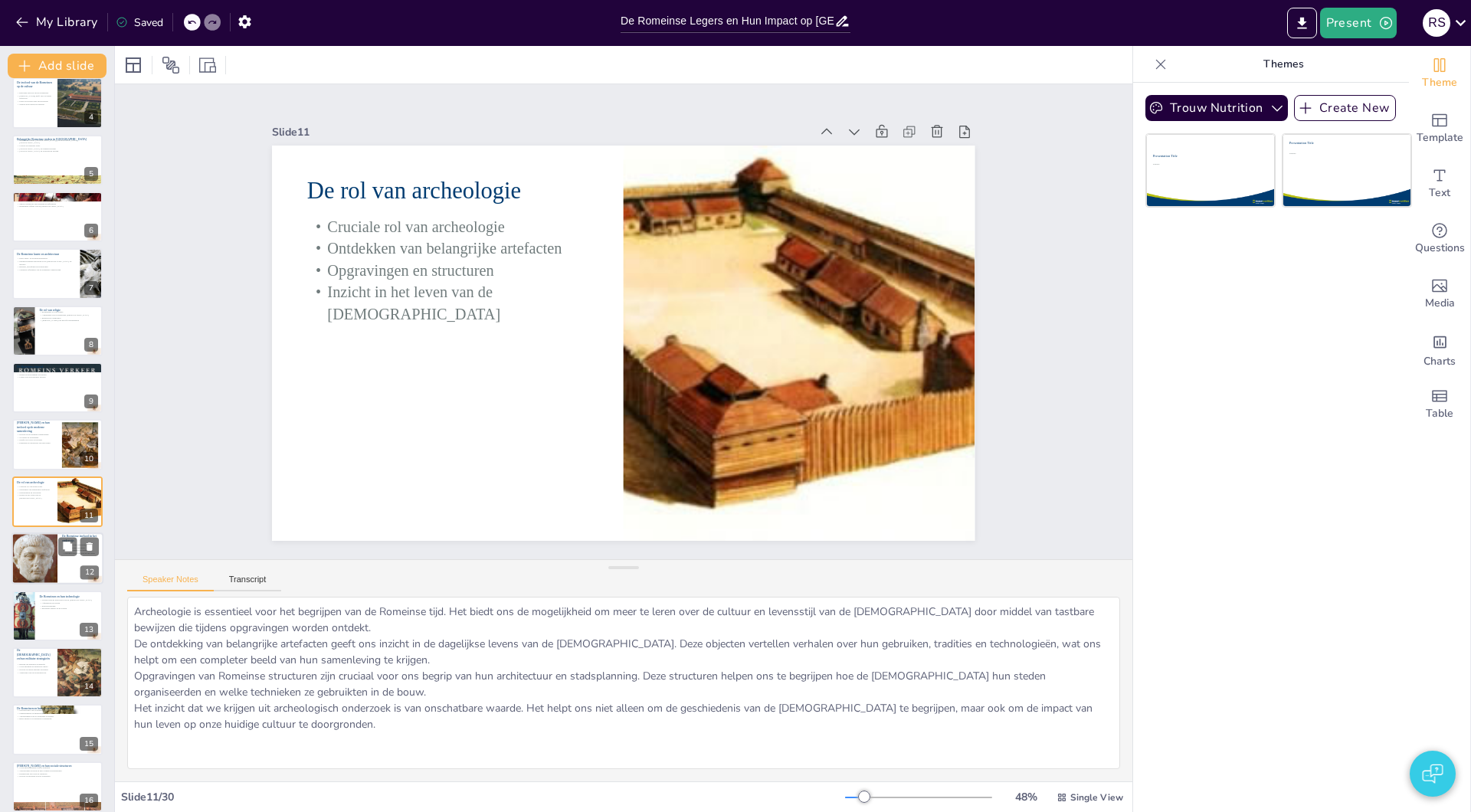
scroll to position [241, 0]
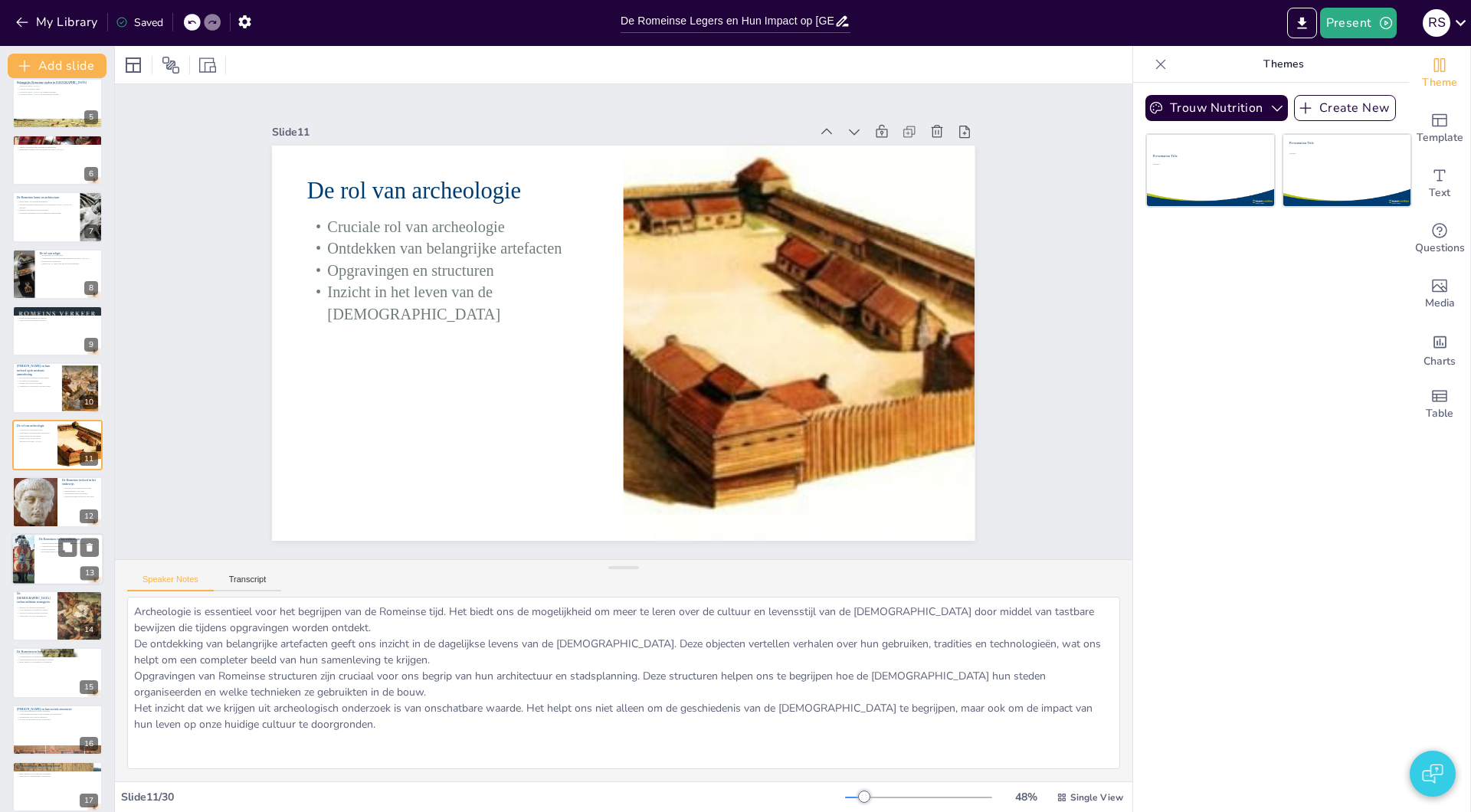
click at [38, 512] on div at bounding box center [35, 501] width 45 height 56
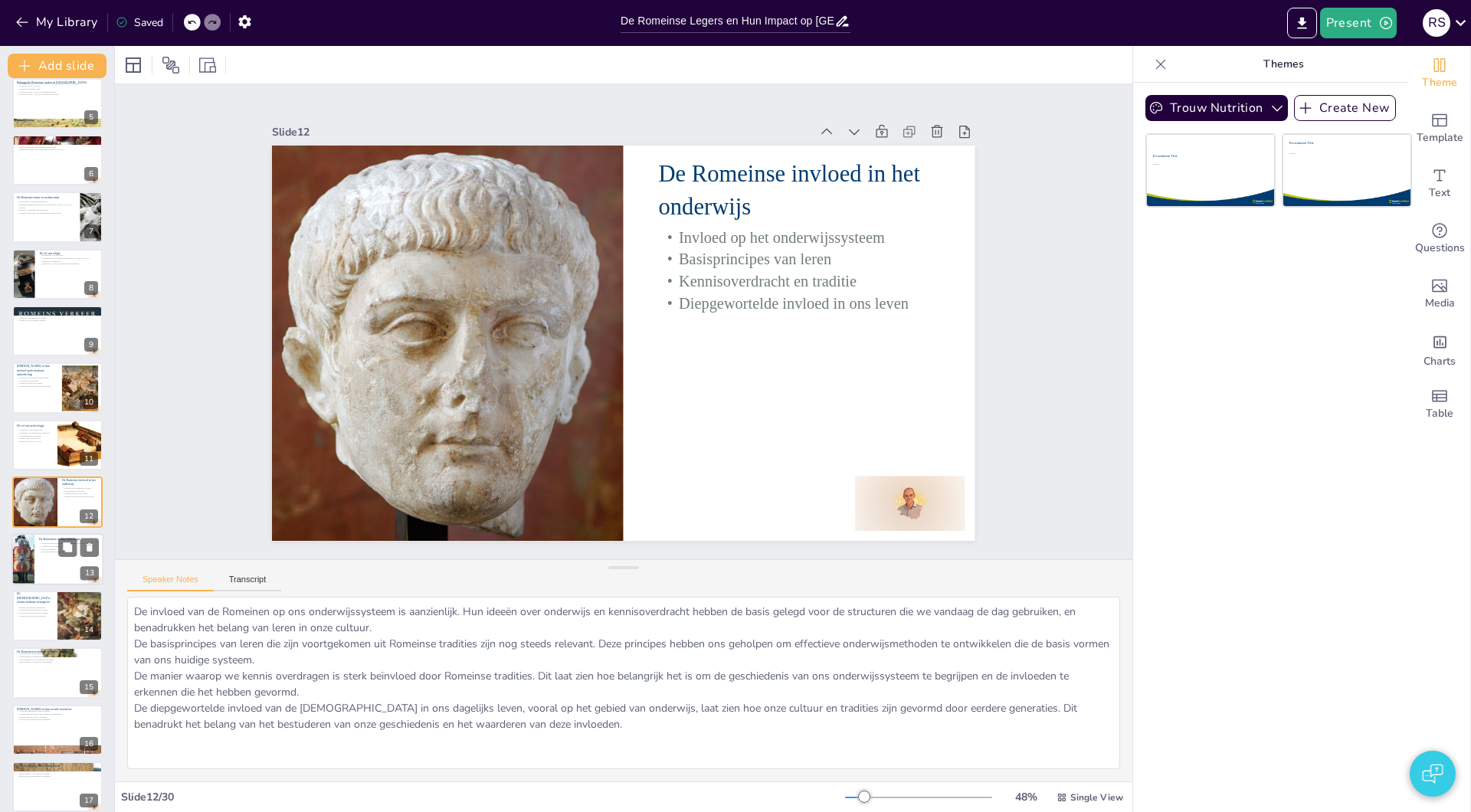
scroll to position [297, 0]
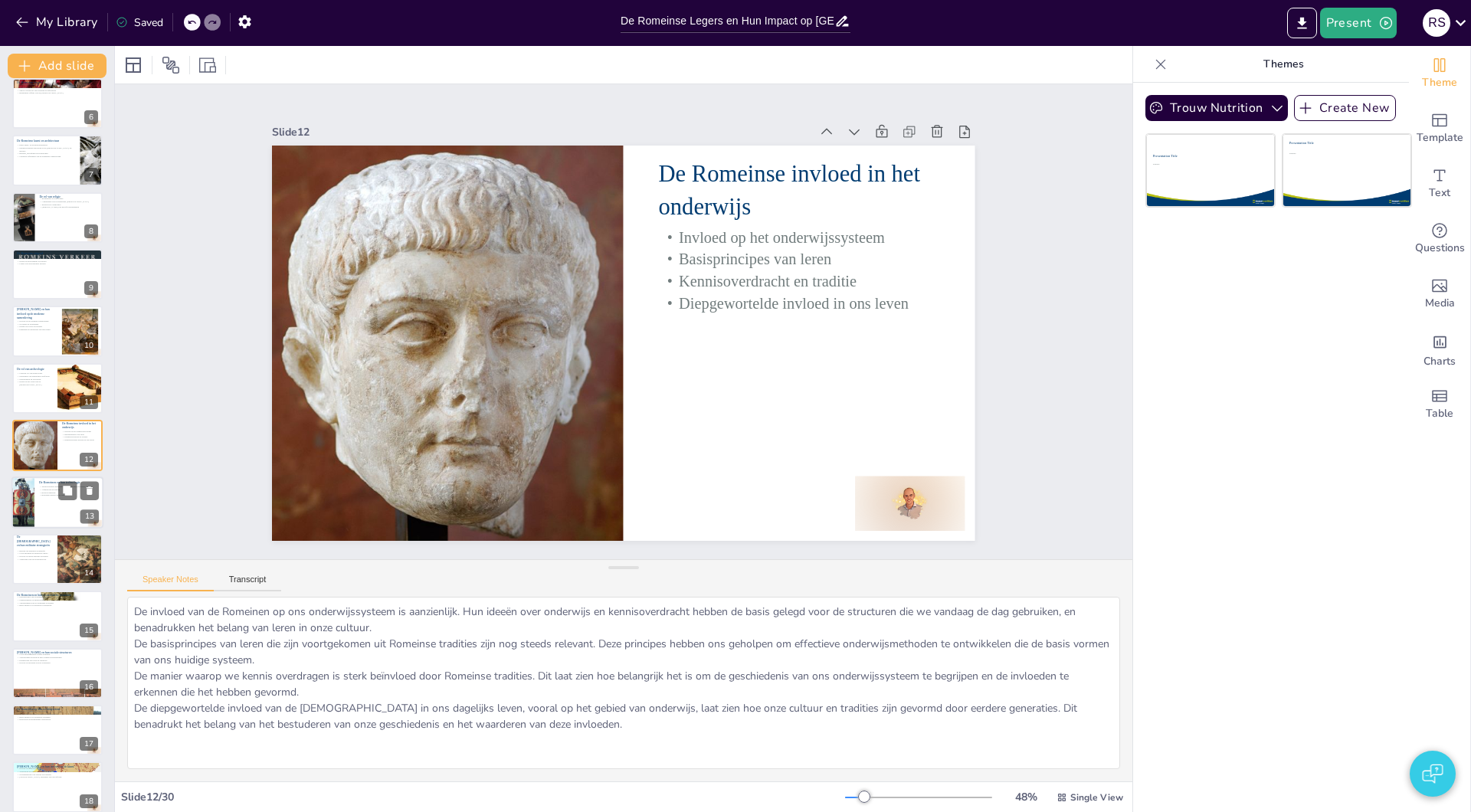
click at [38, 512] on div at bounding box center [57, 502] width 92 height 52
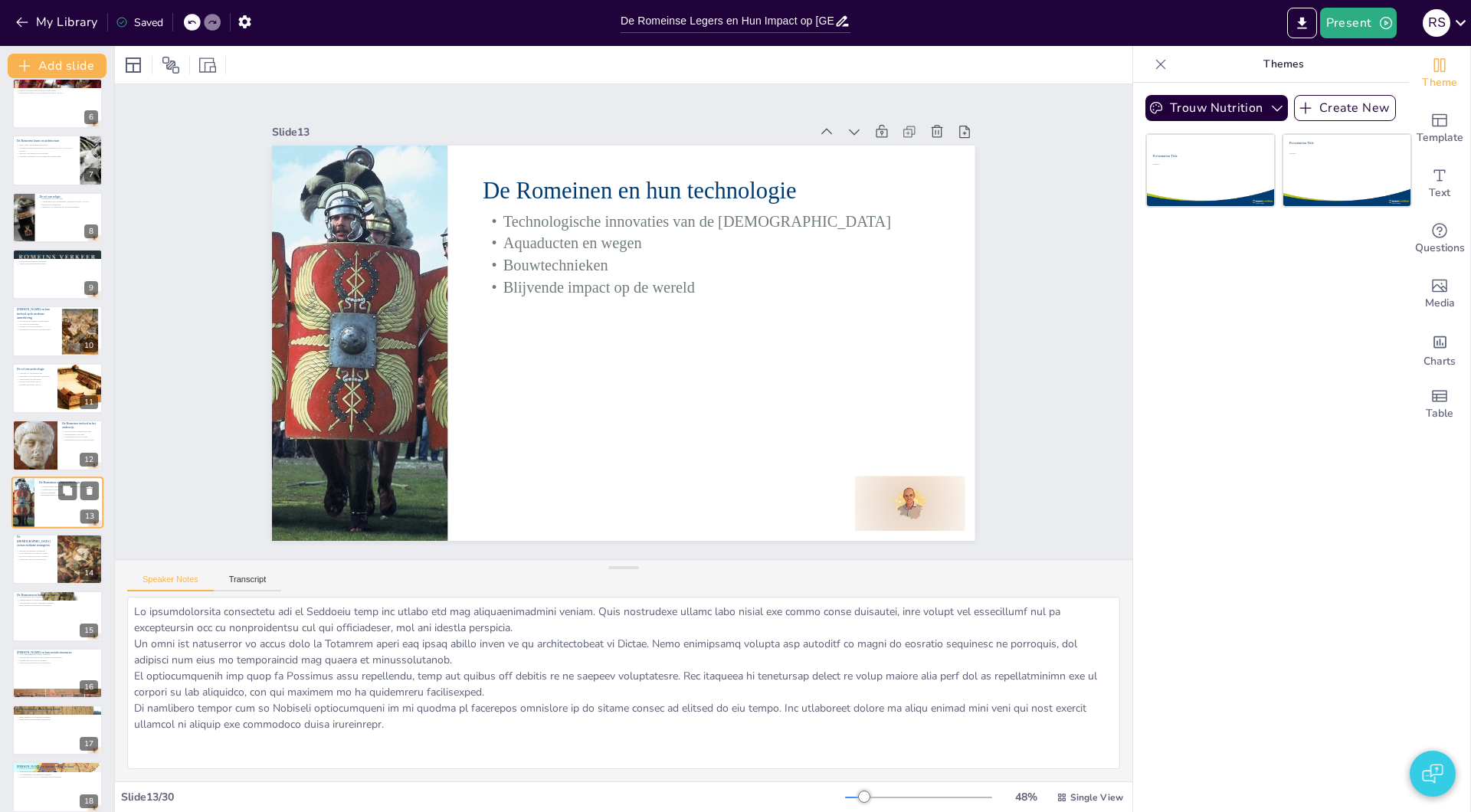
scroll to position [355, 0]
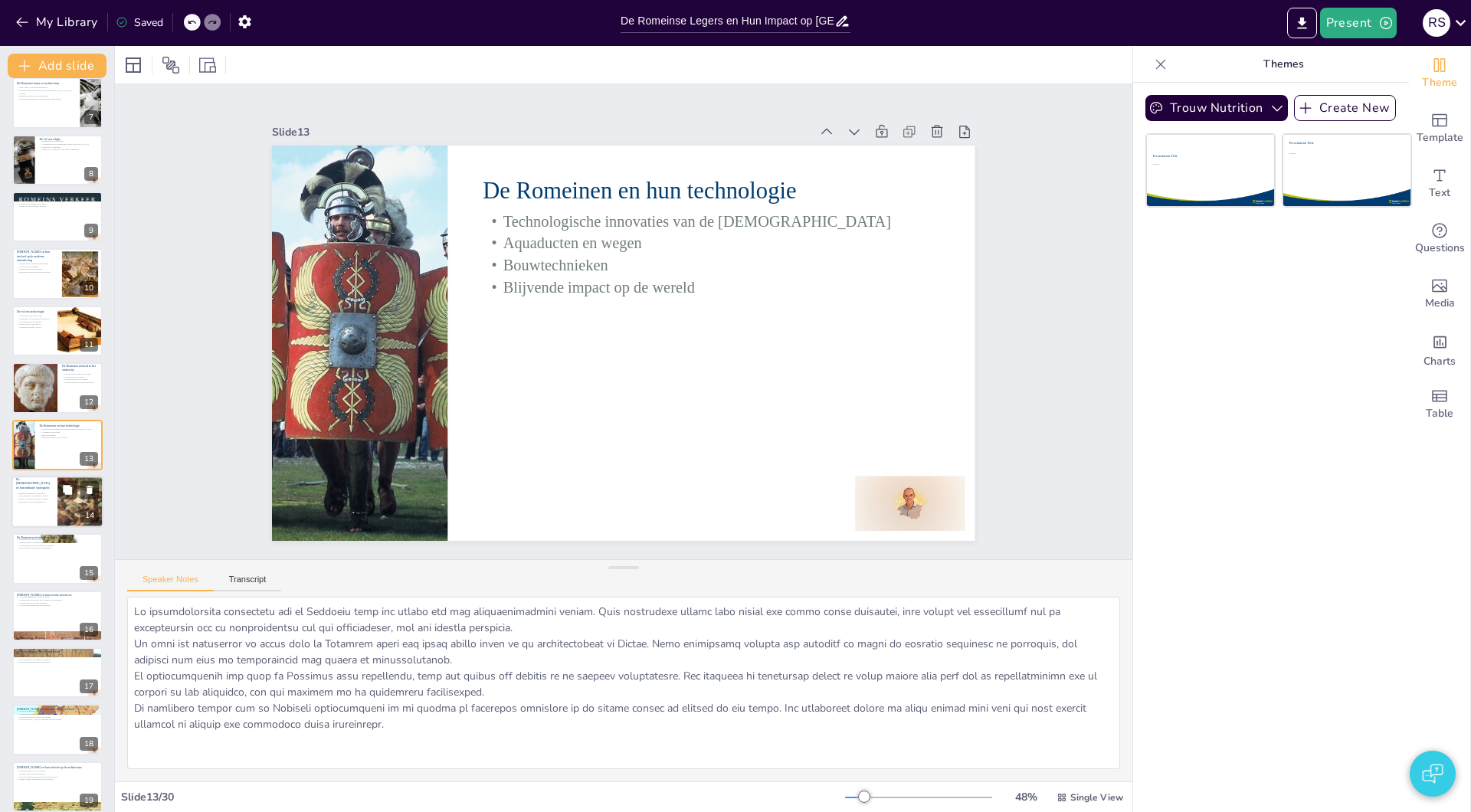
click at [38, 512] on div at bounding box center [57, 501] width 92 height 52
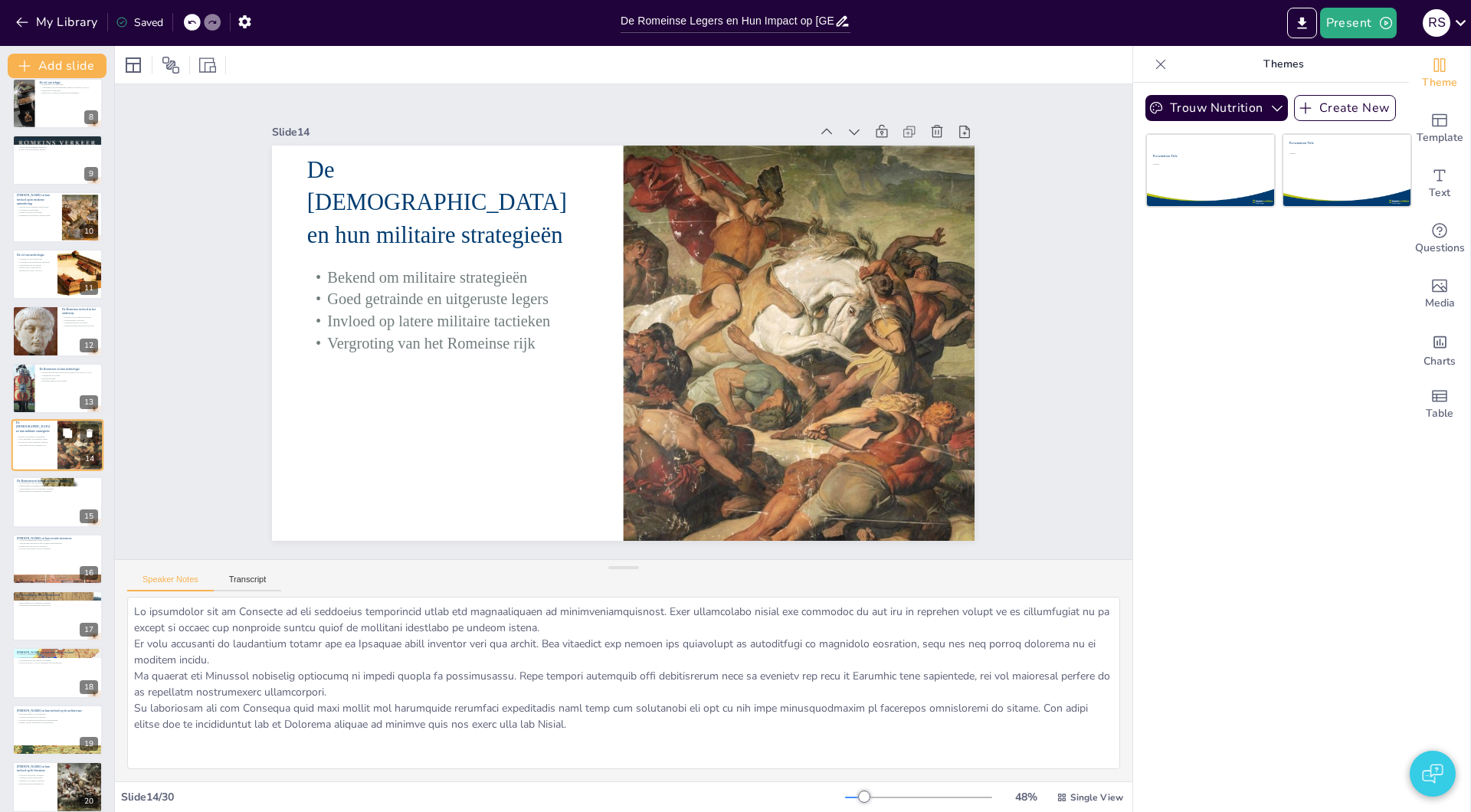
click at [38, 512] on div at bounding box center [57, 501] width 90 height 50
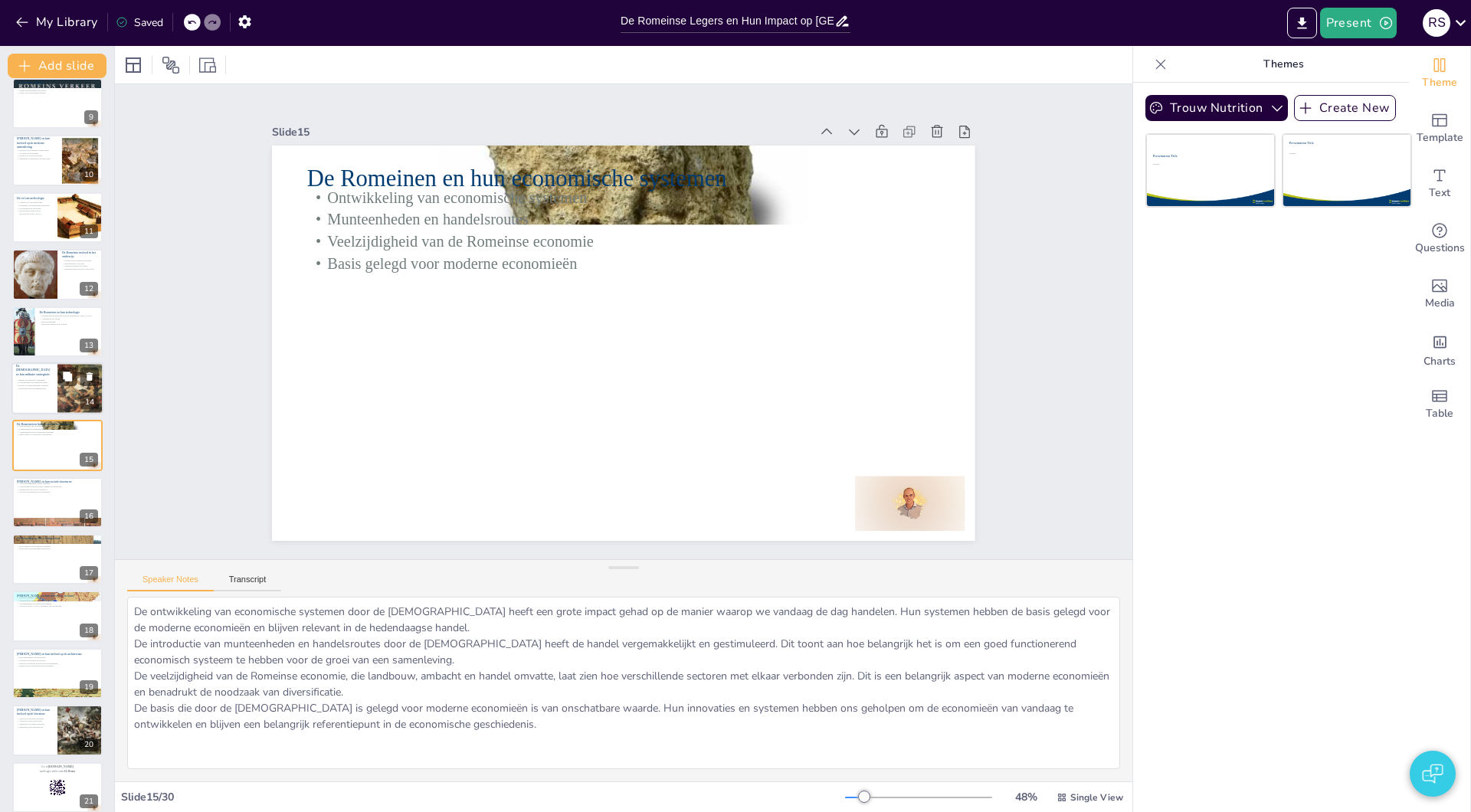
click at [38, 512] on div at bounding box center [57, 502] width 90 height 50
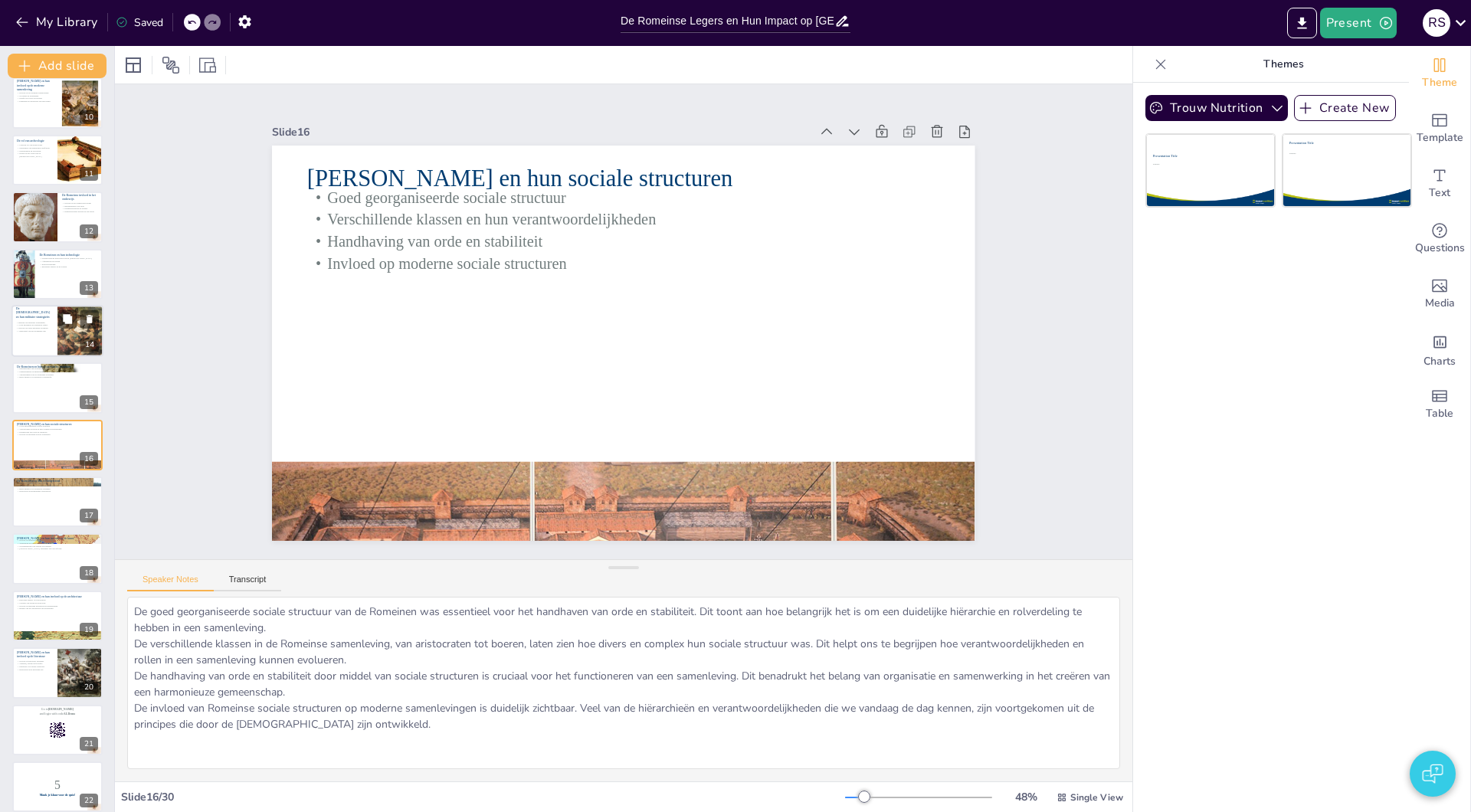
click at [38, 512] on div at bounding box center [57, 501] width 90 height 50
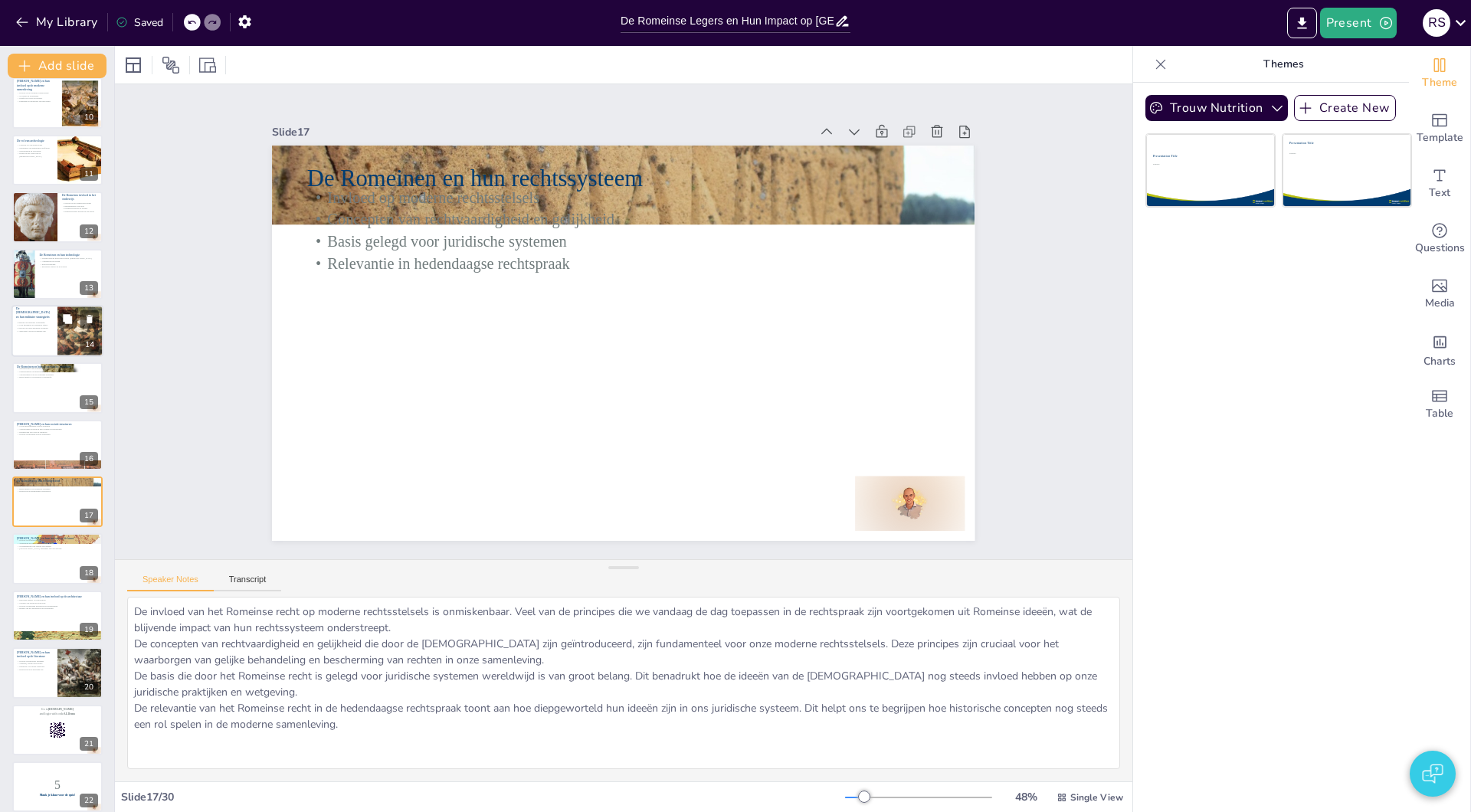
scroll to position [582, 0]
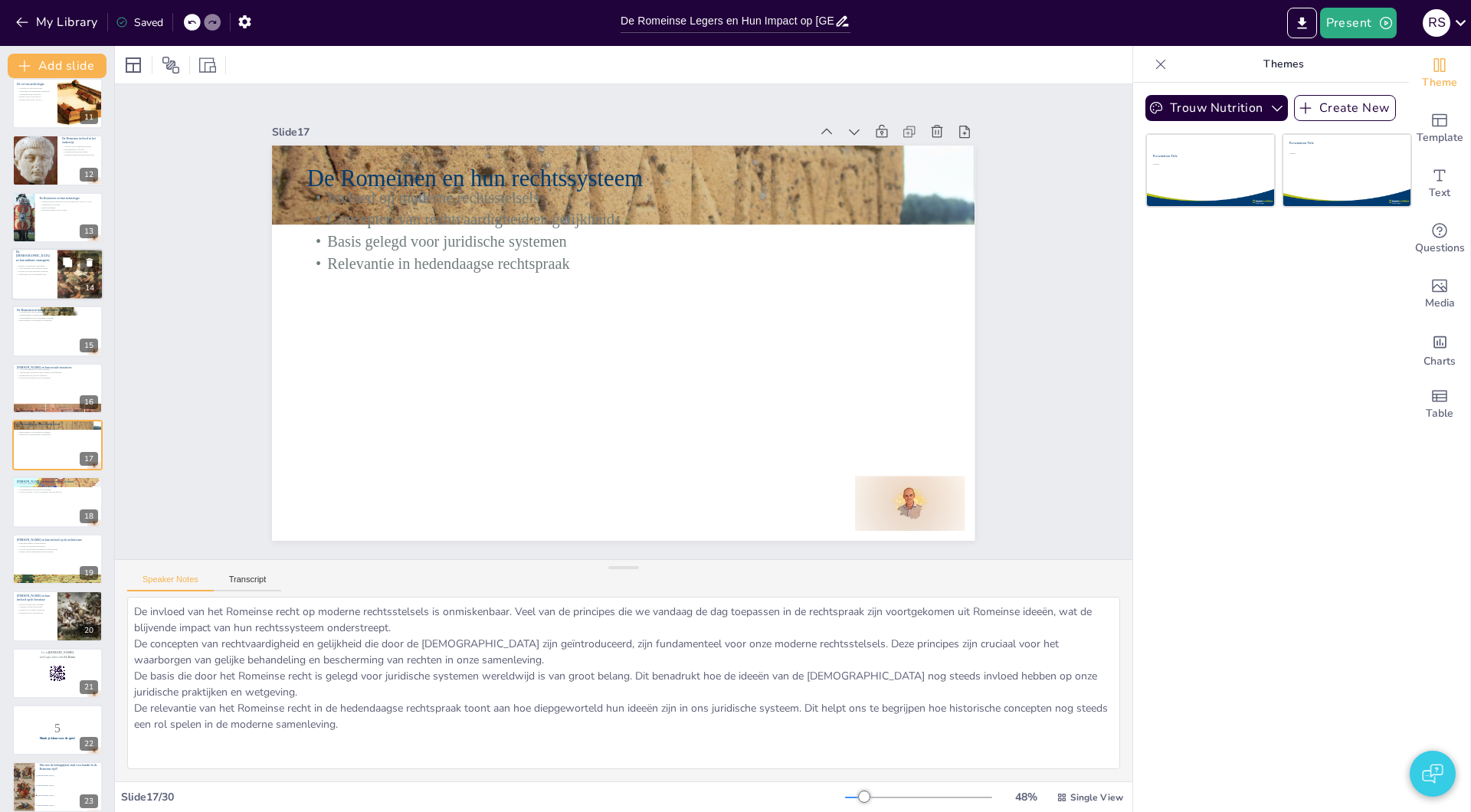
click at [38, 512] on div at bounding box center [57, 501] width 90 height 50
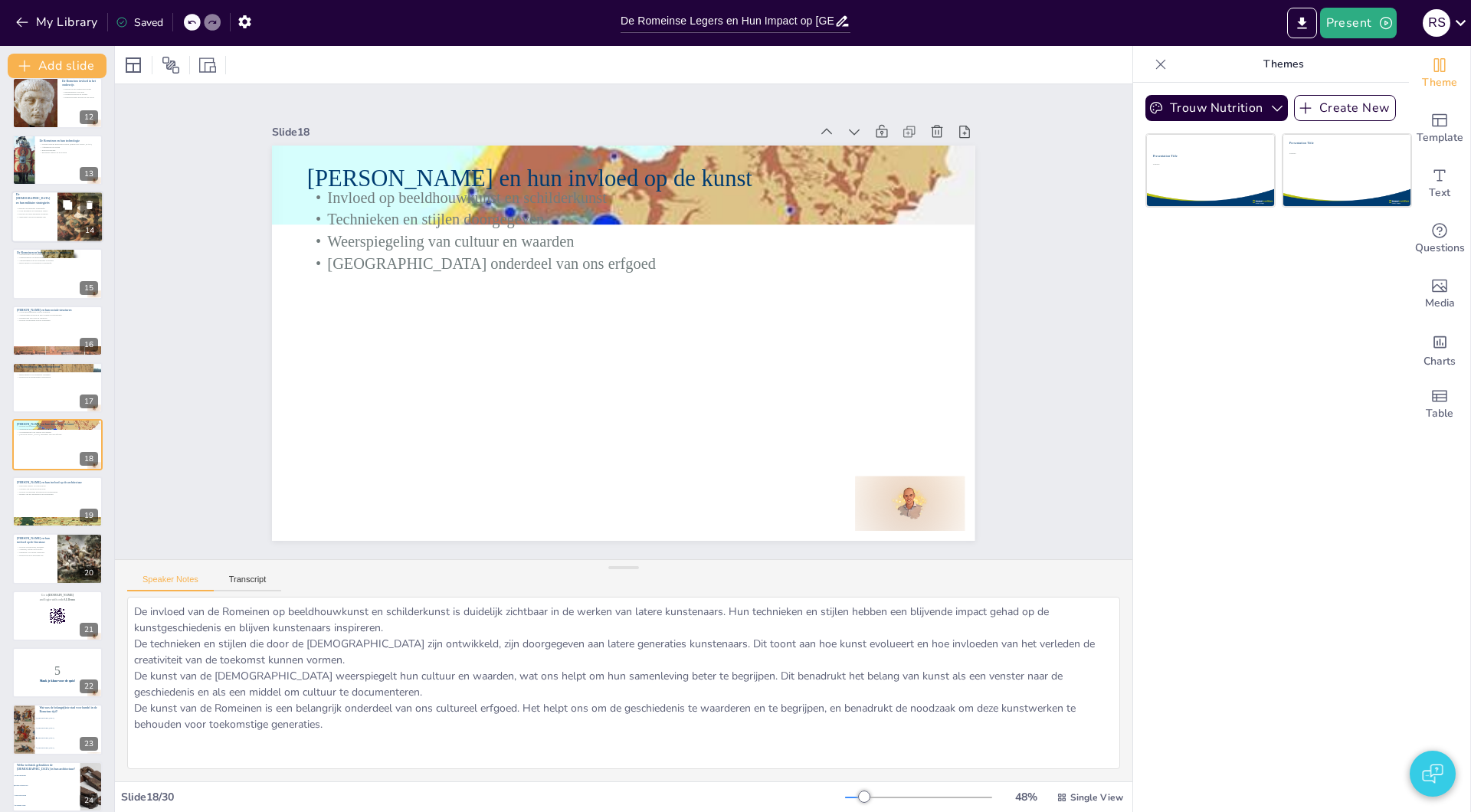
click at [38, 512] on div at bounding box center [57, 501] width 90 height 50
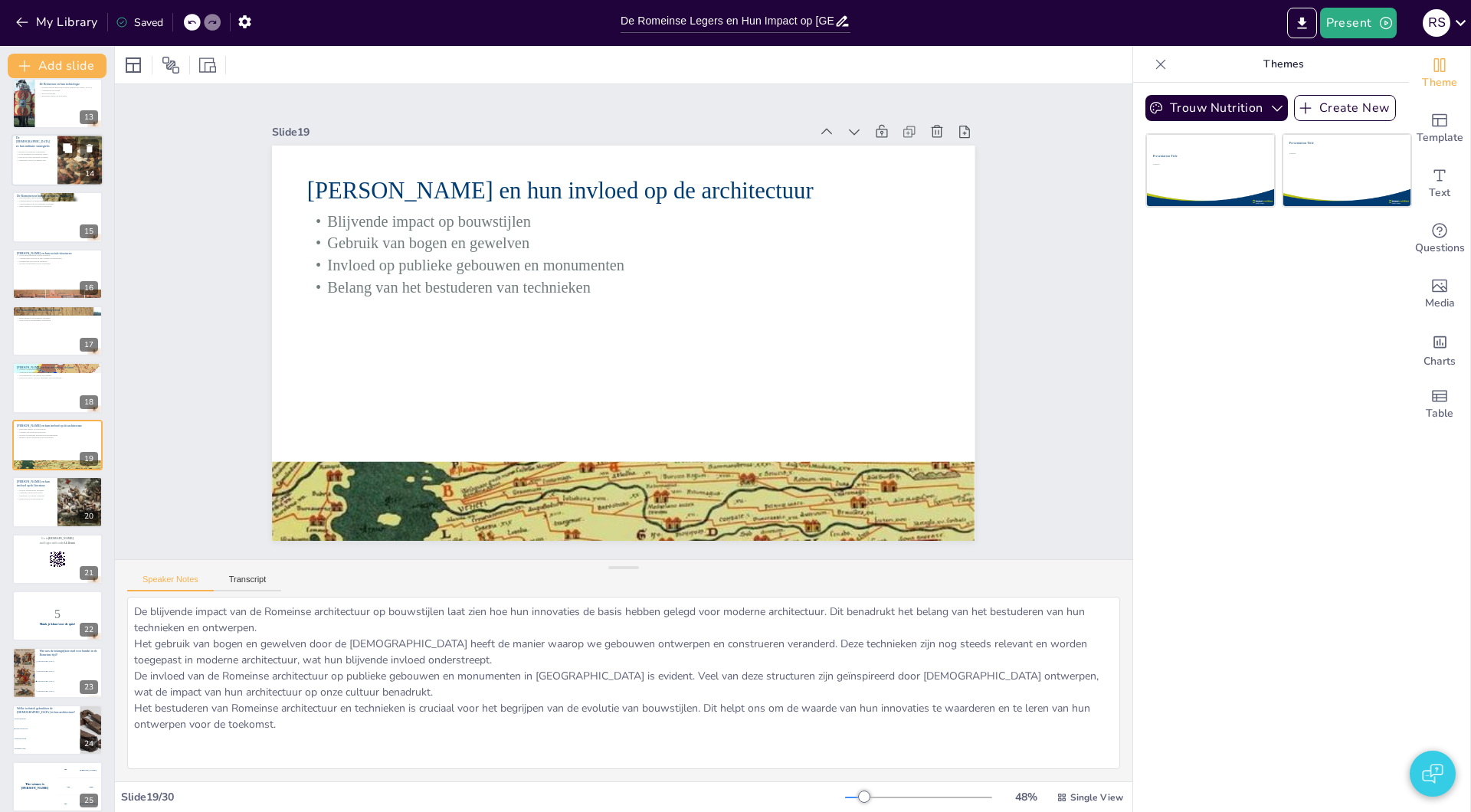
click at [38, 512] on div at bounding box center [57, 501] width 90 height 50
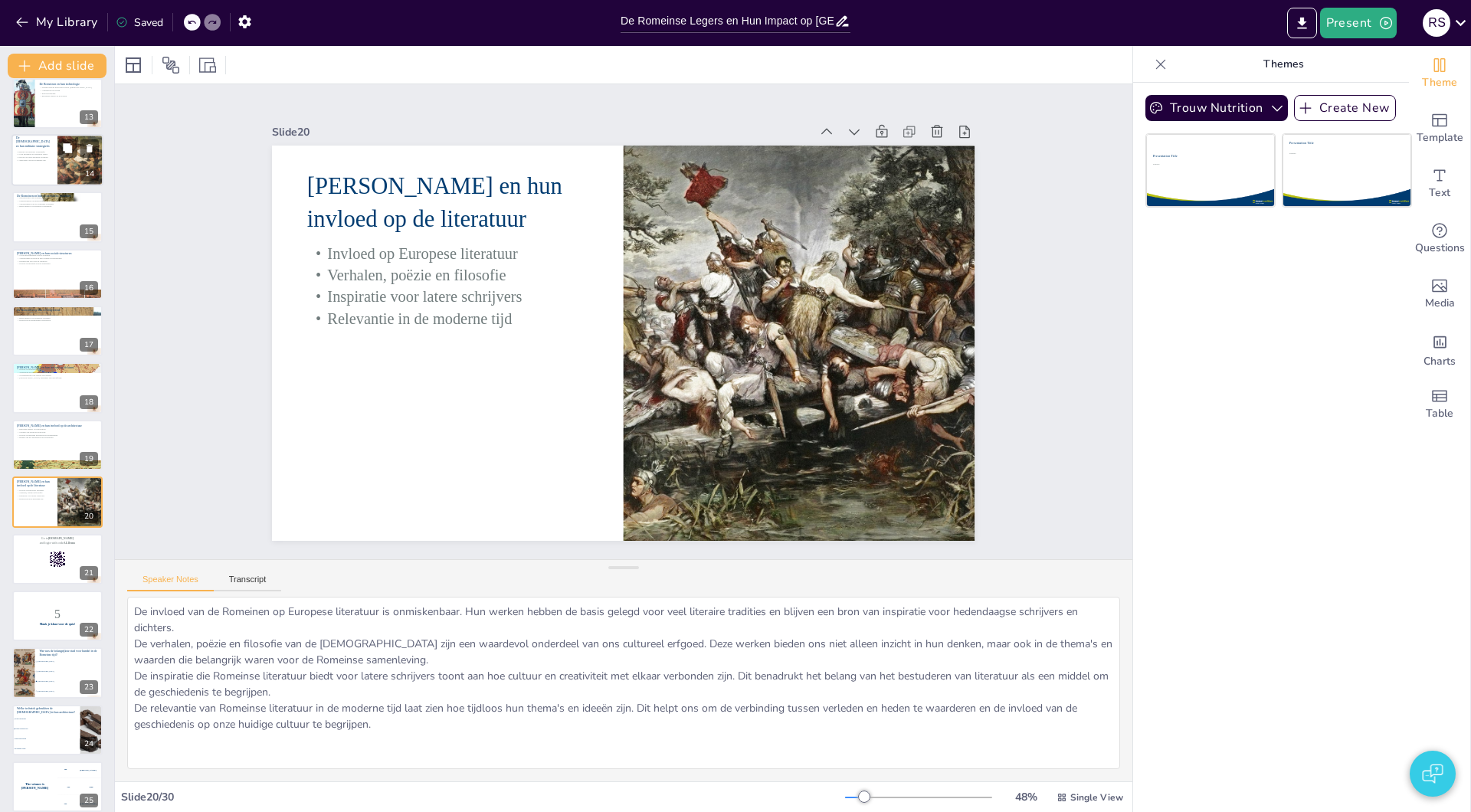
scroll to position [753, 0]
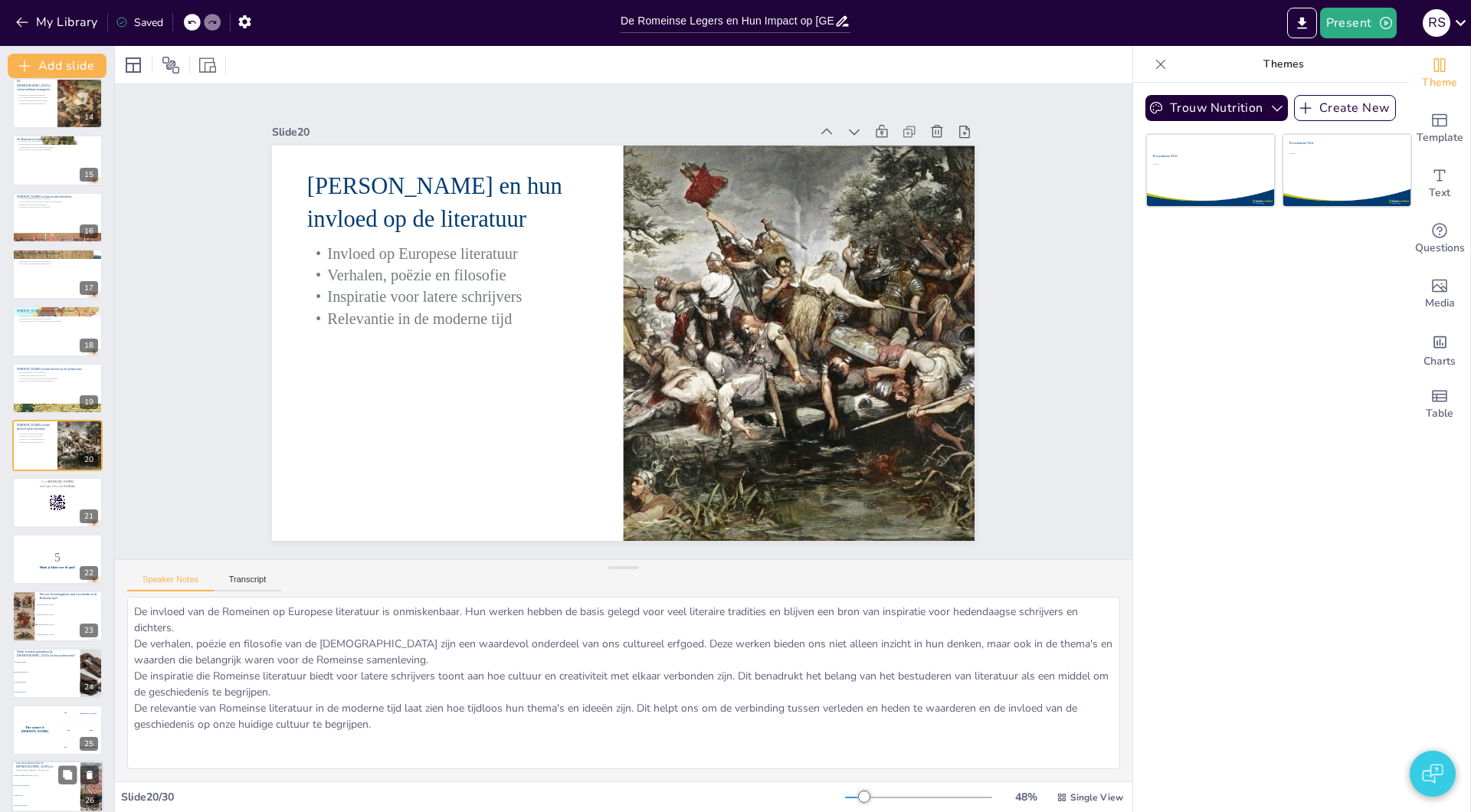
click at [49, 625] on span "[GEOGRAPHIC_DATA]" at bounding box center [70, 625] width 64 height 2
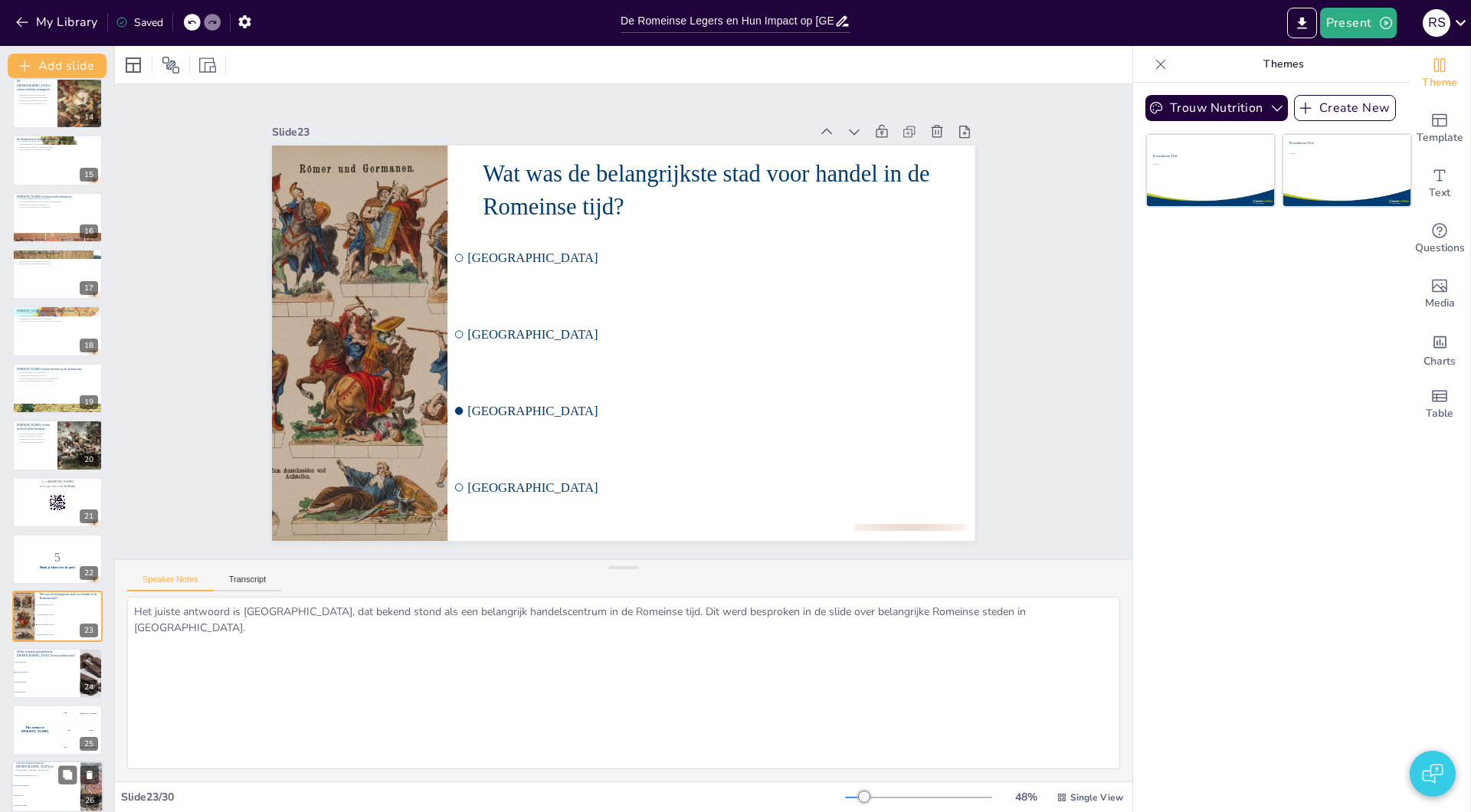
scroll to position [924, 0]
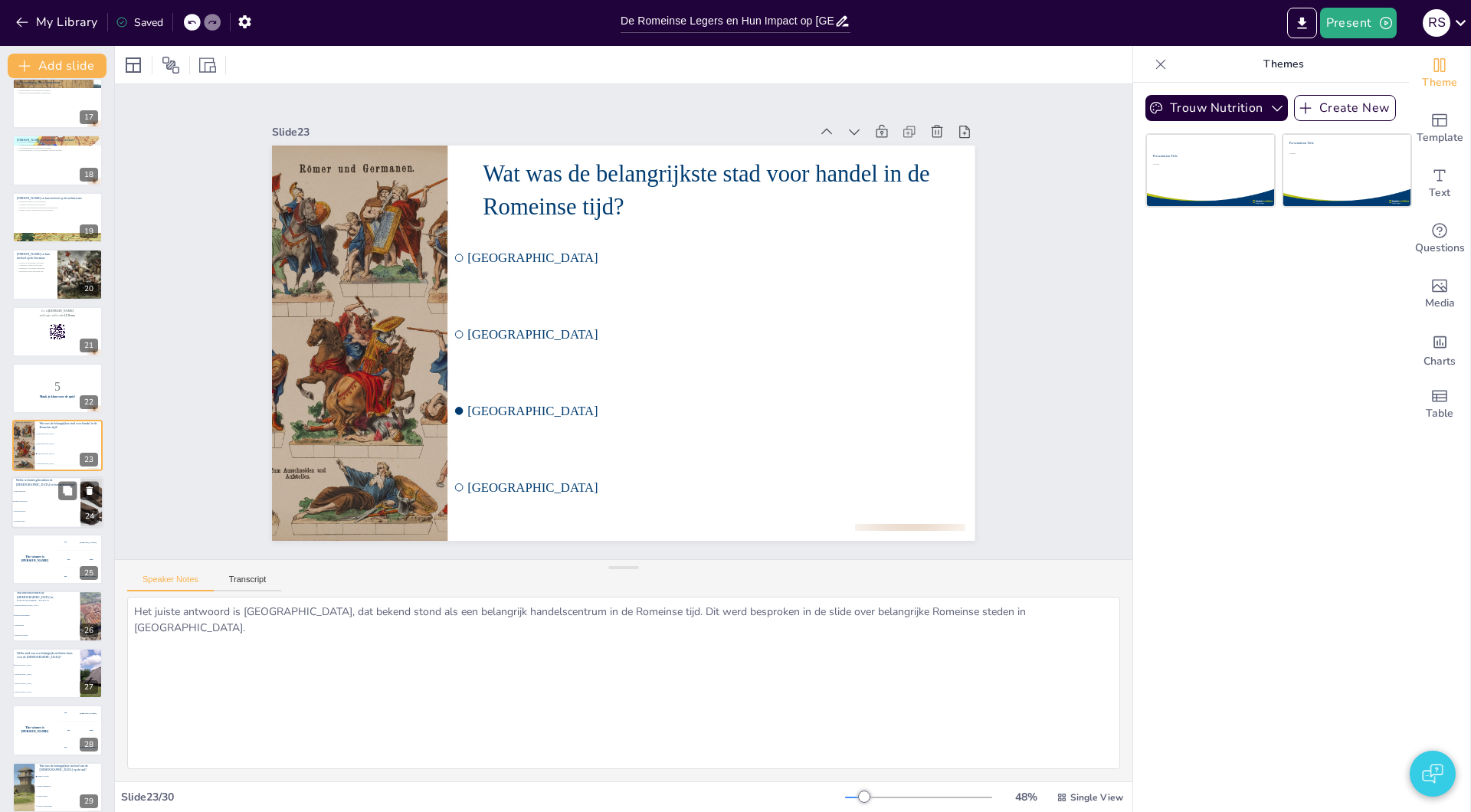
click at [50, 524] on li "Modulaire bouw" at bounding box center [46, 521] width 69 height 10
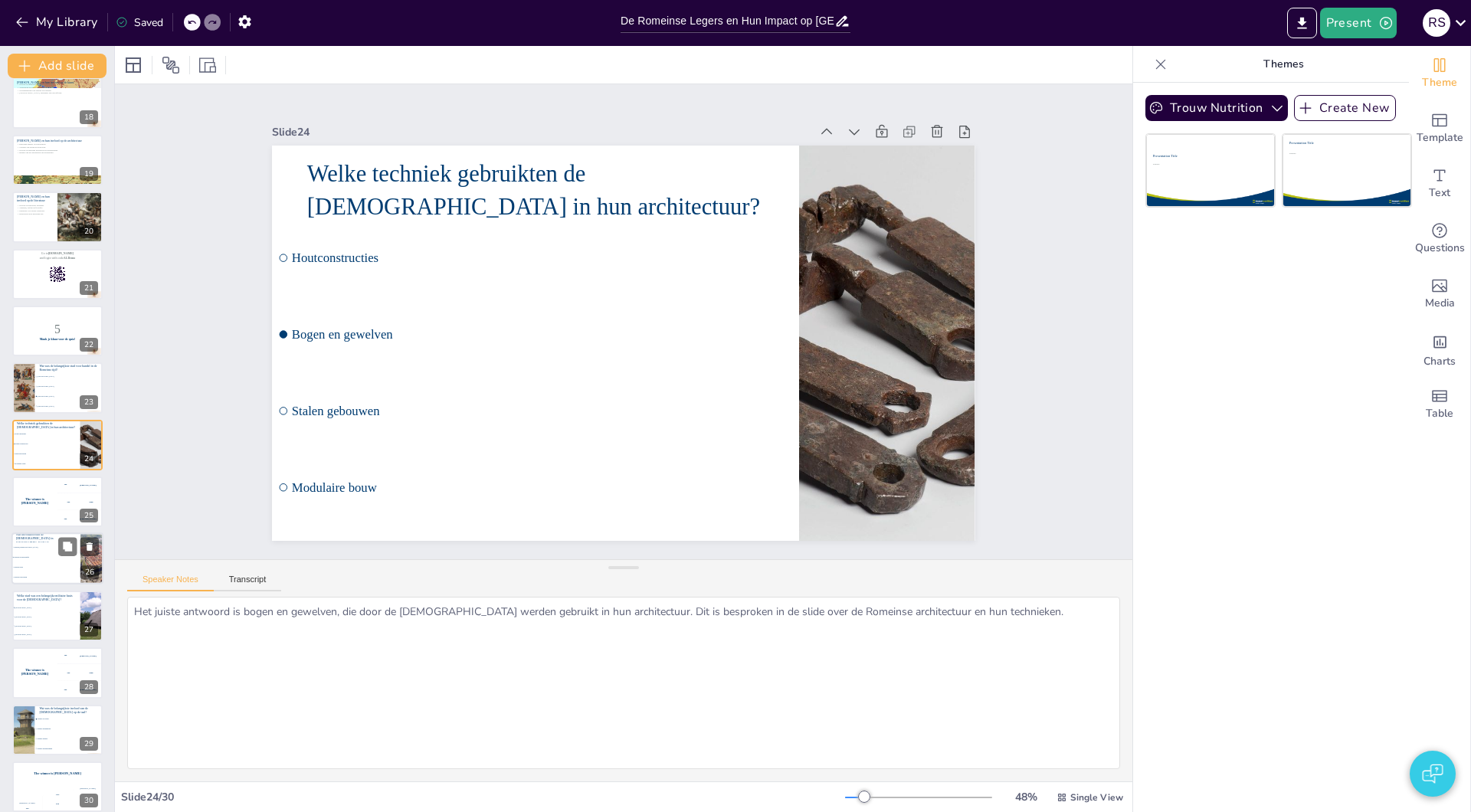
click at [33, 573] on li "Nieuwe gewoonten" at bounding box center [46, 577] width 69 height 10
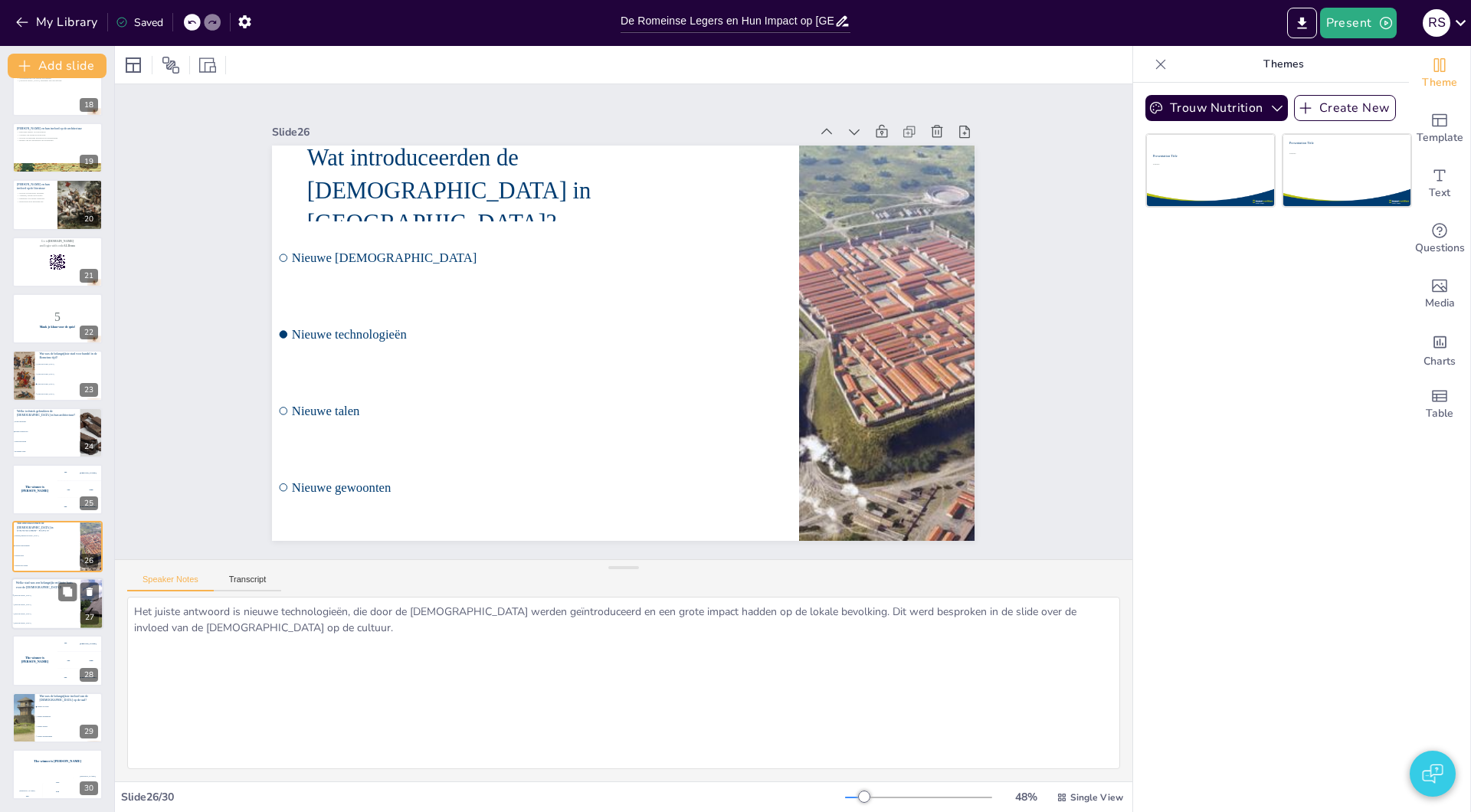
click at [36, 609] on li "[GEOGRAPHIC_DATA]" at bounding box center [46, 613] width 69 height 9
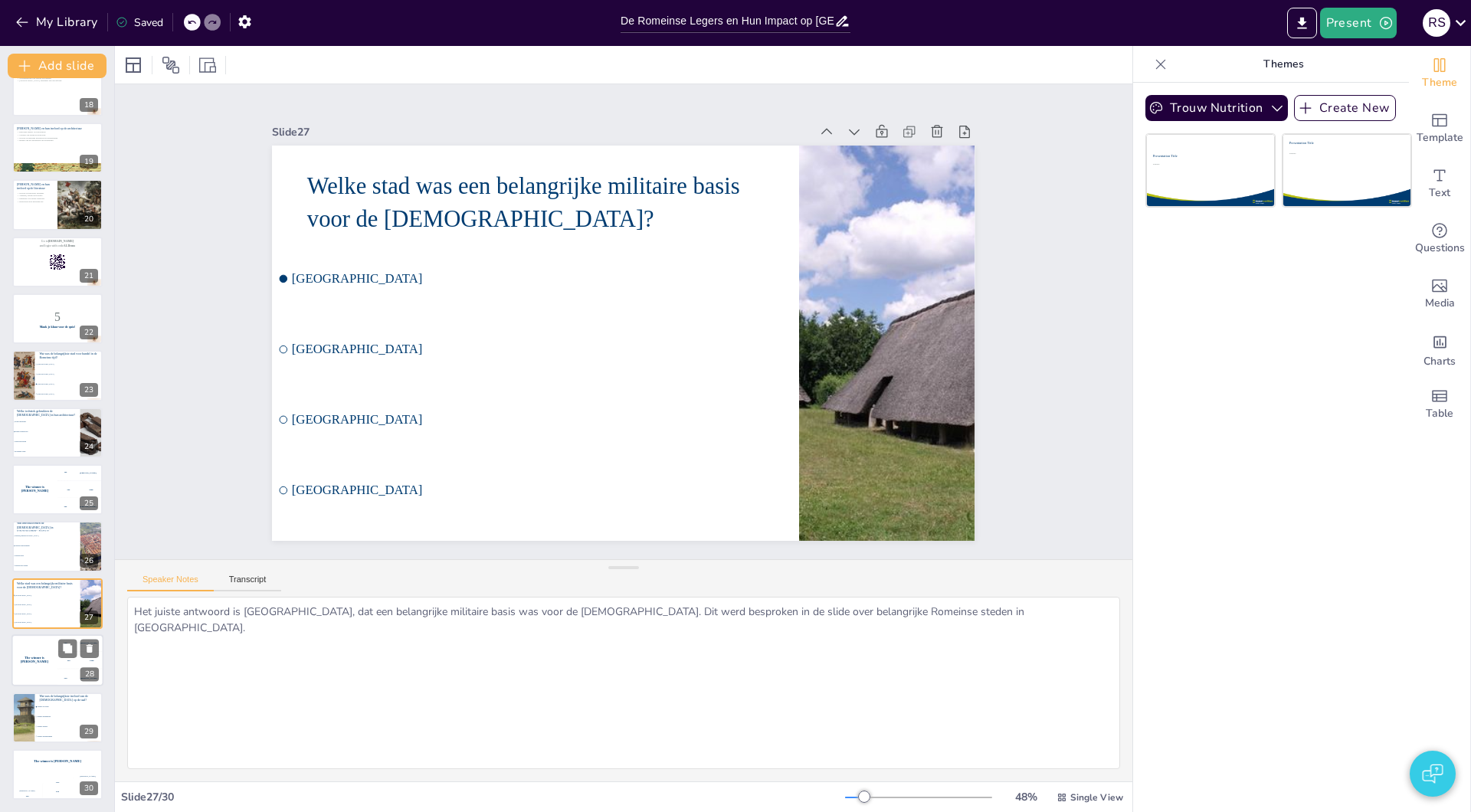
click at [39, 658] on h4 "The winner is [PERSON_NAME]" at bounding box center [34, 660] width 46 height 8
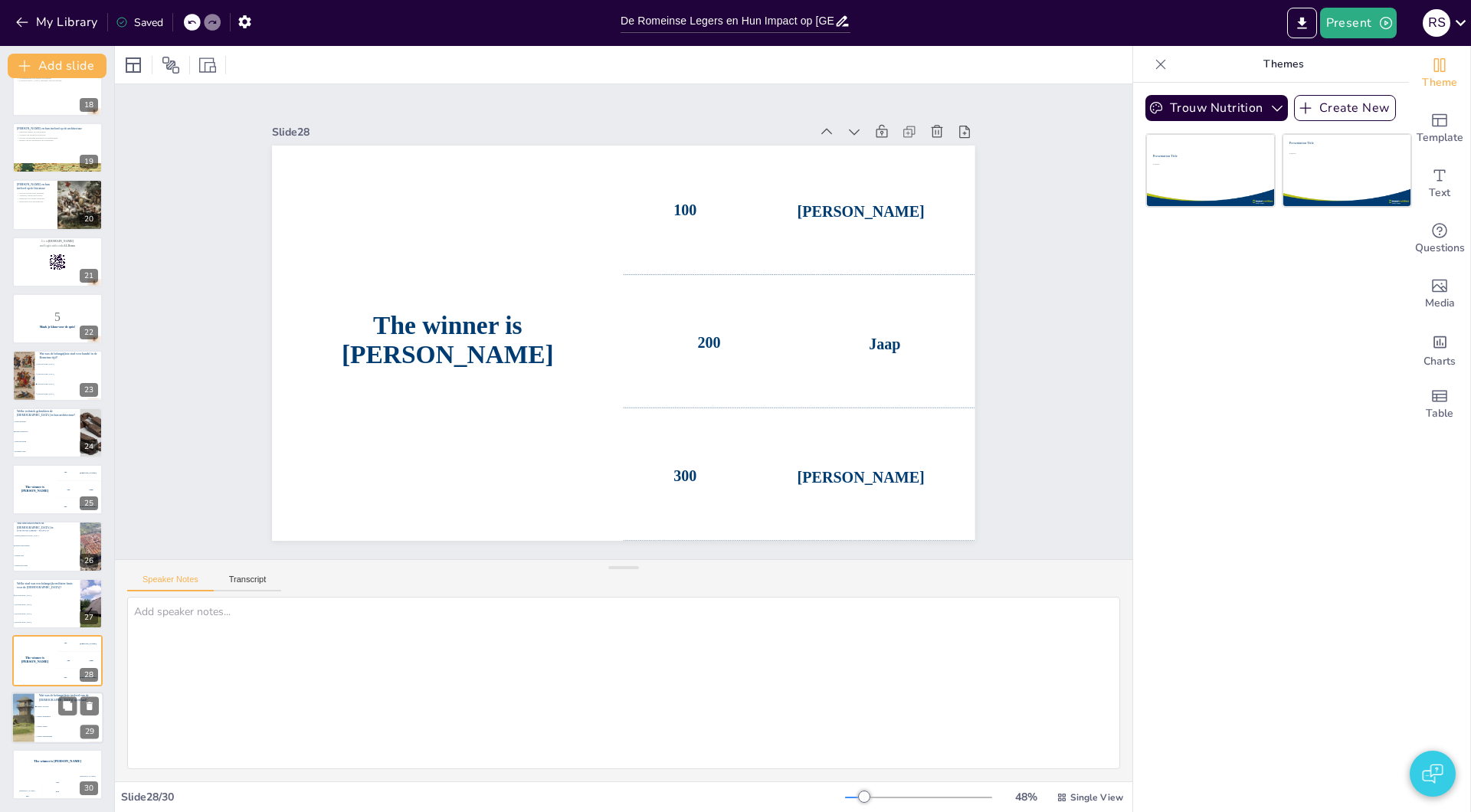
click at [47, 717] on li "Nieuwe grammatica" at bounding box center [69, 716] width 69 height 10
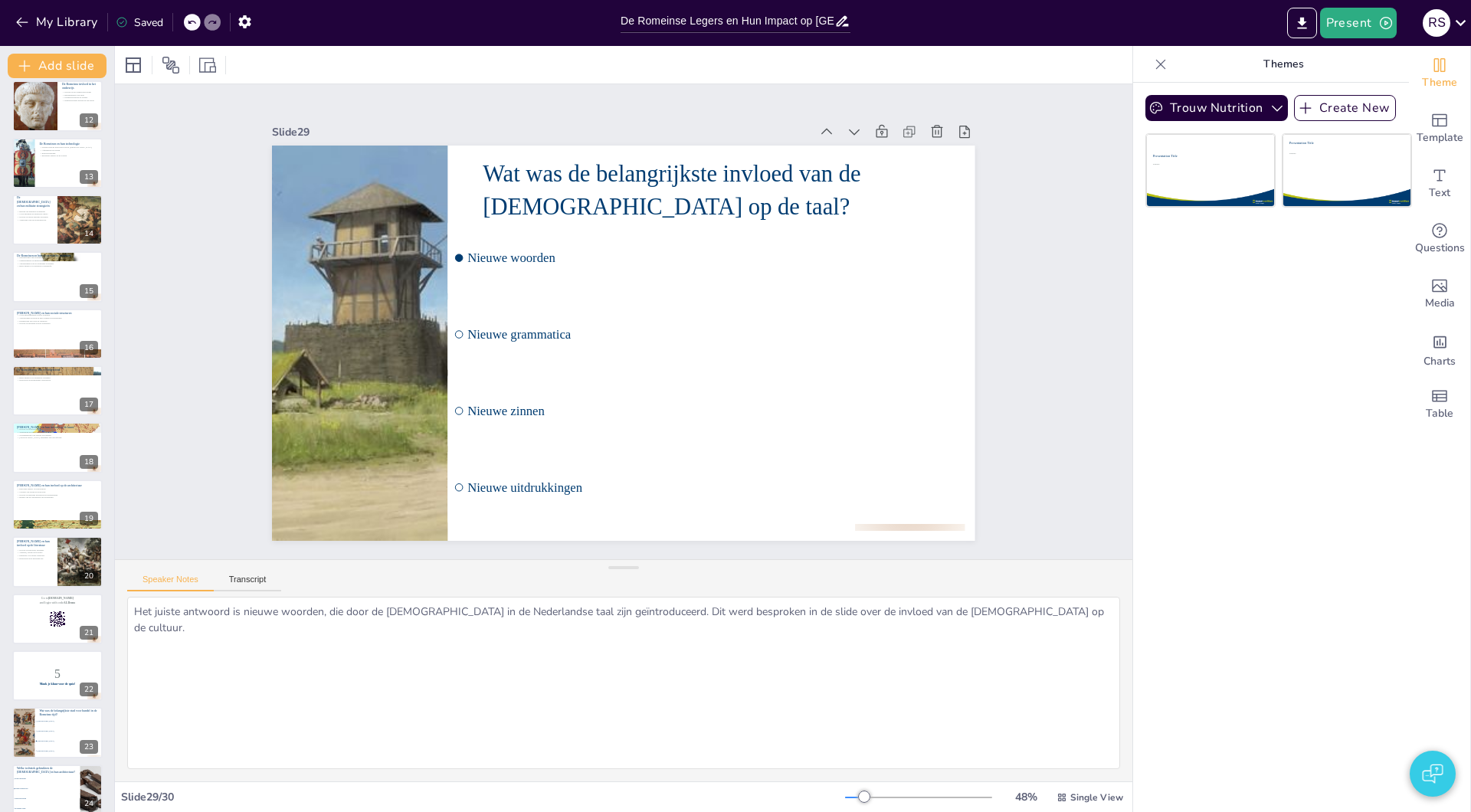
scroll to position [0, 0]
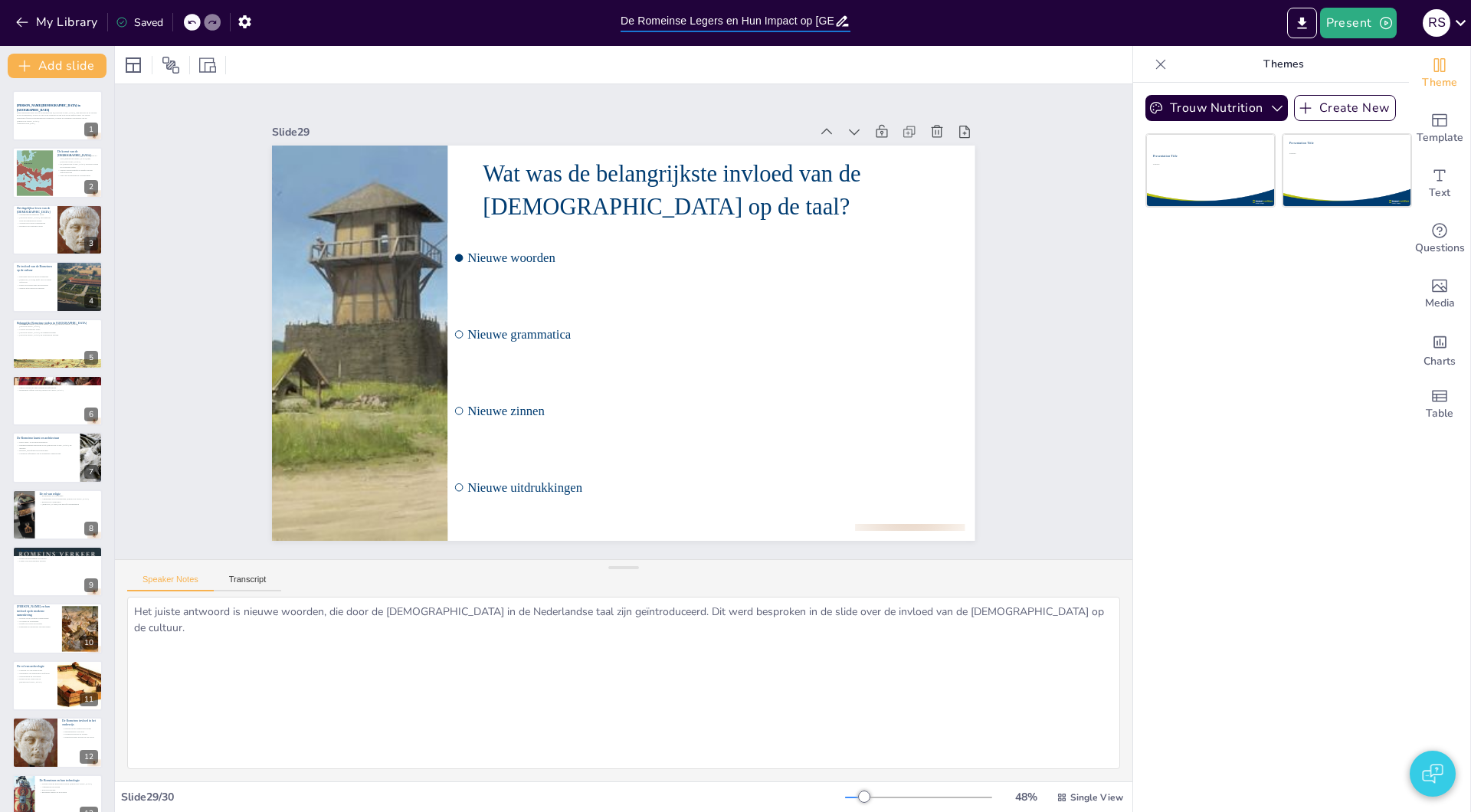
drag, startPoint x: 780, startPoint y: 24, endPoint x: 873, endPoint y: 30, distance: 93.2
click at [877, 30] on div "My Library Saved De Romeinse Legers en Hun Impact op [GEOGRAPHIC_DATA] Present …" at bounding box center [735, 22] width 1471 height 46
drag, startPoint x: 802, startPoint y: 19, endPoint x: 850, endPoint y: 21, distance: 48.0
click at [850, 21] on div "De Romeinse Legers en Hun Impact op [GEOGRAPHIC_DATA]" at bounding box center [735, 21] width 230 height 22
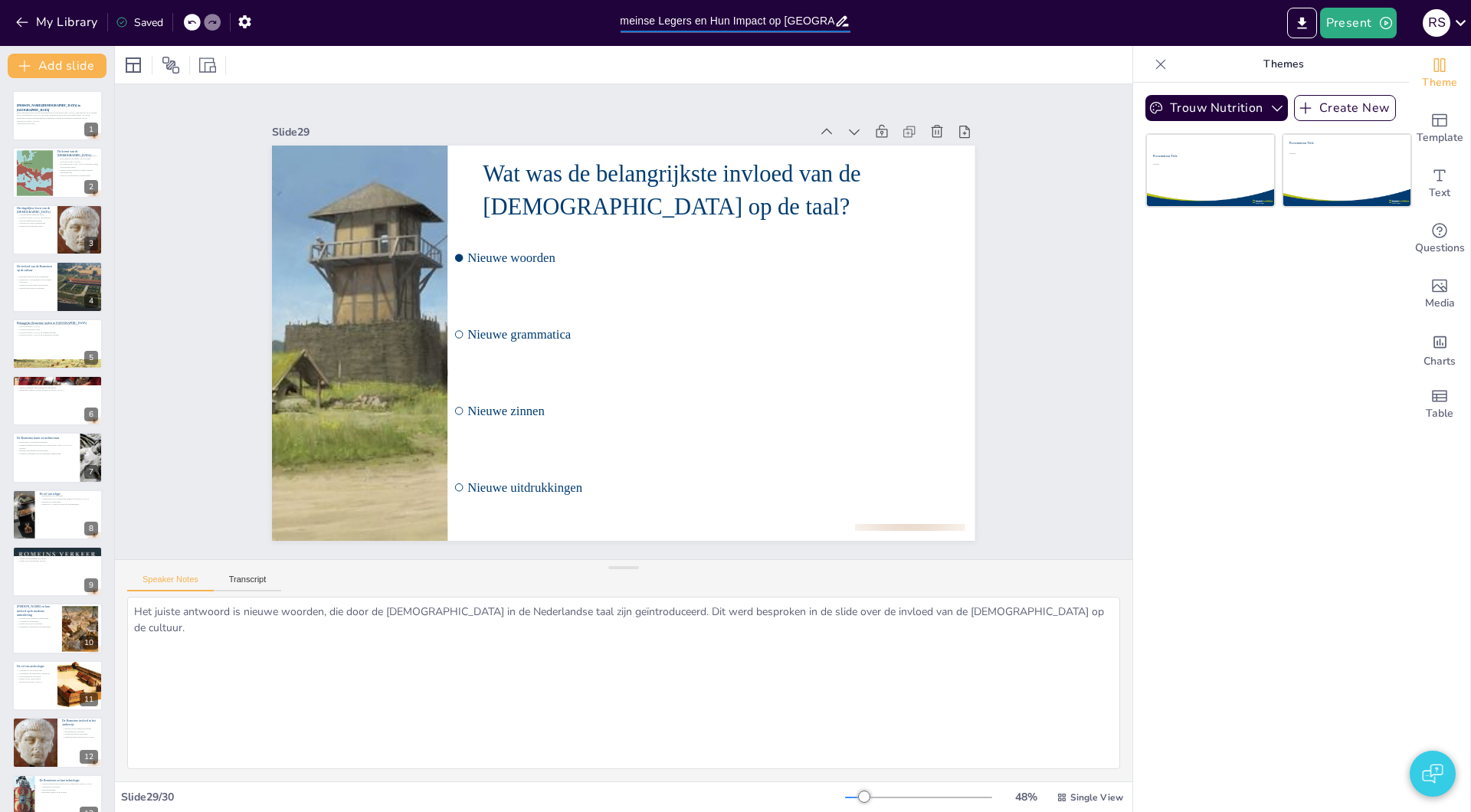
scroll to position [0, 0]
